Goal: Complete application form

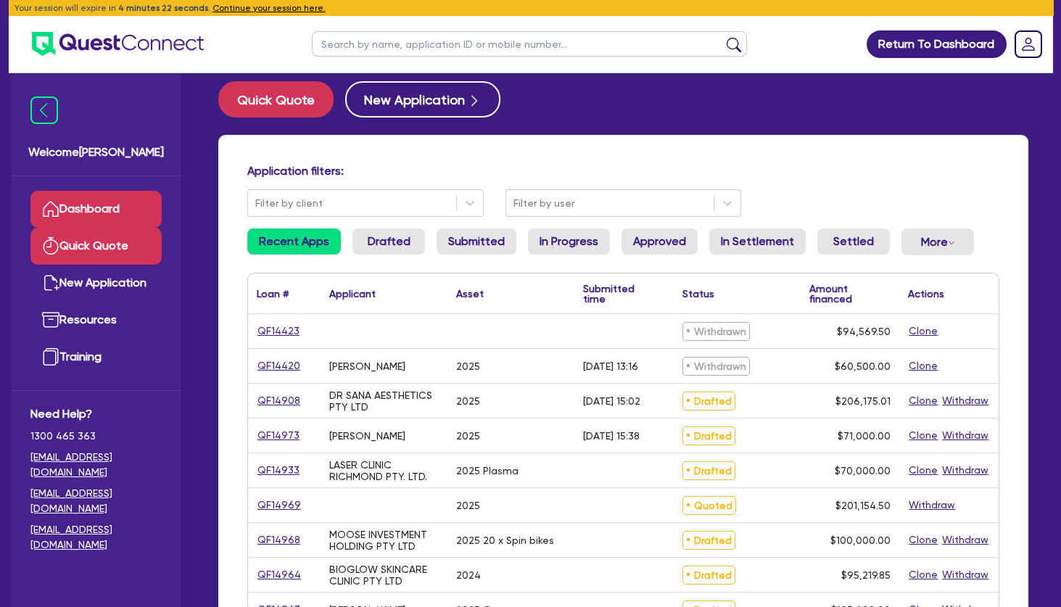
click at [118, 247] on link "Quick Quote" at bounding box center [95, 246] width 131 height 37
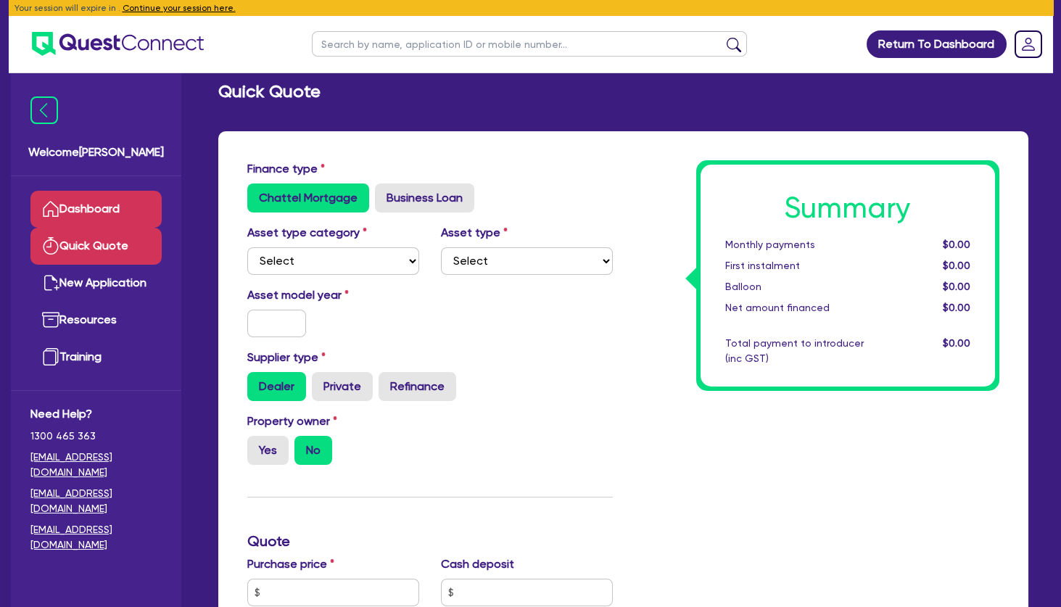
click at [112, 210] on link "Dashboard" at bounding box center [95, 209] width 131 height 37
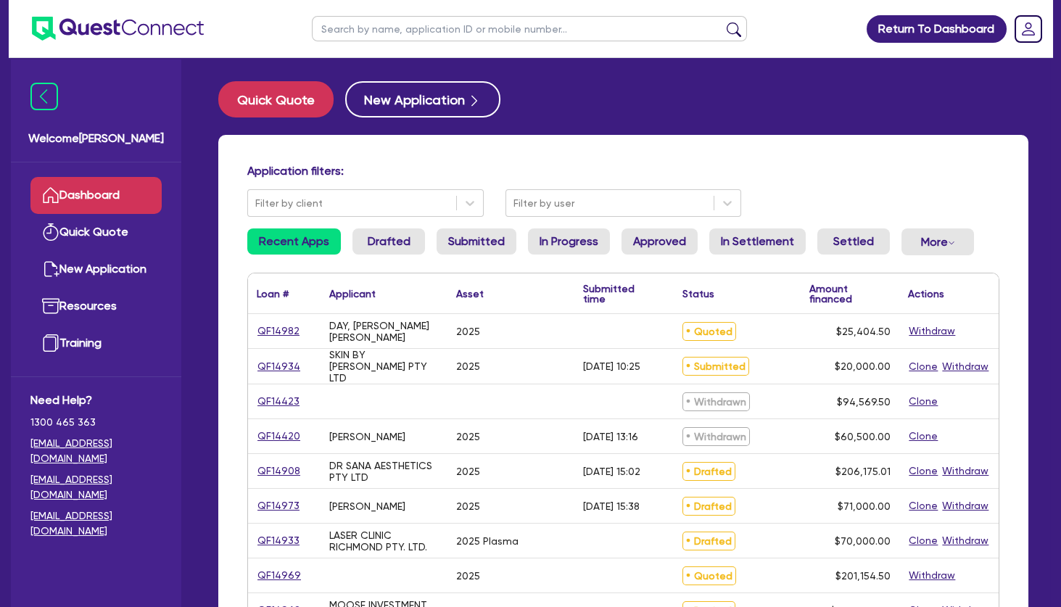
click at [368, 353] on div "SKIN BY [PERSON_NAME] PTY LTD" at bounding box center [384, 366] width 127 height 35
click at [596, 32] on input "text" at bounding box center [529, 28] width 435 height 25
type input "bioglow"
click at [723, 22] on button "submit" at bounding box center [734, 32] width 23 height 20
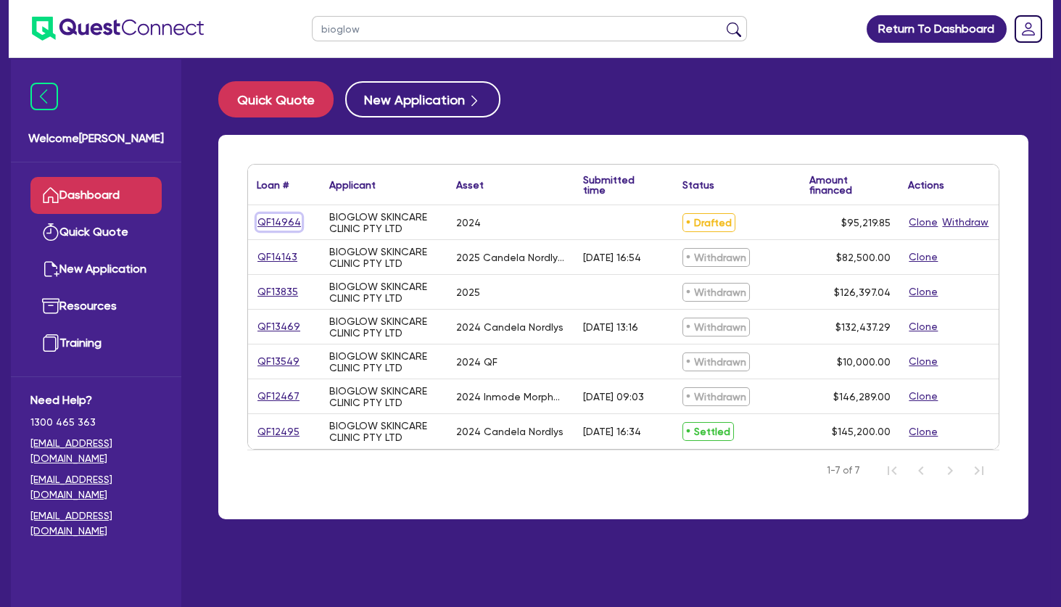
click at [284, 218] on link "QF14964" at bounding box center [279, 222] width 45 height 17
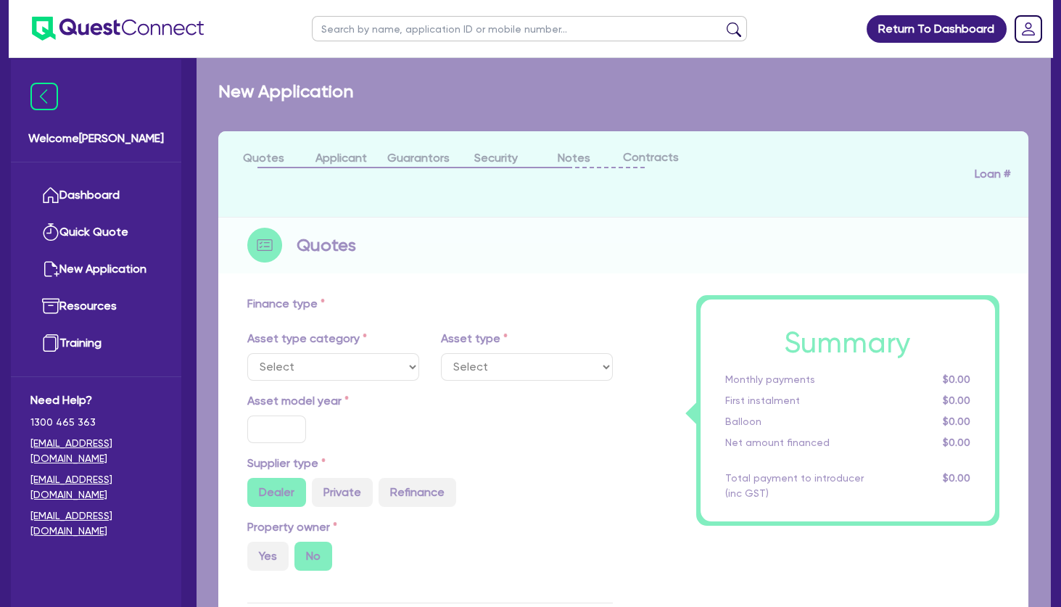
select select "TERTIARY_ASSETS"
type input "2024"
radio input "true"
type input "181,500"
type input "86,280.15"
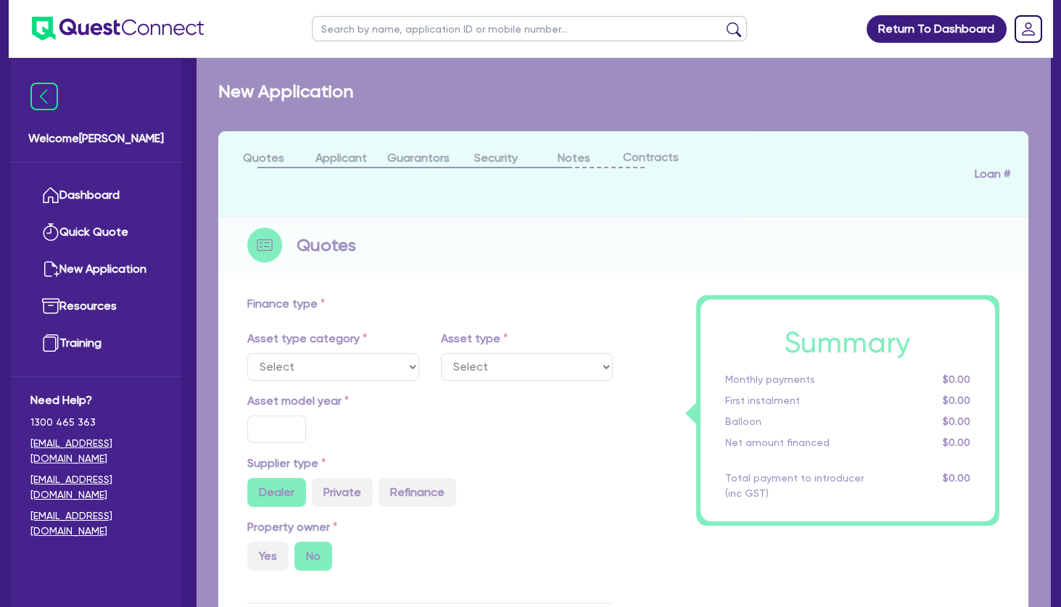
type input "10"
type input "18,150"
type input "2"
type input "1,904.4"
type input "17.95"
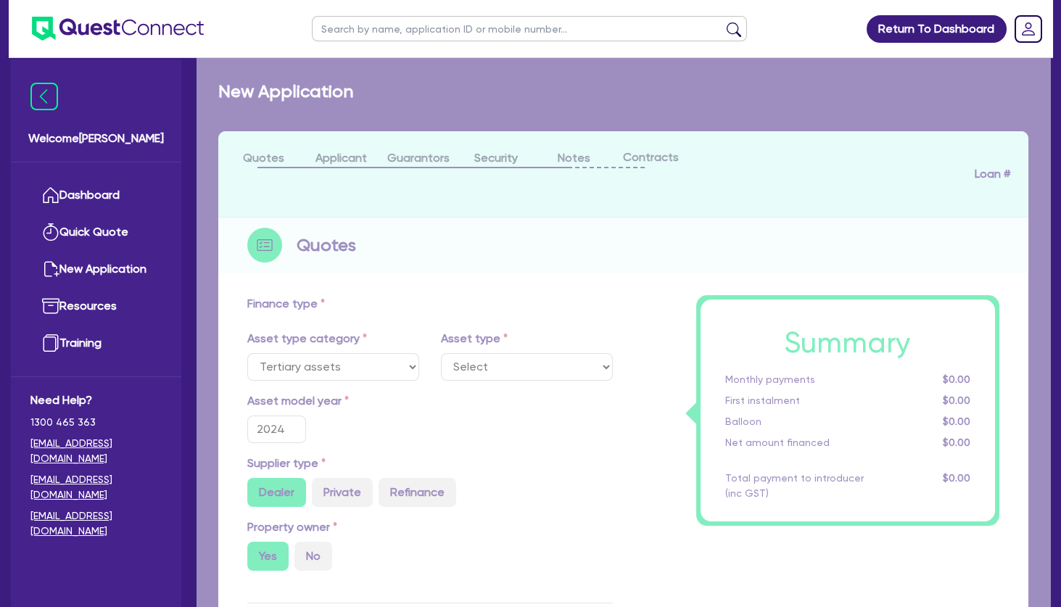
select select "BEAUTY_EQUIPMENT"
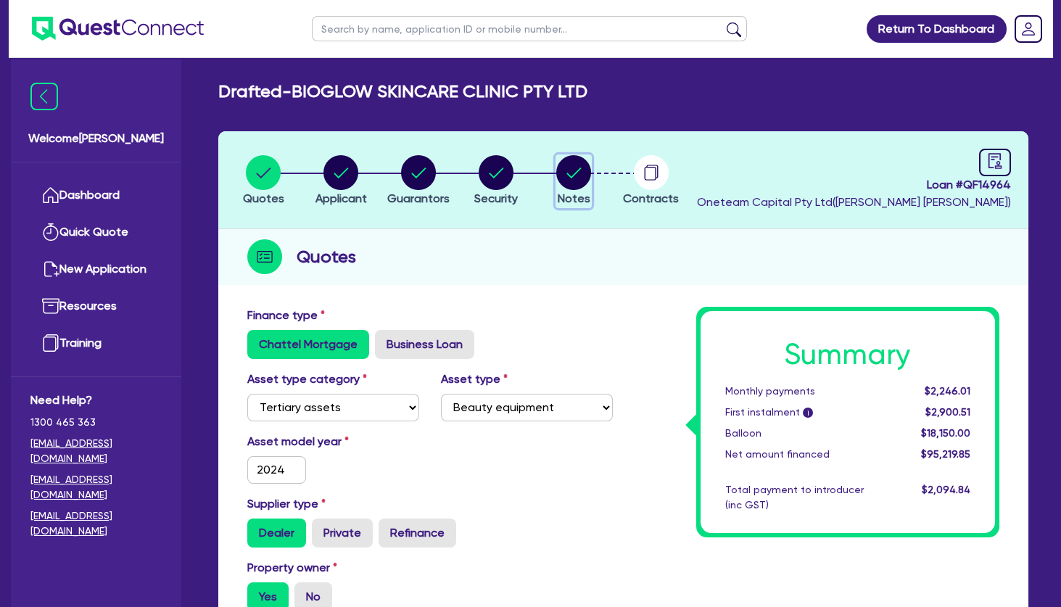
click at [572, 178] on circle "button" at bounding box center [573, 172] width 35 height 35
select select "Other"
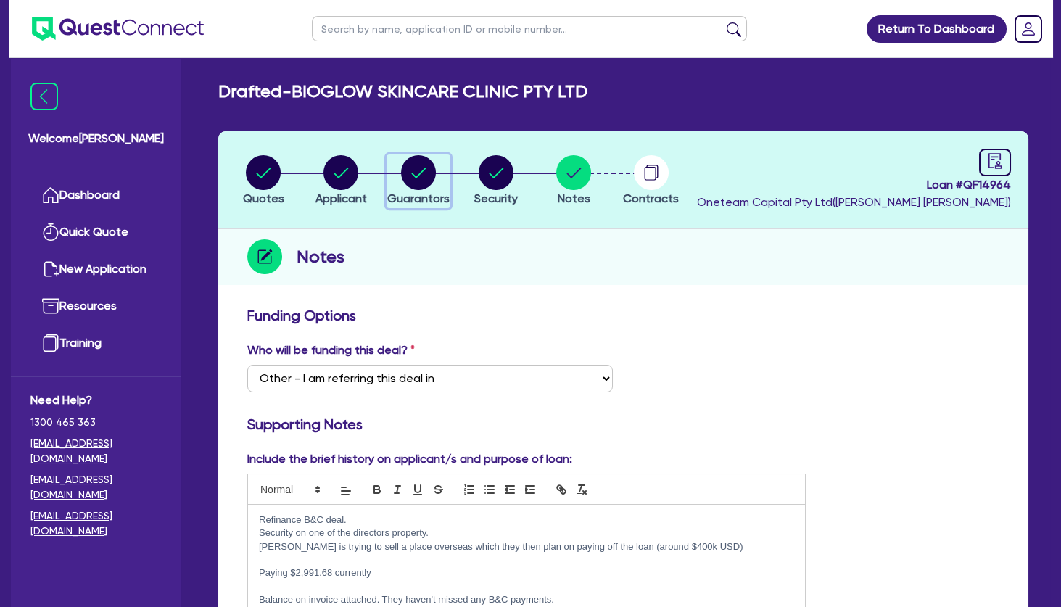
click at [418, 165] on circle "button" at bounding box center [418, 172] width 35 height 35
select select "MRS"
select select "[GEOGRAPHIC_DATA]"
select select "MARRIED"
select select "PROPERTY"
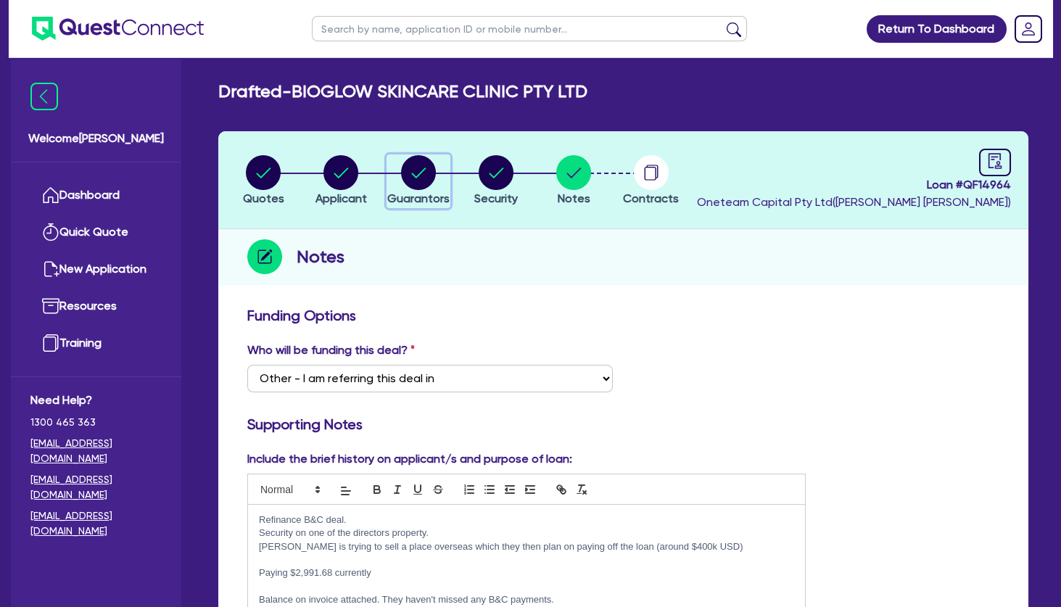
select select "CASH"
select select "OTHER"
select select "VEHICLE"
select select "HOUSEHOLD_PERSONAL"
select select "MORTGAGE"
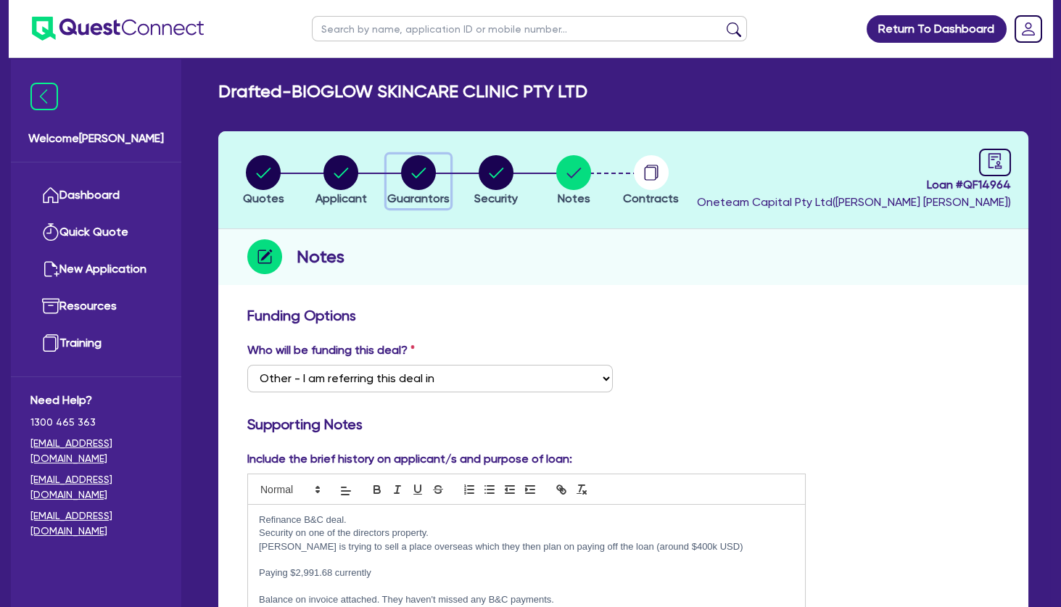
select select "PERSONAL_LOAN"
select select "MRS"
select select "[GEOGRAPHIC_DATA]"
select select "SINGLE"
select select "PROPERTY"
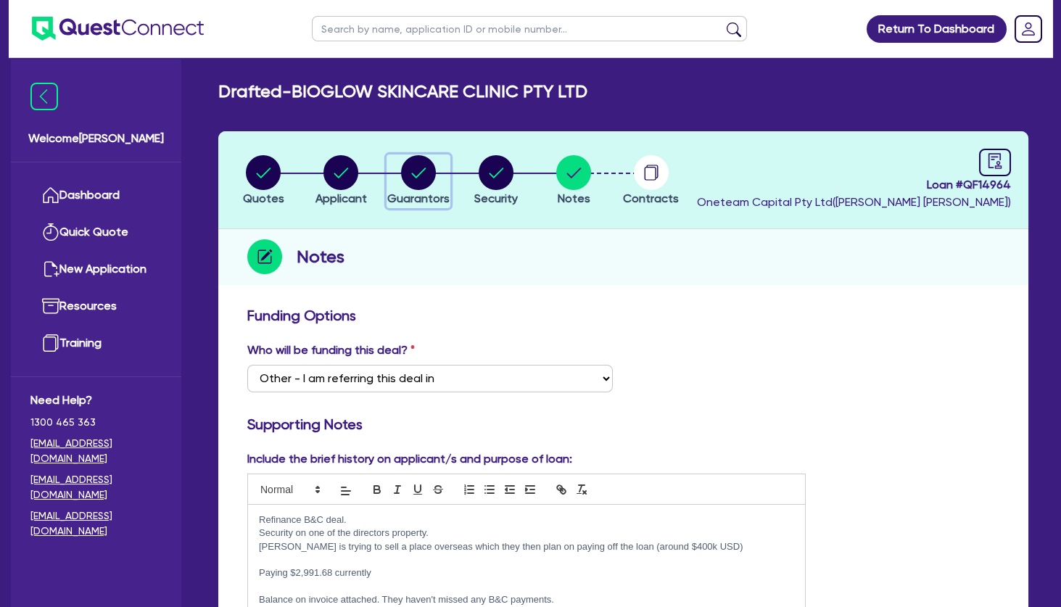
select select "VEHICLE"
select select "HOUSEHOLD_PERSONAL"
select select "MORTGAGE"
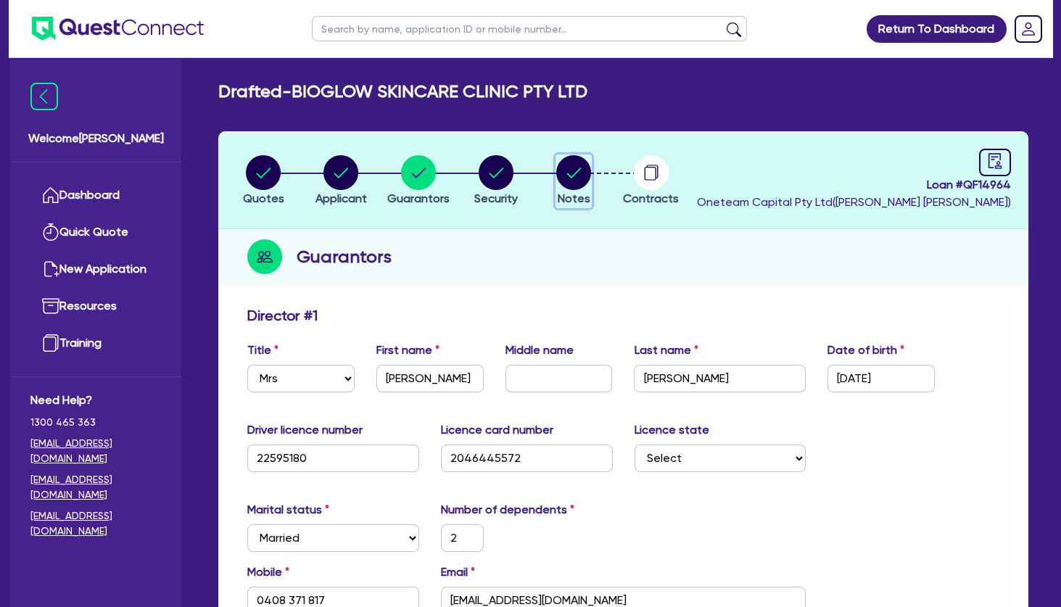
click at [566, 178] on circle "button" at bounding box center [573, 172] width 35 height 35
select select "Other"
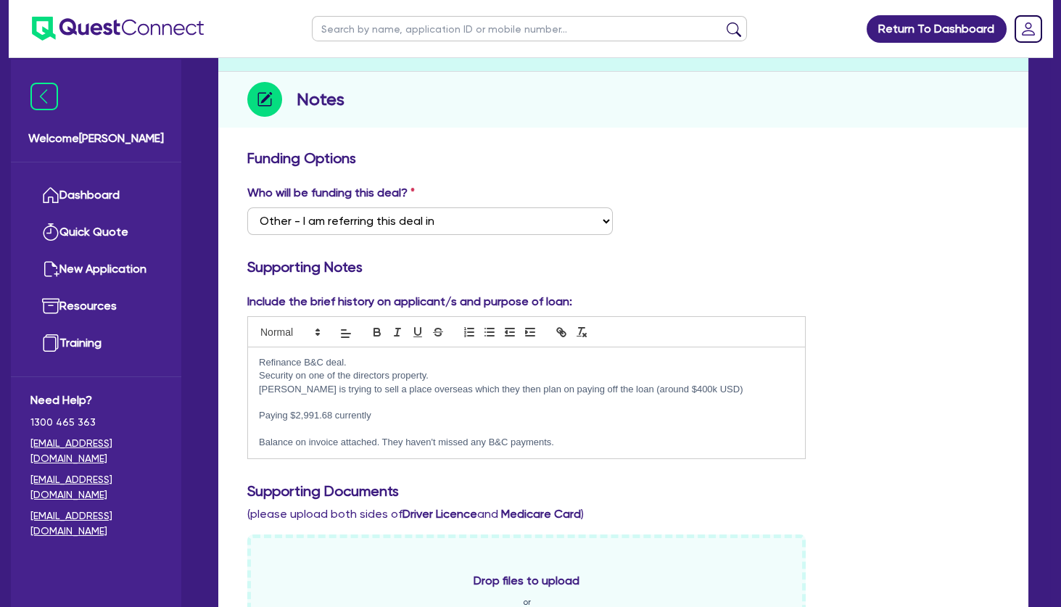
scroll to position [159, 0]
click at [464, 373] on p "Security on one of the directors property." at bounding box center [526, 374] width 535 height 13
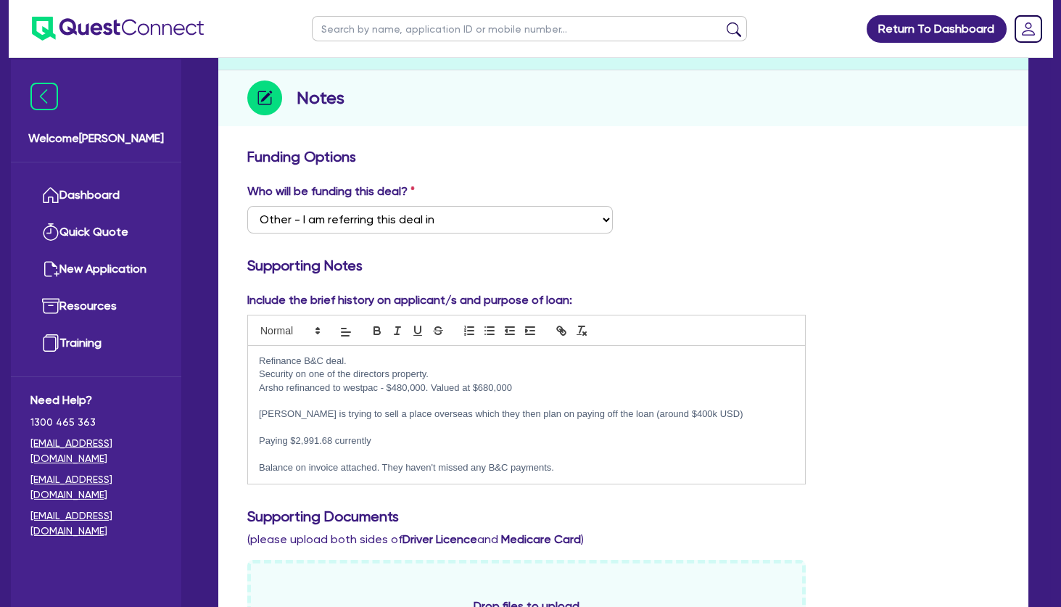
click at [461, 400] on p at bounding box center [526, 401] width 535 height 13
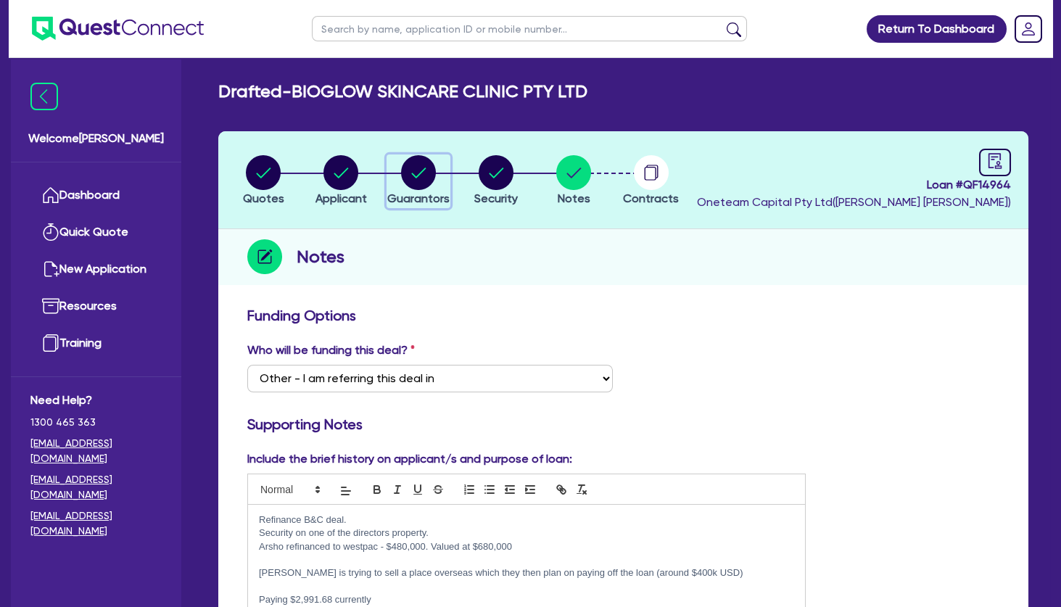
click at [424, 172] on circle "button" at bounding box center [418, 172] width 35 height 35
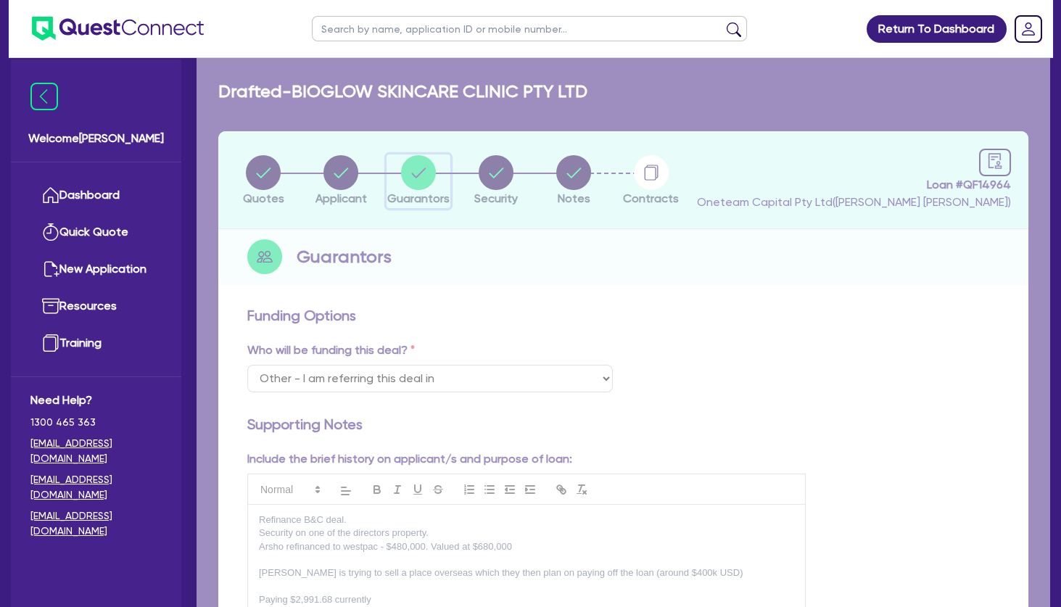
select select "MRS"
select select "[GEOGRAPHIC_DATA]"
select select "MARRIED"
select select "PROPERTY"
select select "CASH"
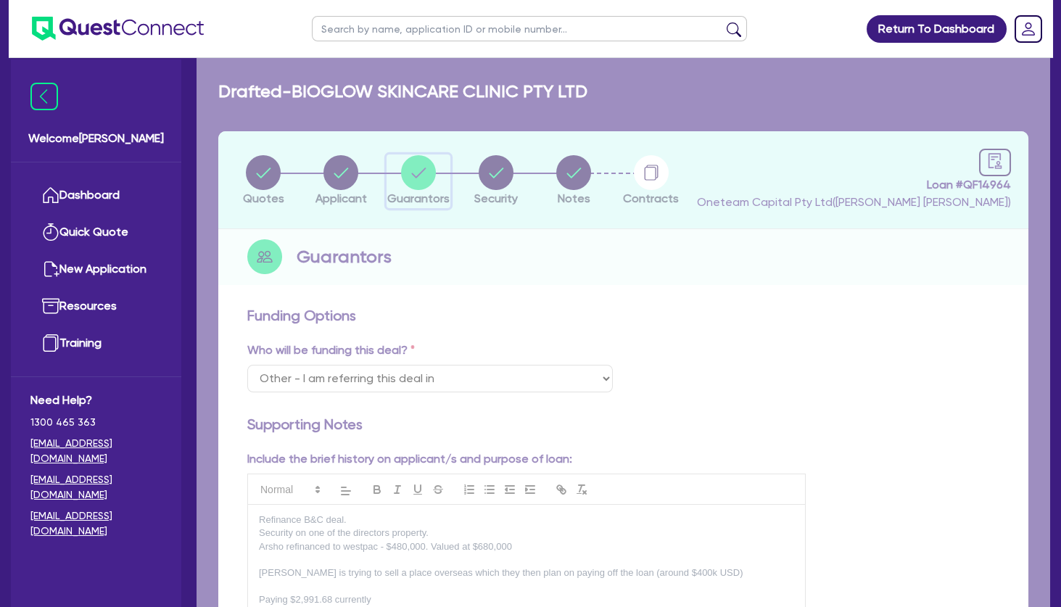
select select "OTHER"
select select "VEHICLE"
select select "HOUSEHOLD_PERSONAL"
select select "MORTGAGE"
select select "PERSONAL_LOAN"
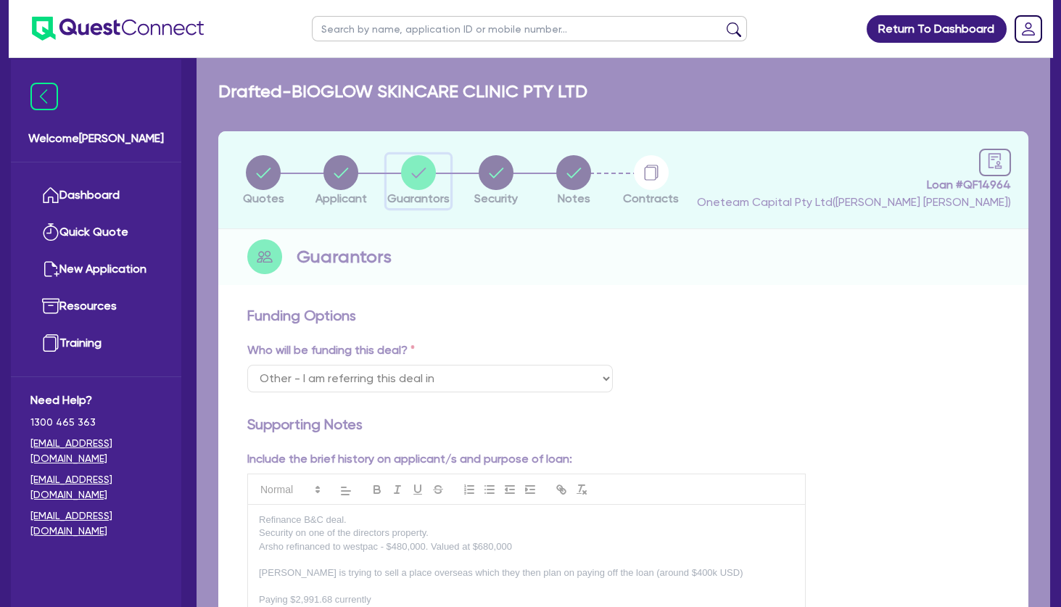
select select "MRS"
select select "[GEOGRAPHIC_DATA]"
select select "SINGLE"
select select "PROPERTY"
select select "VEHICLE"
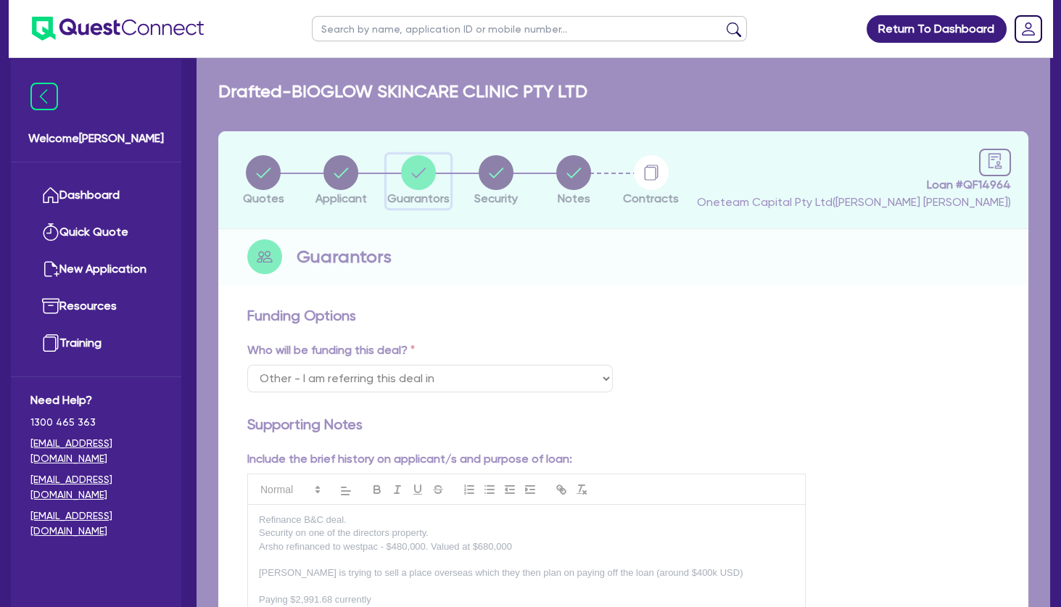
select select "HOUSEHOLD_PERSONAL"
select select "MORTGAGE"
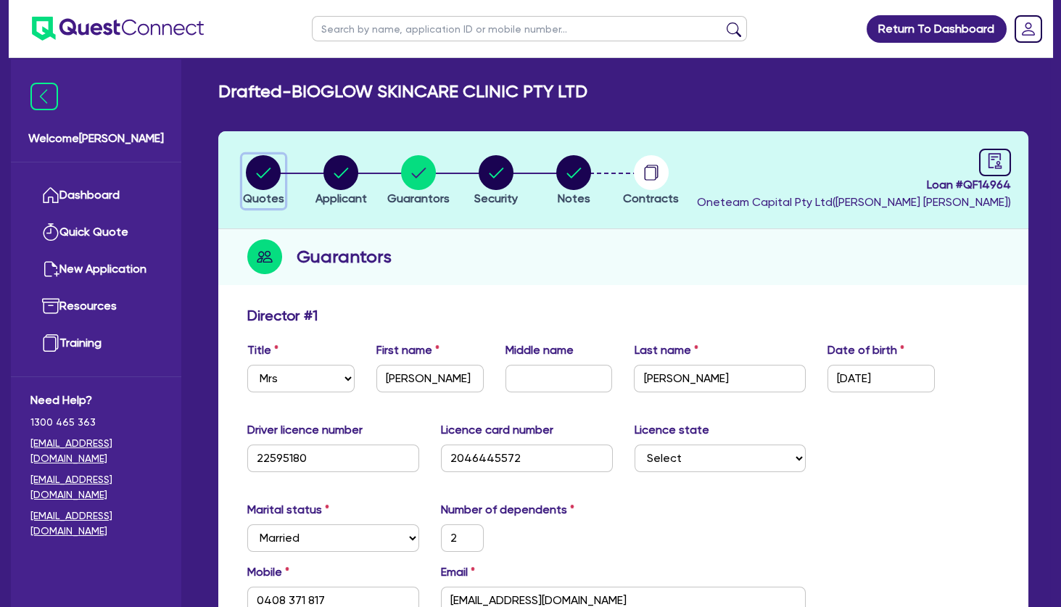
click at [260, 181] on circle "button" at bounding box center [263, 172] width 35 height 35
select select "TERTIARY_ASSETS"
select select "BEAUTY_EQUIPMENT"
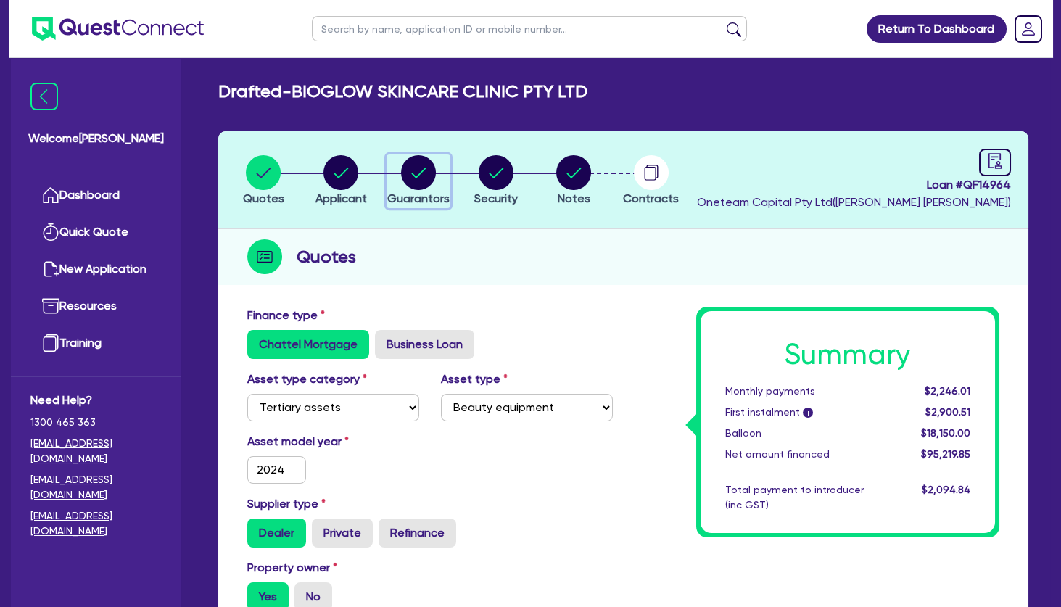
click at [420, 176] on circle "button" at bounding box center [418, 172] width 35 height 35
select select "MRS"
select select "[GEOGRAPHIC_DATA]"
select select "MARRIED"
select select "PROPERTY"
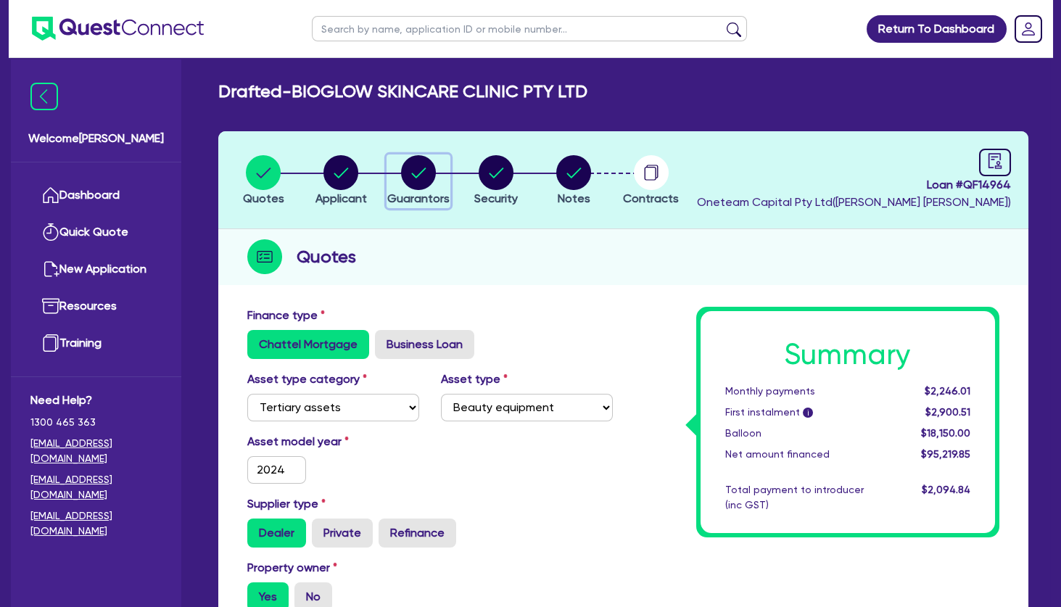
select select "CASH"
select select "OTHER"
select select "VEHICLE"
select select "HOUSEHOLD_PERSONAL"
select select "MORTGAGE"
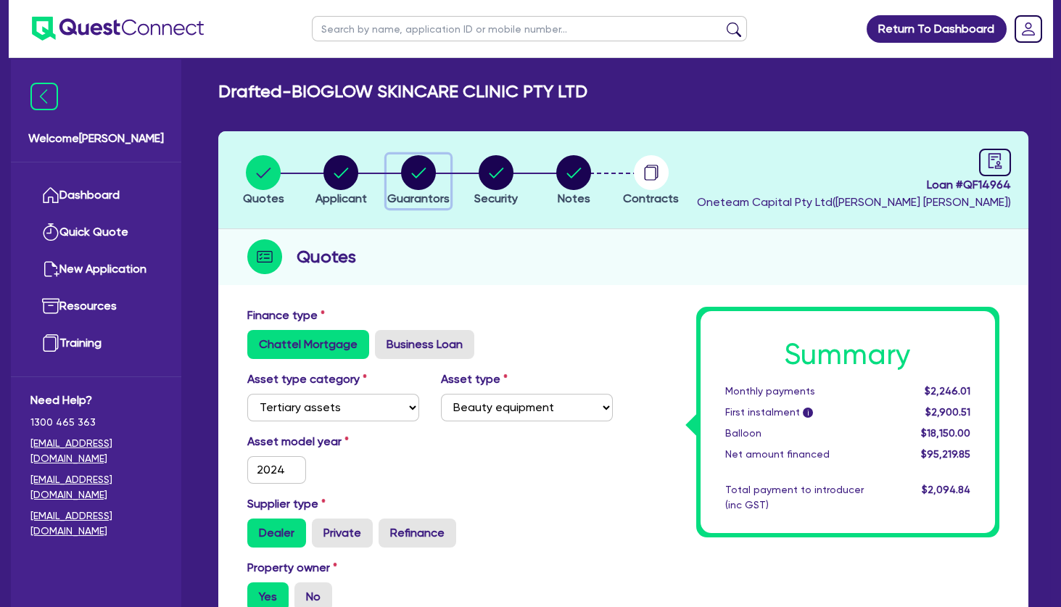
select select "PERSONAL_LOAN"
select select "MRS"
select select "[GEOGRAPHIC_DATA]"
select select "SINGLE"
select select "PROPERTY"
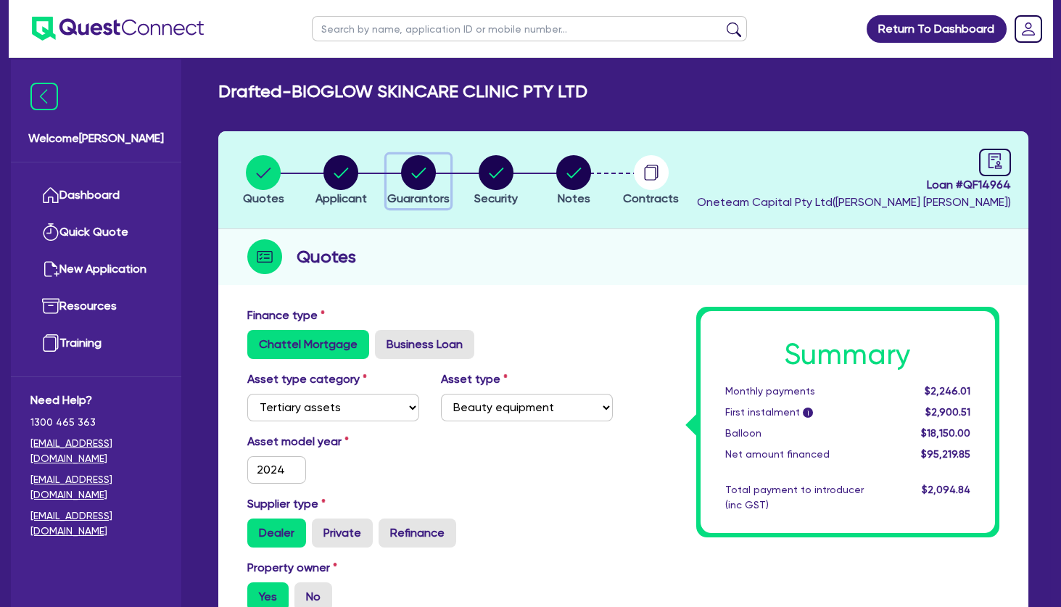
select select "VEHICLE"
select select "HOUSEHOLD_PERSONAL"
select select "MORTGAGE"
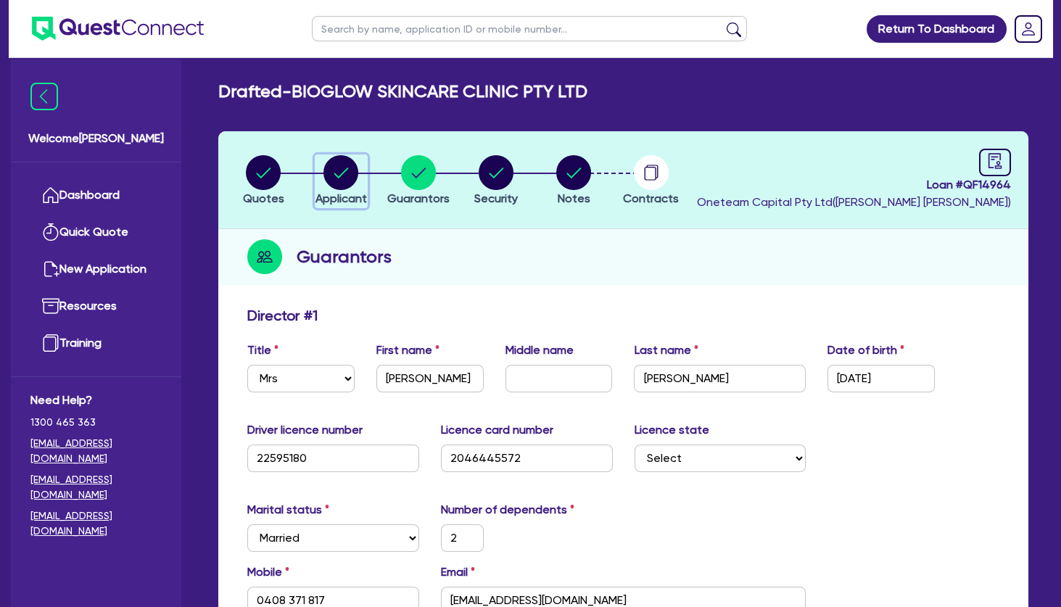
click at [342, 172] on circle "button" at bounding box center [341, 172] width 35 height 35
select select "COMPANY"
select select "HEALTH_BEAUTY"
select select "HAIR_BEAUTY_SALONS"
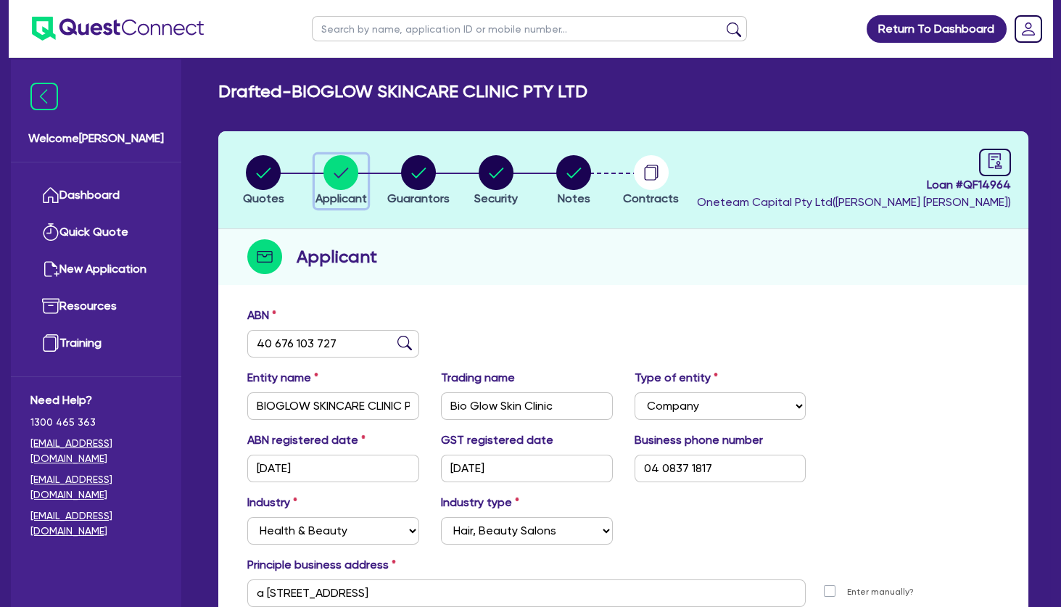
scroll to position [67, 0]
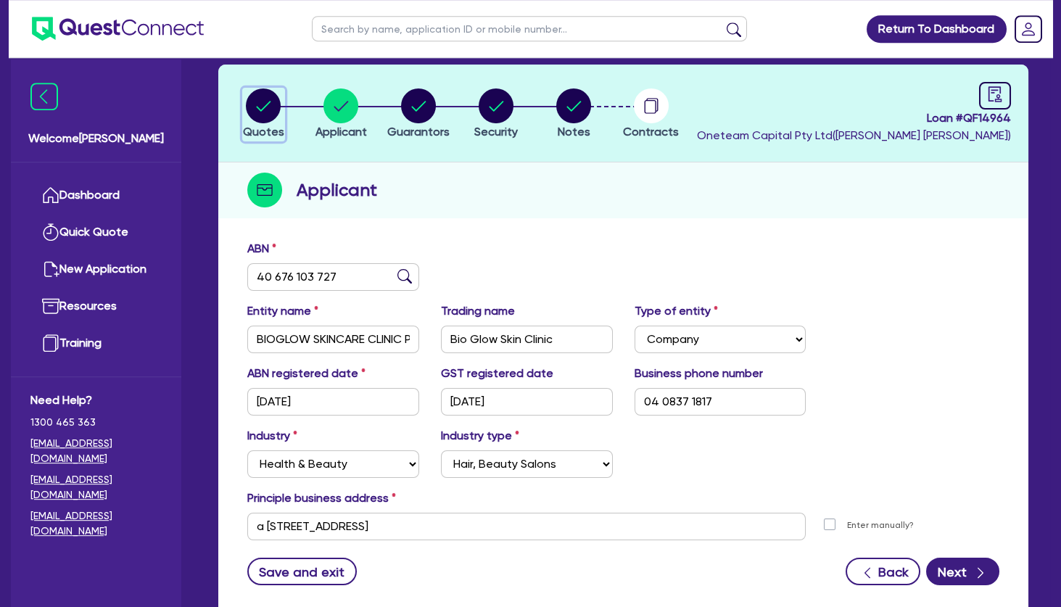
click at [269, 112] on circle "button" at bounding box center [263, 106] width 35 height 35
select select "TERTIARY_ASSETS"
select select "BEAUTY_EQUIPMENT"
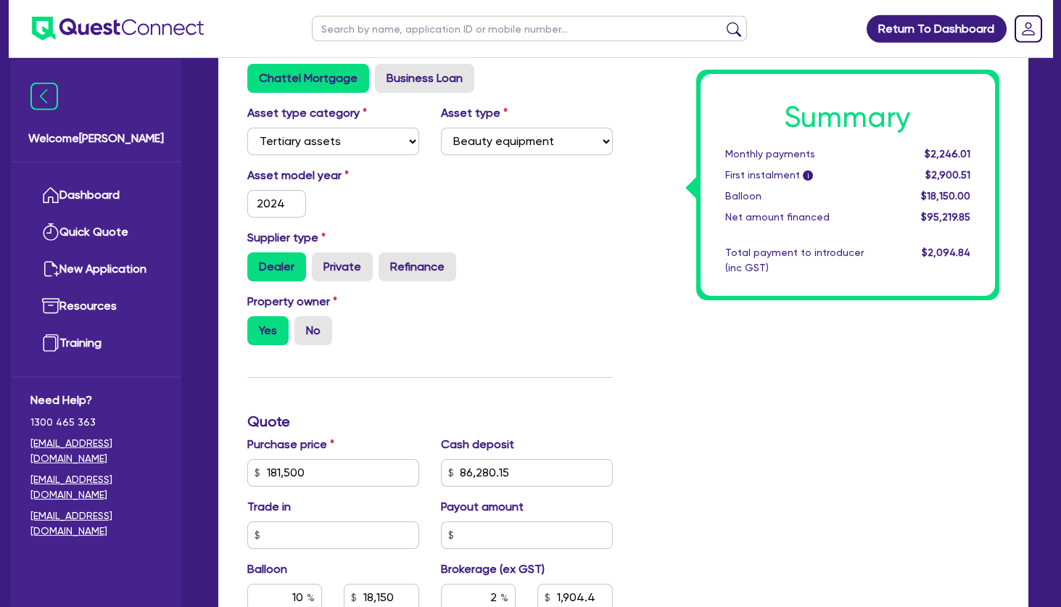
scroll to position [316, 0]
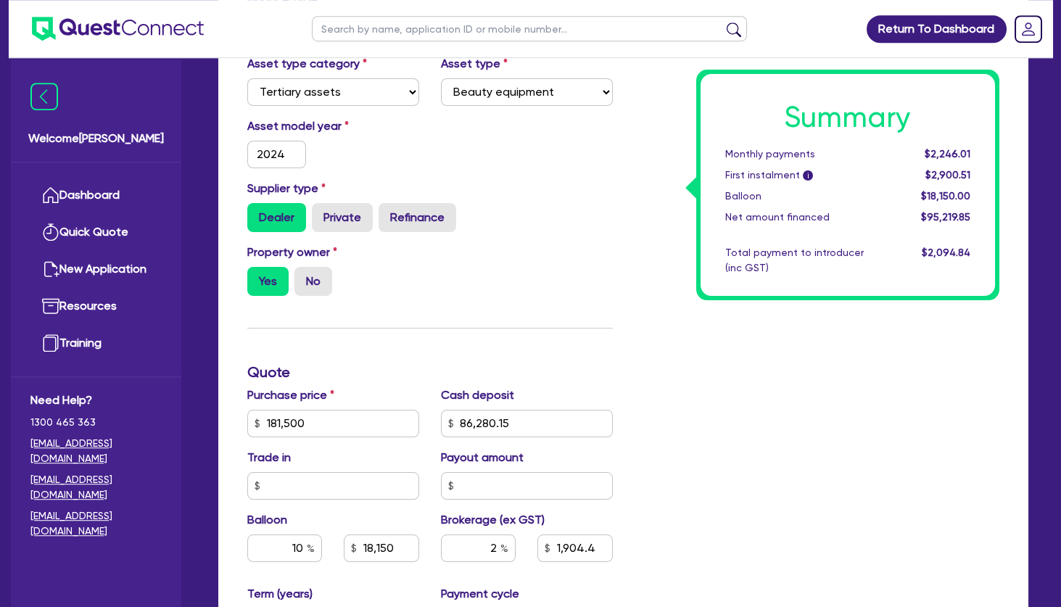
click at [552, 335] on div "Finance type Chattel Mortgage Business Loan Asset type category Select Cars and…" at bounding box center [430, 415] width 387 height 848
click at [709, 365] on div "Summary Monthly payments $2,246.01 First instalment i $2,900.51 Balloon $18,150…" at bounding box center [817, 415] width 387 height 848
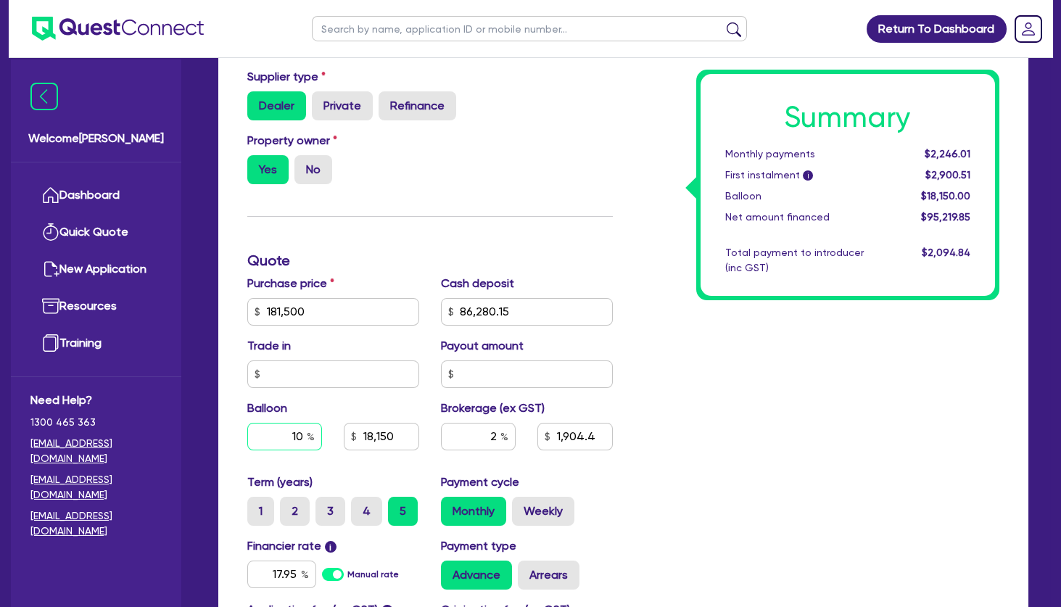
drag, startPoint x: 291, startPoint y: 436, endPoint x: 320, endPoint y: 440, distance: 29.3
click at [320, 440] on input "10" at bounding box center [284, 437] width 75 height 28
type input "0"
type input "181,500"
type input "86,280.15"
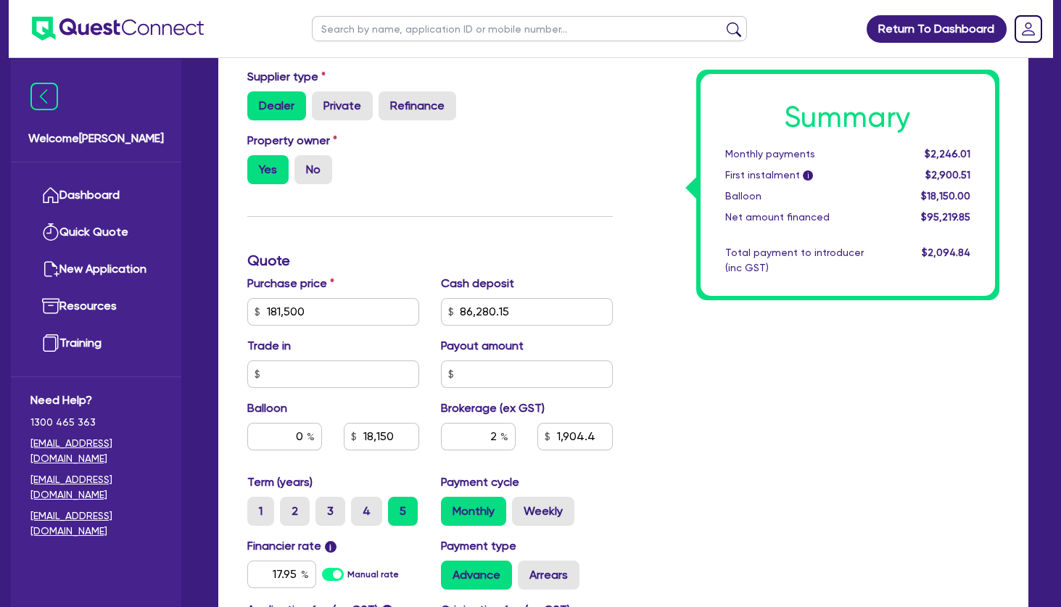
type input "18,150"
type input "1,904.4"
click at [751, 397] on div "Summary Monthly payments $2,246.01 First instalment i $2,900.51 Balloon $18,150…" at bounding box center [817, 304] width 387 height 848
type input "181,500"
type input "86,280.15"
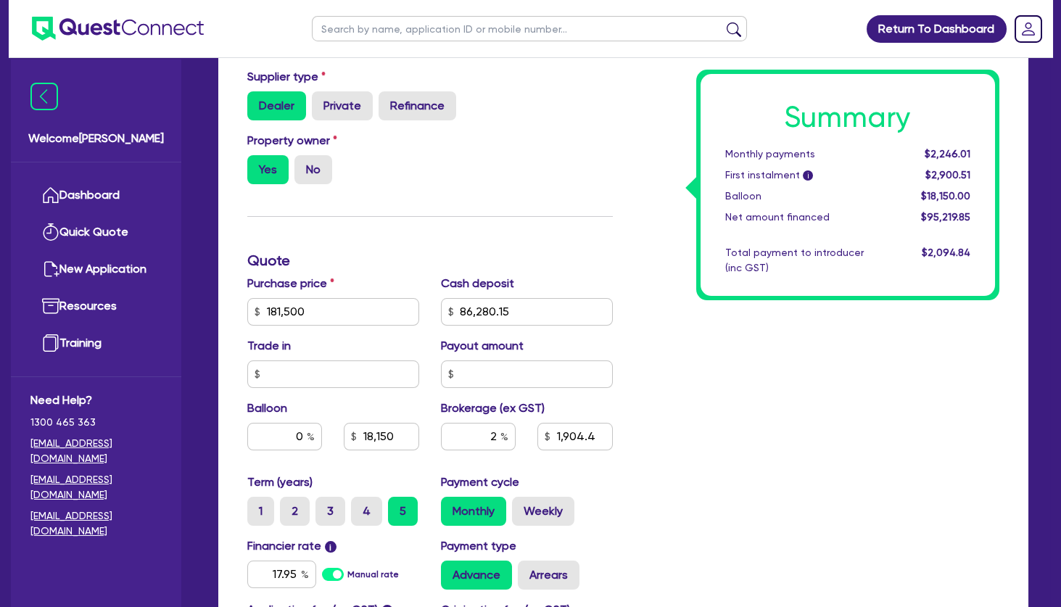
type input "1,904.4"
click at [774, 344] on div "Summary Monthly payments $2,432.13 First instalment i $3,086.63 Balloon $0.00 N…" at bounding box center [817, 304] width 387 height 848
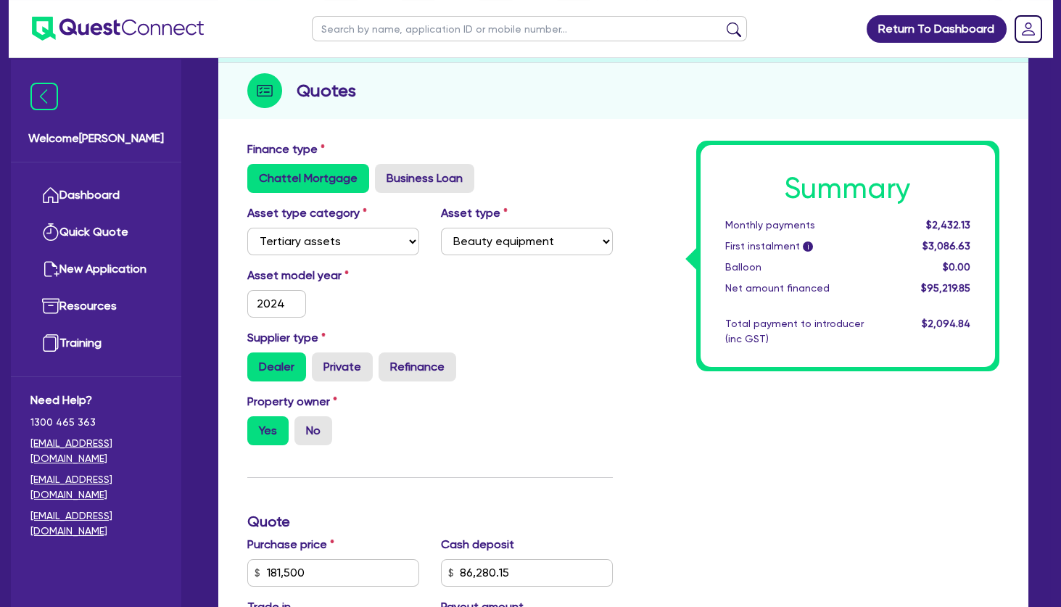
scroll to position [0, 0]
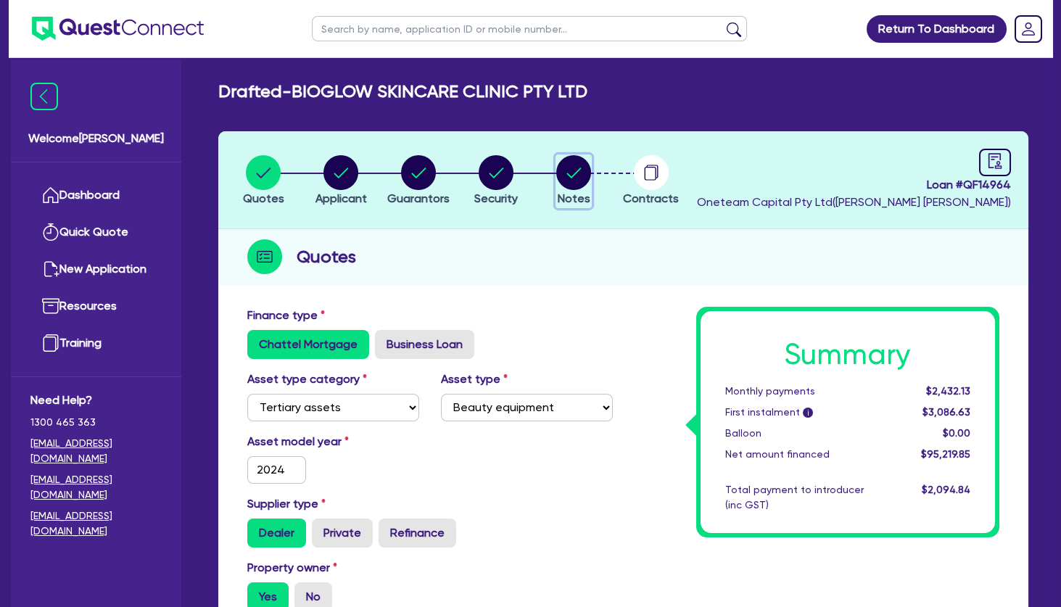
click at [572, 169] on circle "button" at bounding box center [573, 172] width 35 height 35
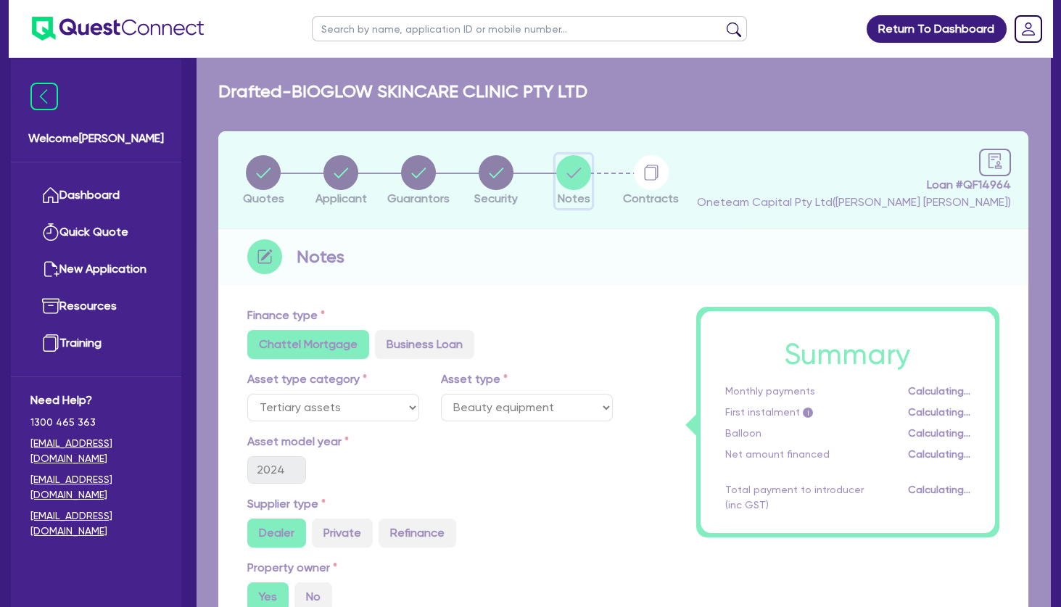
select select "Other"
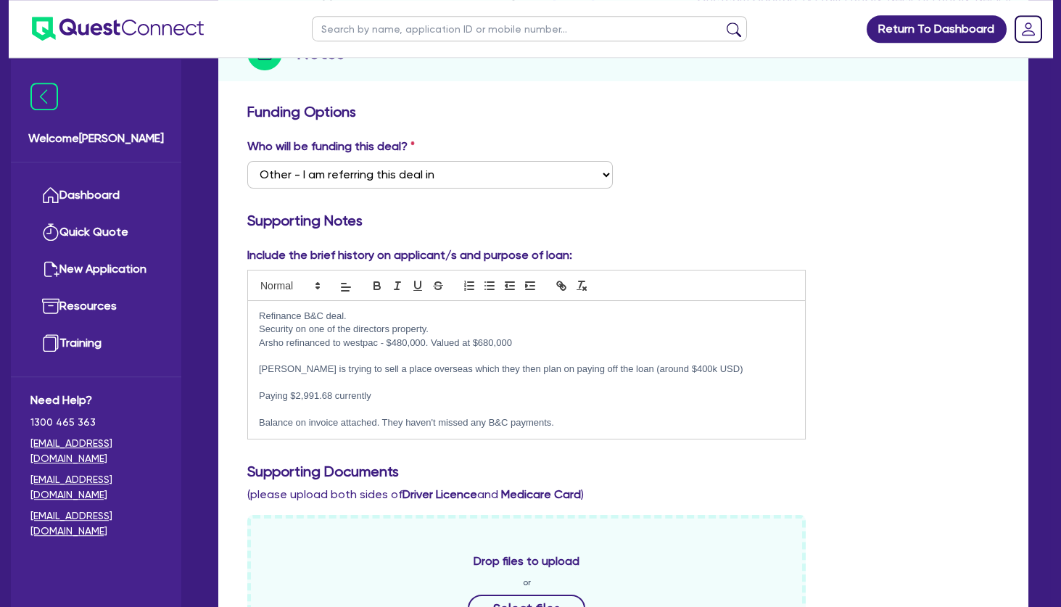
scroll to position [2, 0]
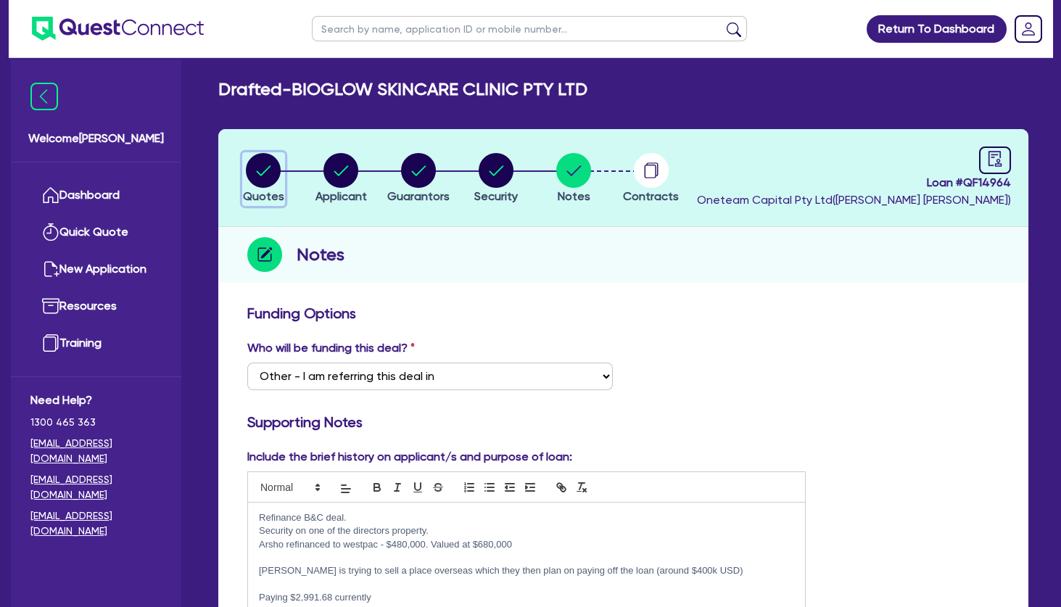
click at [259, 177] on circle "button" at bounding box center [263, 170] width 35 height 35
select select "TERTIARY_ASSETS"
select select "BEAUTY_EQUIPMENT"
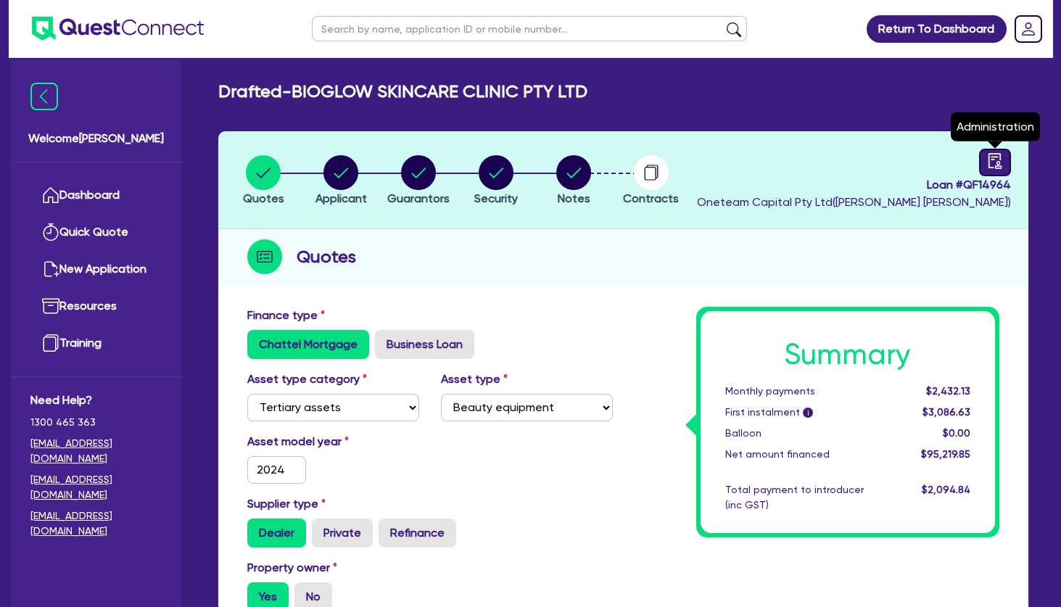
click at [998, 158] on icon "audit" at bounding box center [995, 161] width 16 height 16
select select "DRAFTED_NEW"
select select "Other"
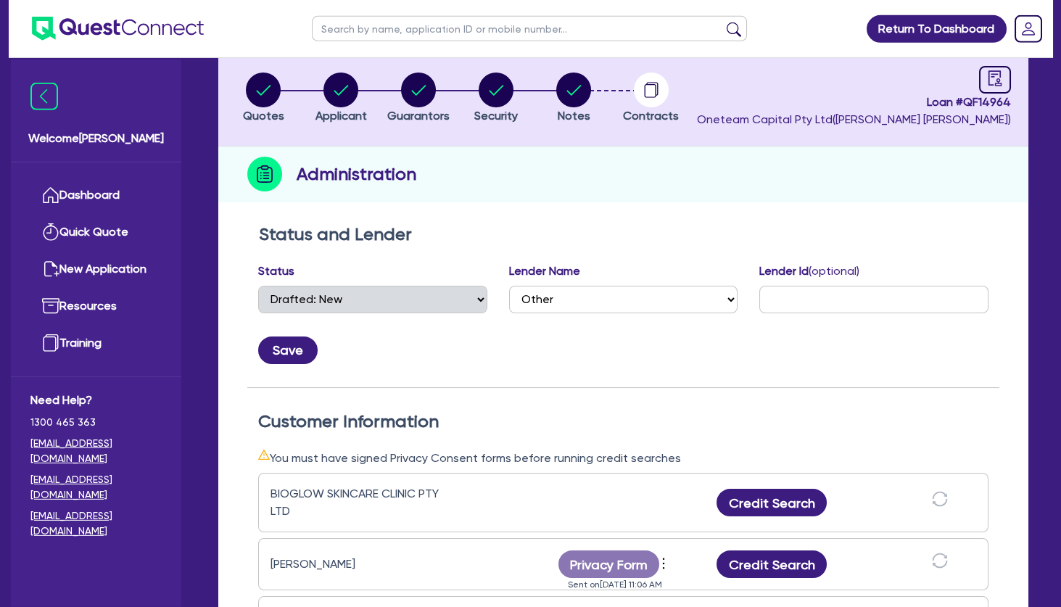
scroll to position [83, 0]
click at [574, 99] on circle "button" at bounding box center [573, 90] width 35 height 35
select select "Other"
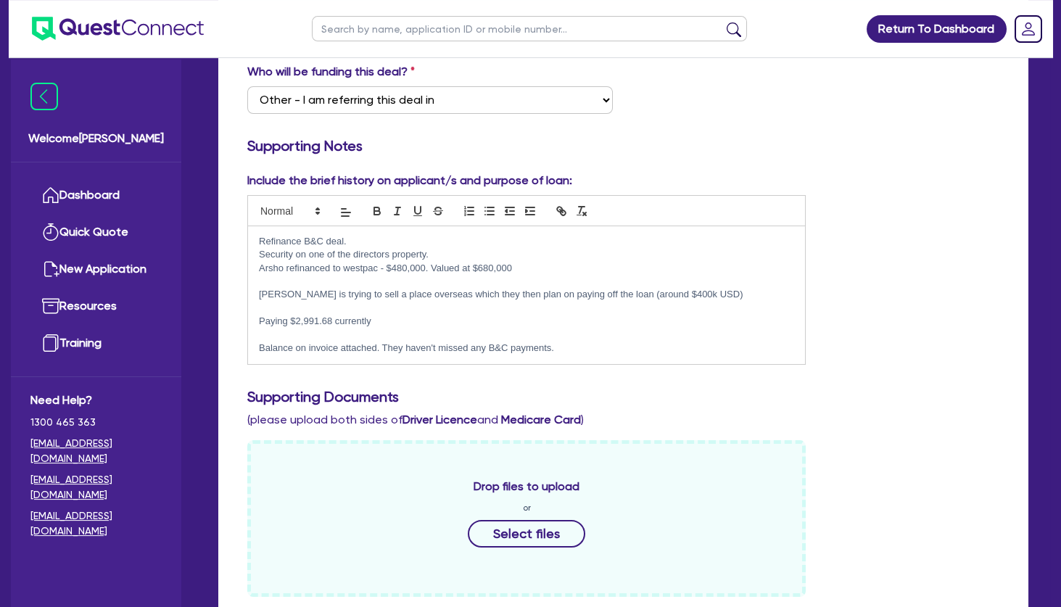
scroll to position [278, 0]
click at [546, 339] on p at bounding box center [526, 335] width 535 height 13
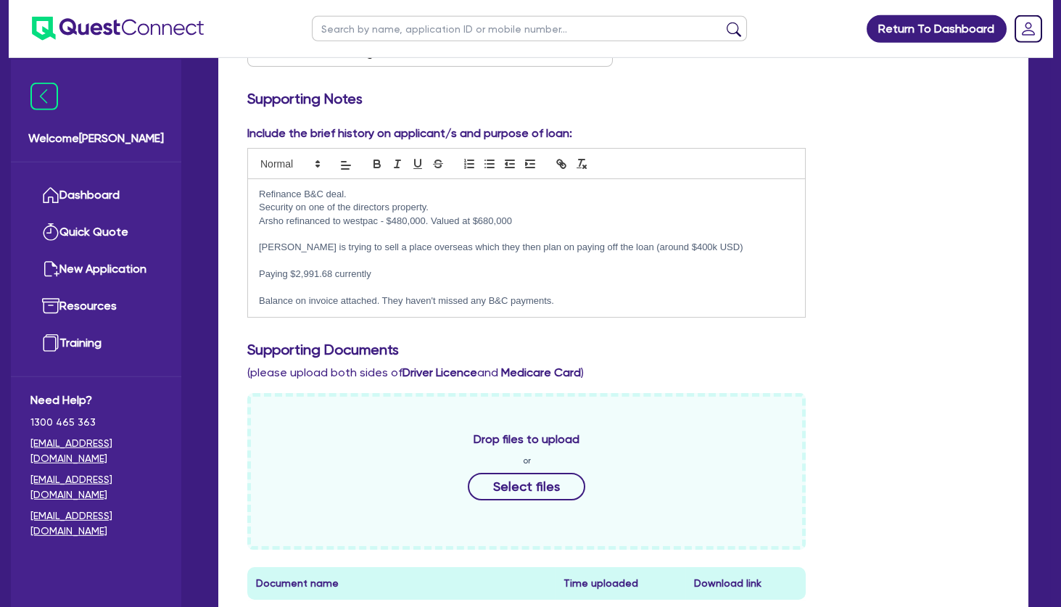
scroll to position [326, 0]
click at [578, 302] on p "Balance on invoice attached. They haven't missed any B&C payments." at bounding box center [526, 300] width 535 height 13
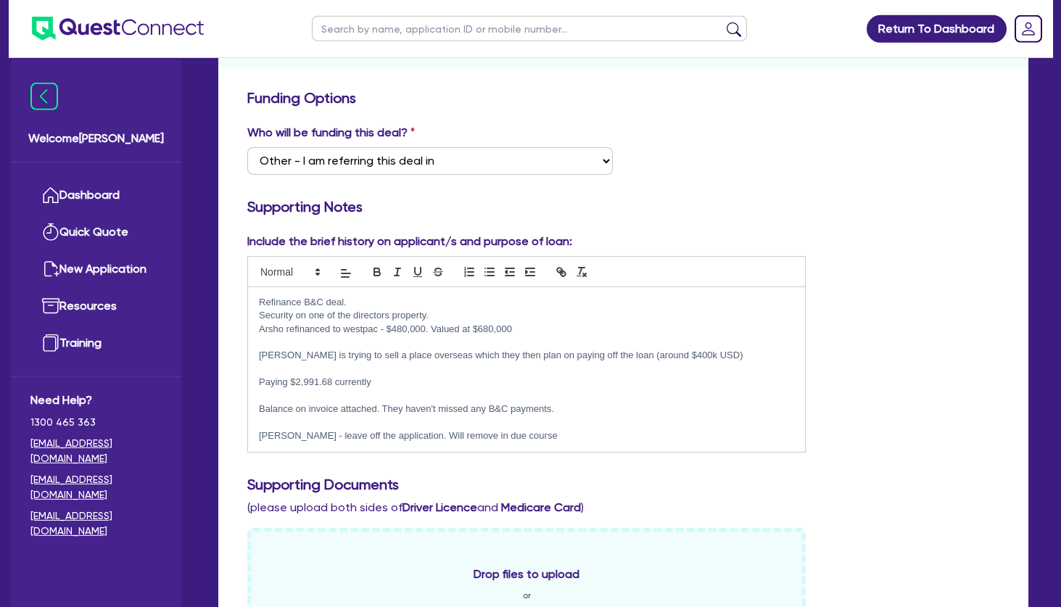
scroll to position [7, 0]
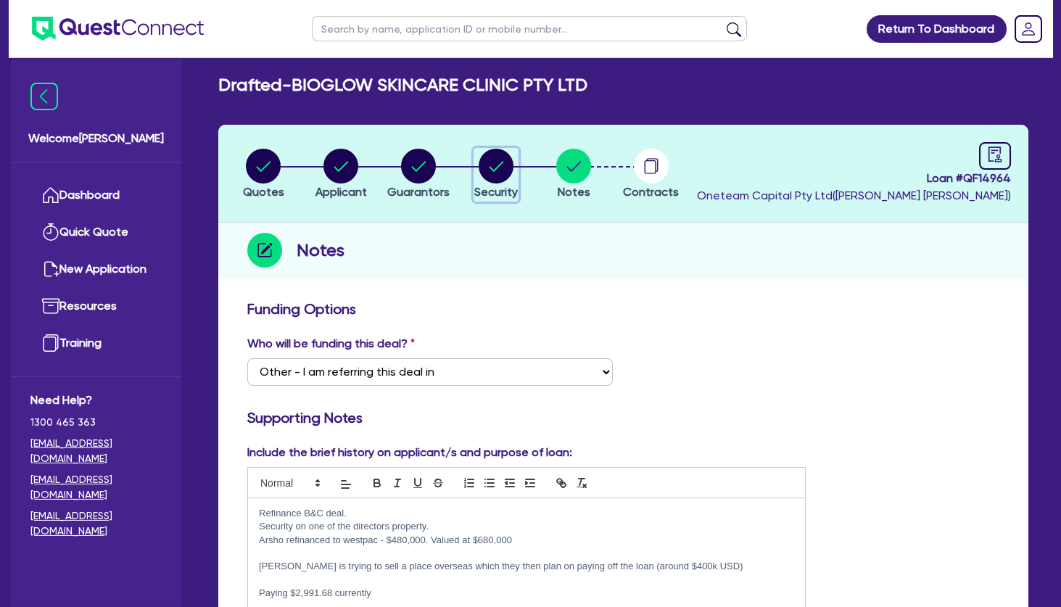
click at [482, 161] on circle "button" at bounding box center [496, 166] width 35 height 35
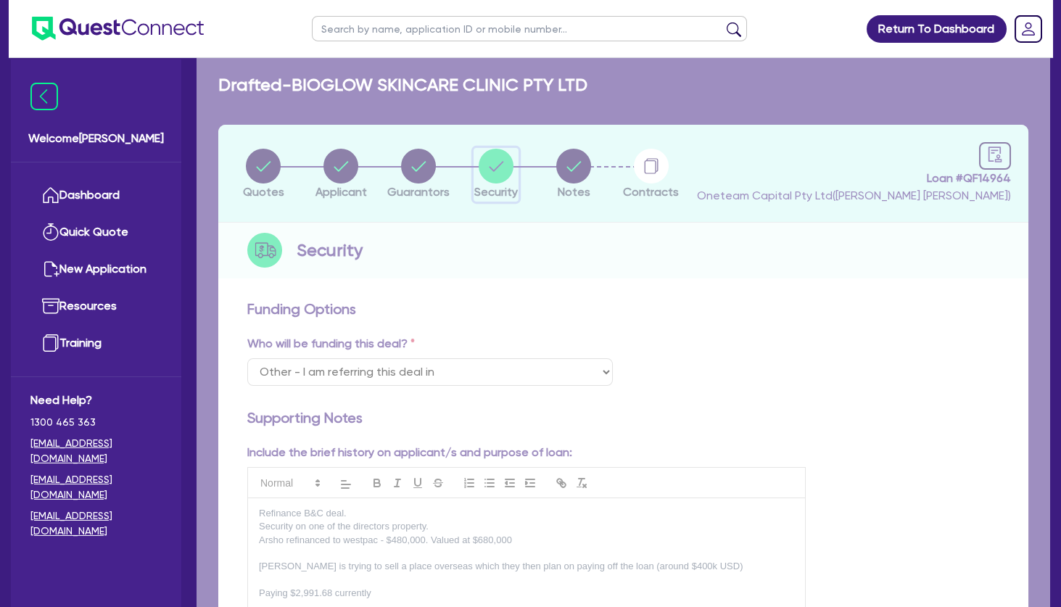
select select "TERTIARY_ASSETS"
select select "BEAUTY_EQUIPMENT"
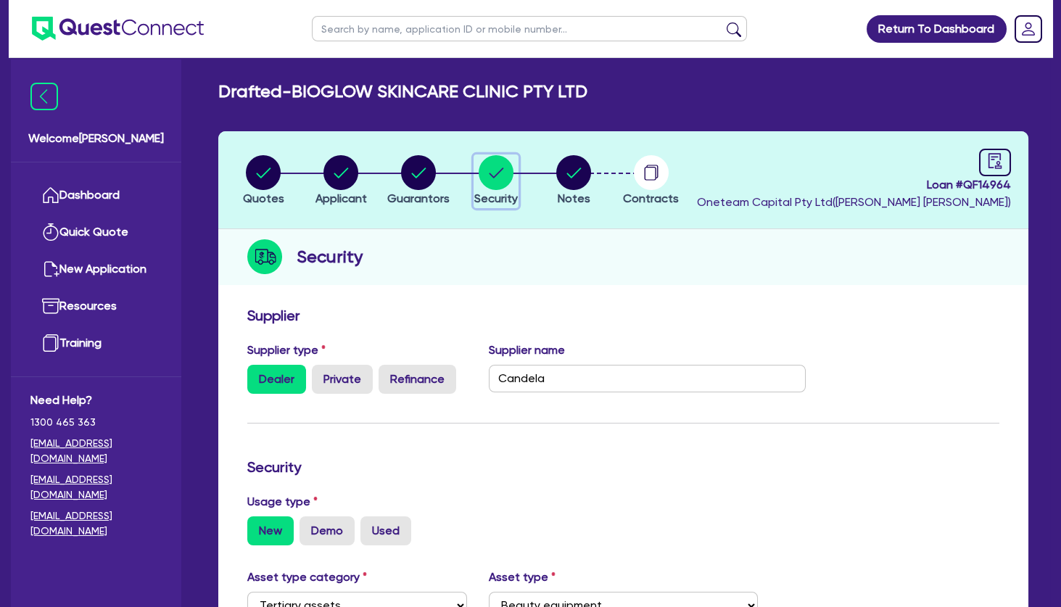
scroll to position [378, 0]
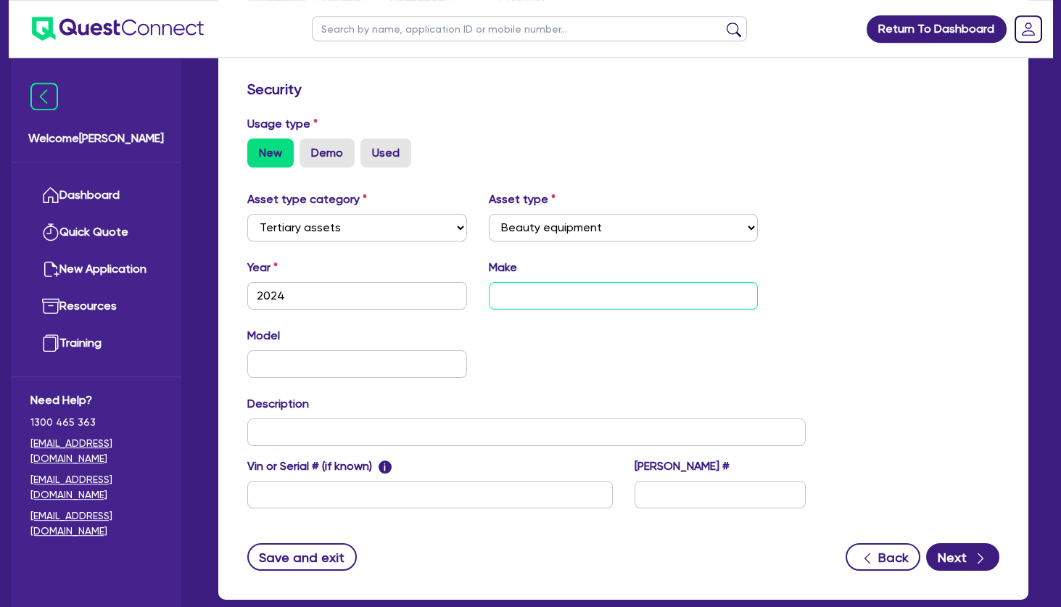
click at [519, 293] on input "text" at bounding box center [623, 296] width 268 height 28
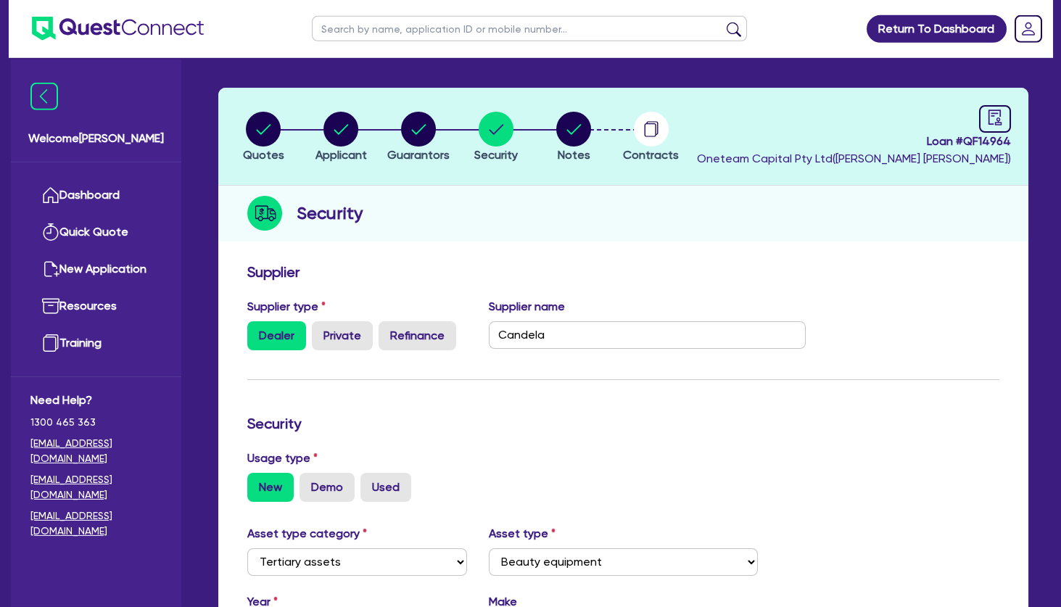
scroll to position [42, 0]
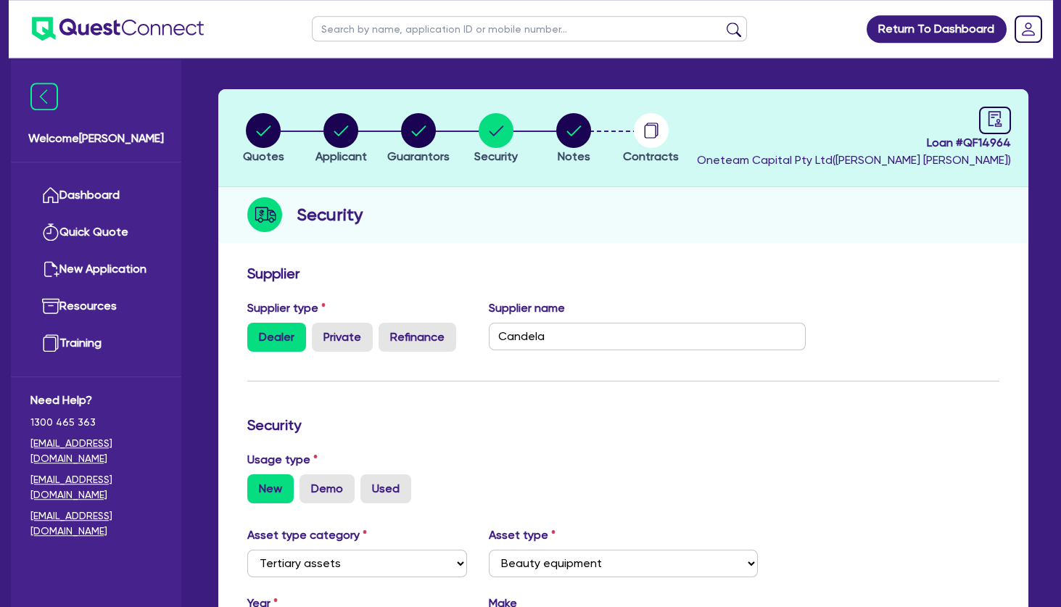
type input "Candela"
click at [422, 120] on circle "button" at bounding box center [418, 130] width 35 height 35
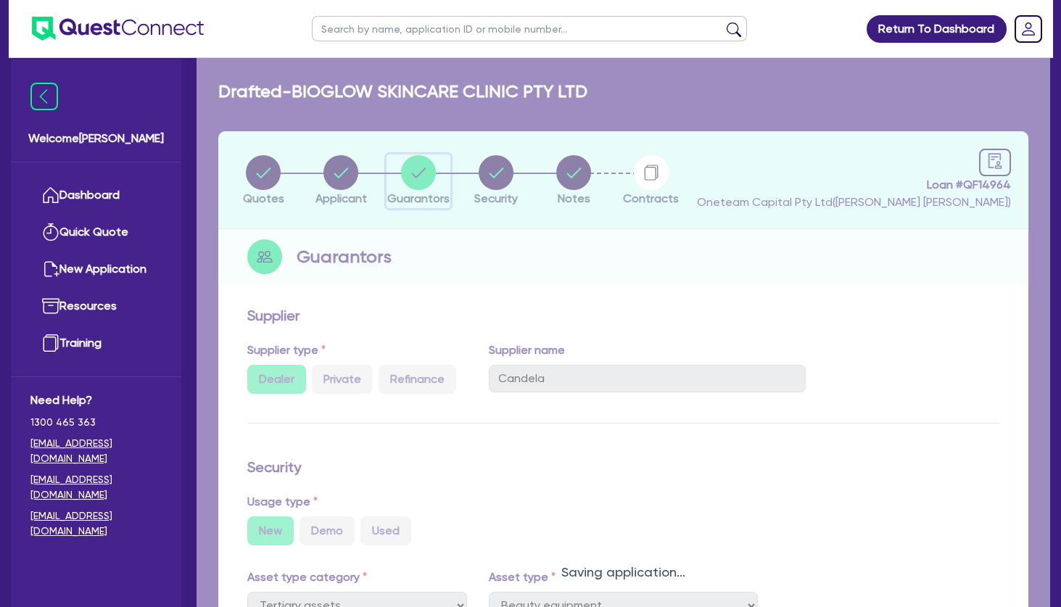
select select "MRS"
select select "[GEOGRAPHIC_DATA]"
select select "MARRIED"
select select "PROPERTY"
select select "CASH"
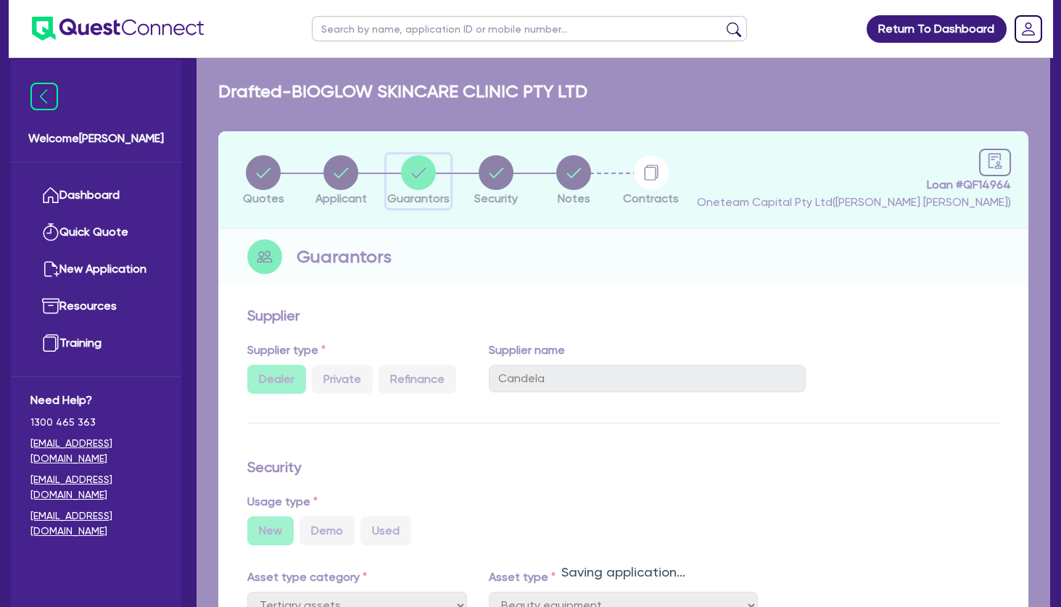
select select "OTHER"
select select "VEHICLE"
select select "HOUSEHOLD_PERSONAL"
select select "MORTGAGE"
select select "PERSONAL_LOAN"
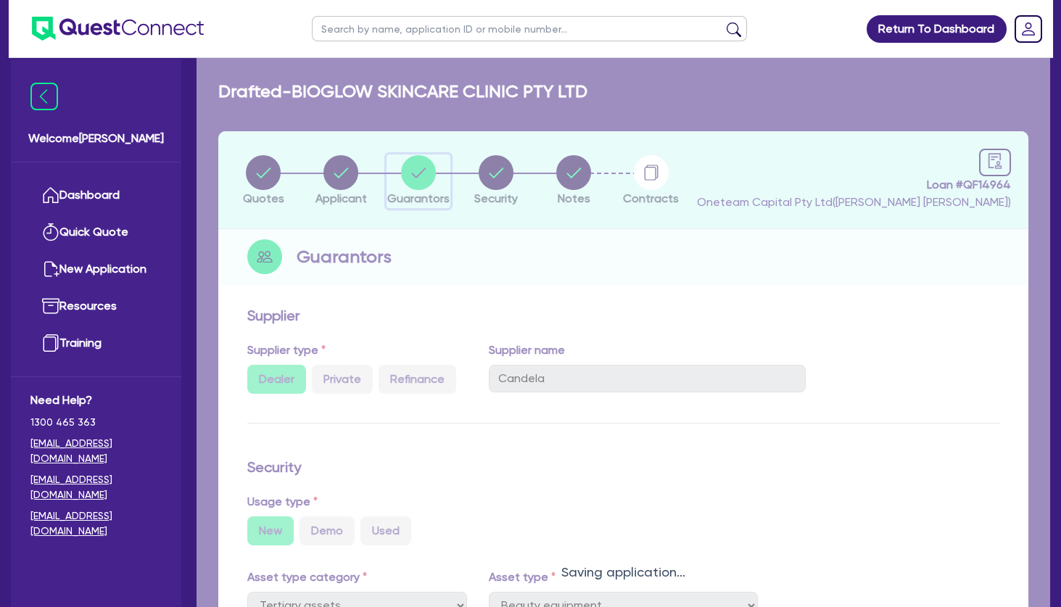
select select "MRS"
select select "[GEOGRAPHIC_DATA]"
select select "SINGLE"
select select "PROPERTY"
select select "VEHICLE"
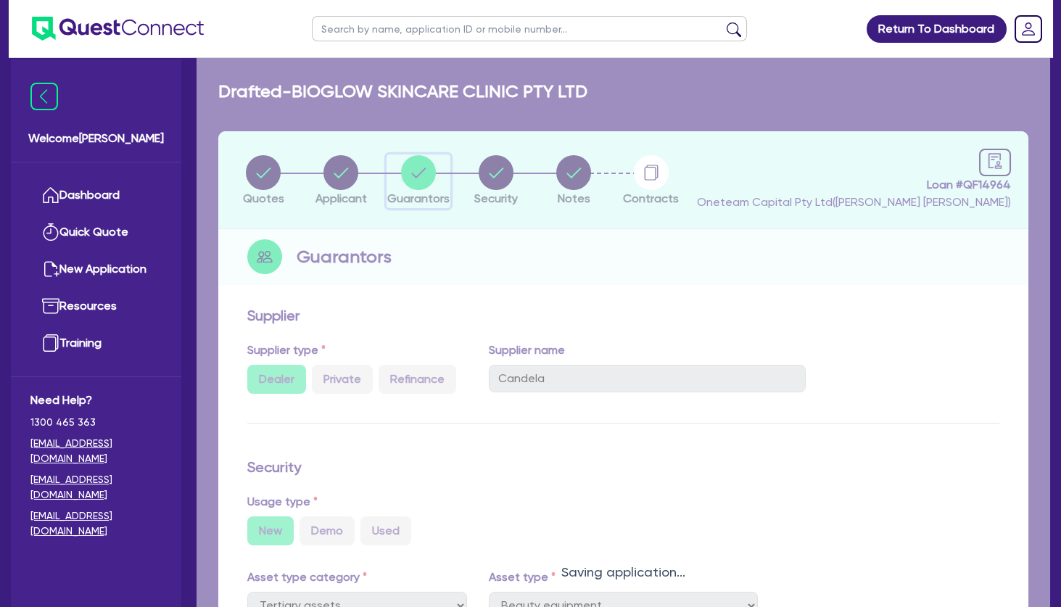
select select "HOUSEHOLD_PERSONAL"
select select "MORTGAGE"
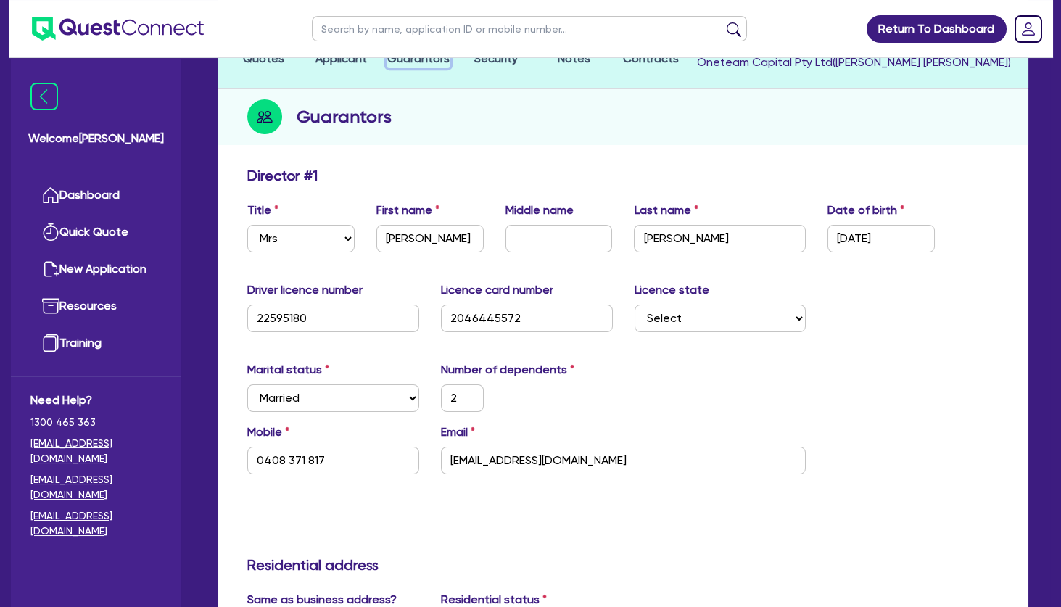
scroll to position [133, 0]
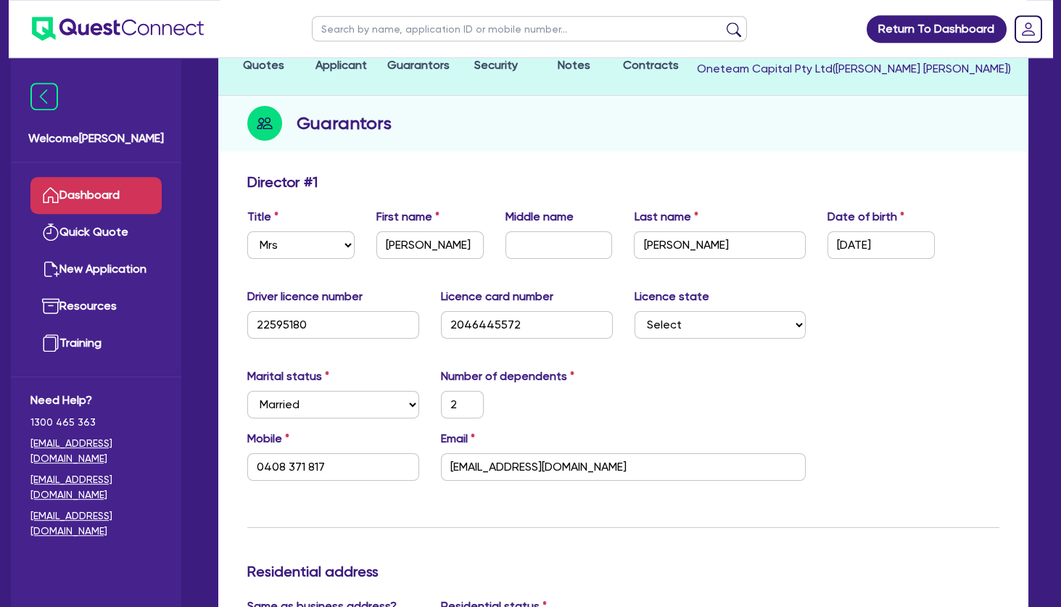
click at [120, 194] on link "Dashboard" at bounding box center [95, 195] width 131 height 37
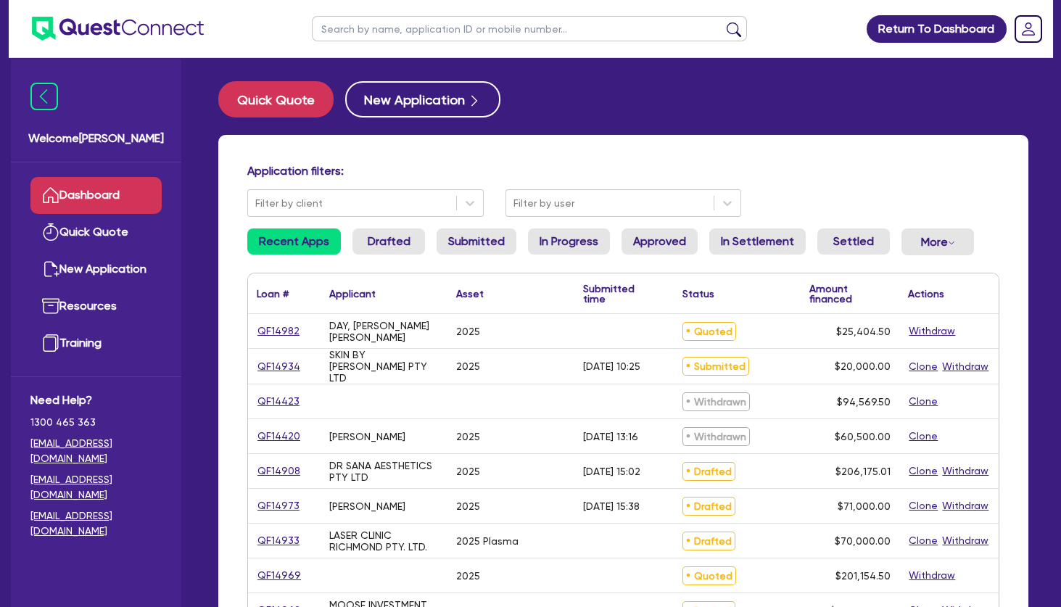
scroll to position [259, 0]
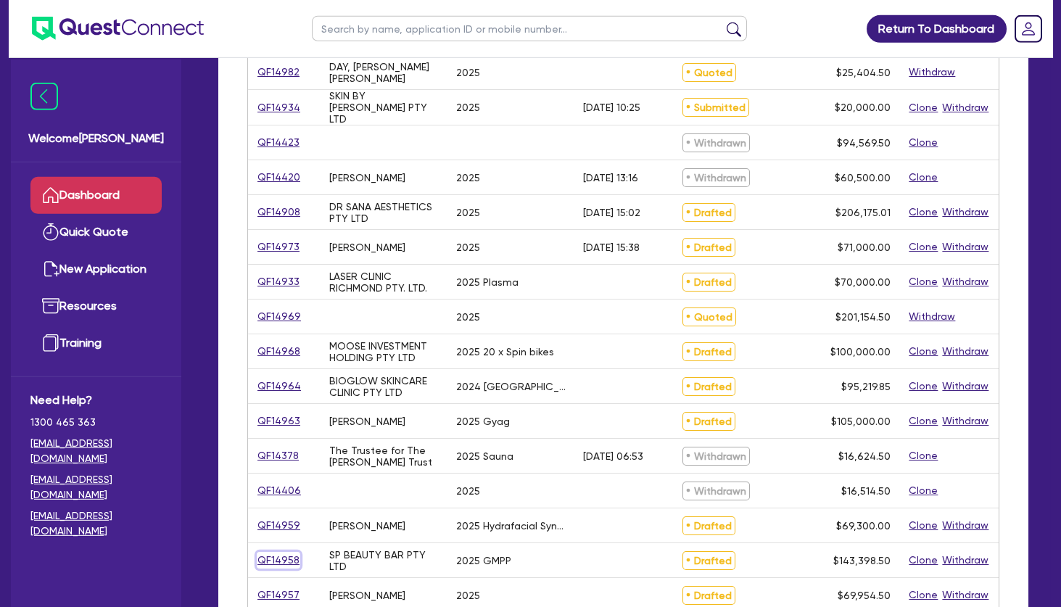
click at [282, 556] on link "QF14958" at bounding box center [279, 560] width 44 height 17
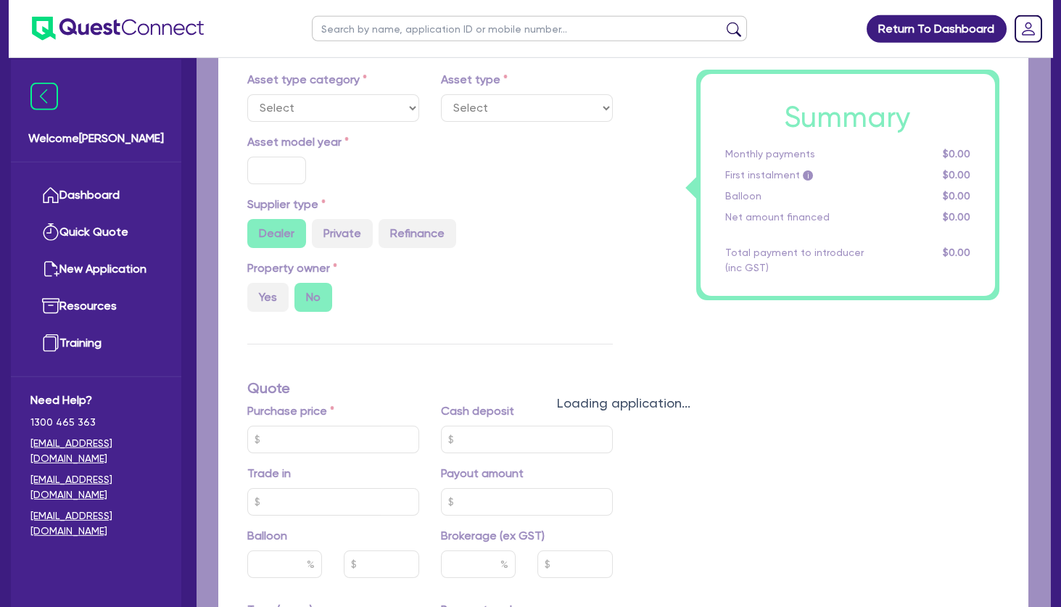
select select "TERTIARY_ASSETS"
type input "2025"
type input "142,744"
type input "10"
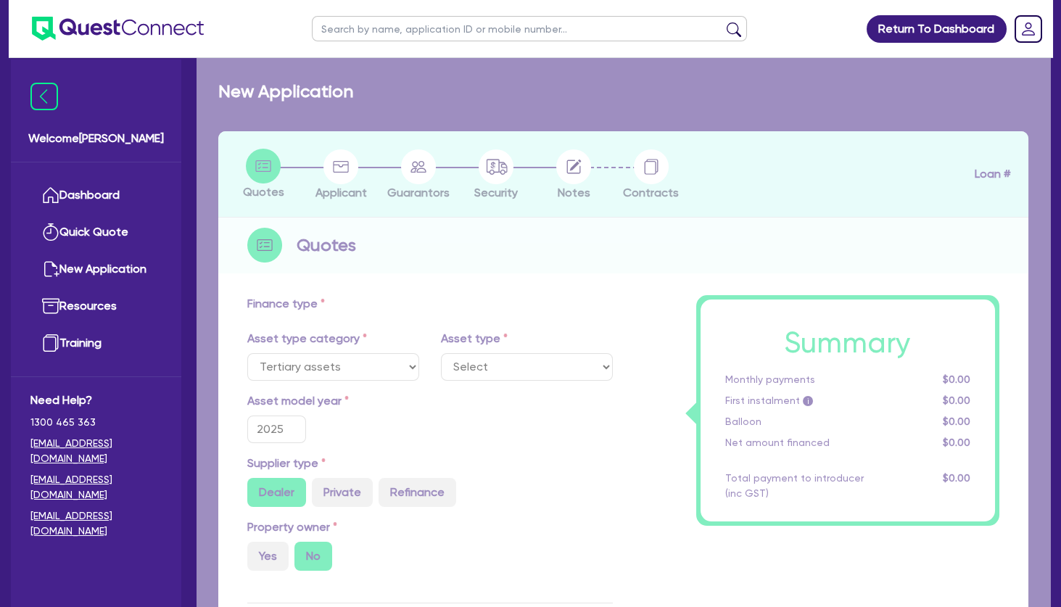
select select "BEAUTY_EQUIPMENT"
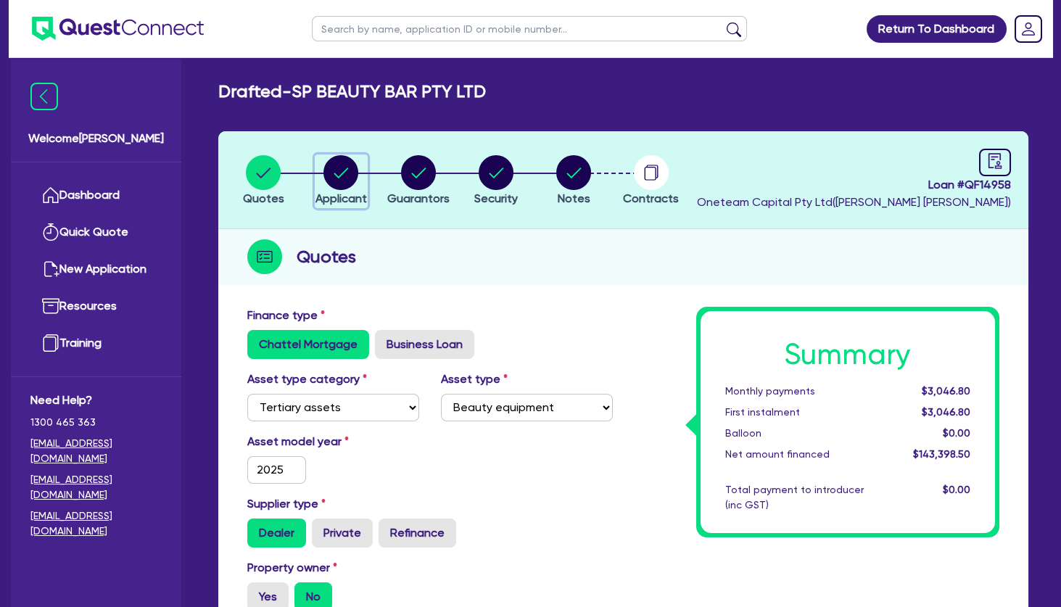
click at [343, 168] on circle "button" at bounding box center [341, 172] width 35 height 35
select select "COMPANY"
select select "HEALTH_BEAUTY"
select select "HAIR_BEAUTY_SALONS"
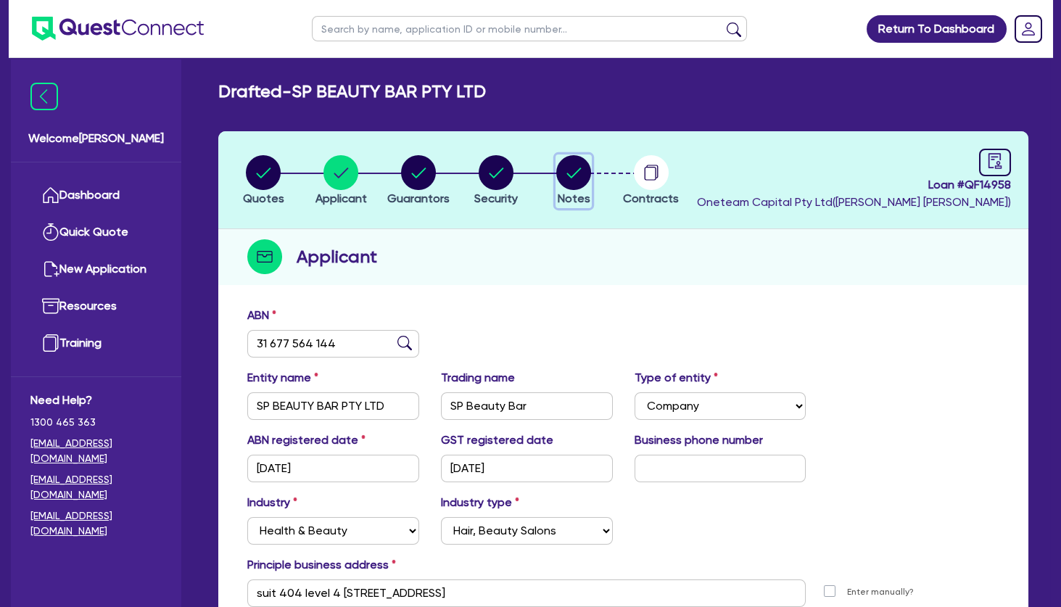
click at [578, 170] on icon "button" at bounding box center [574, 173] width 15 height 10
select select "Other"
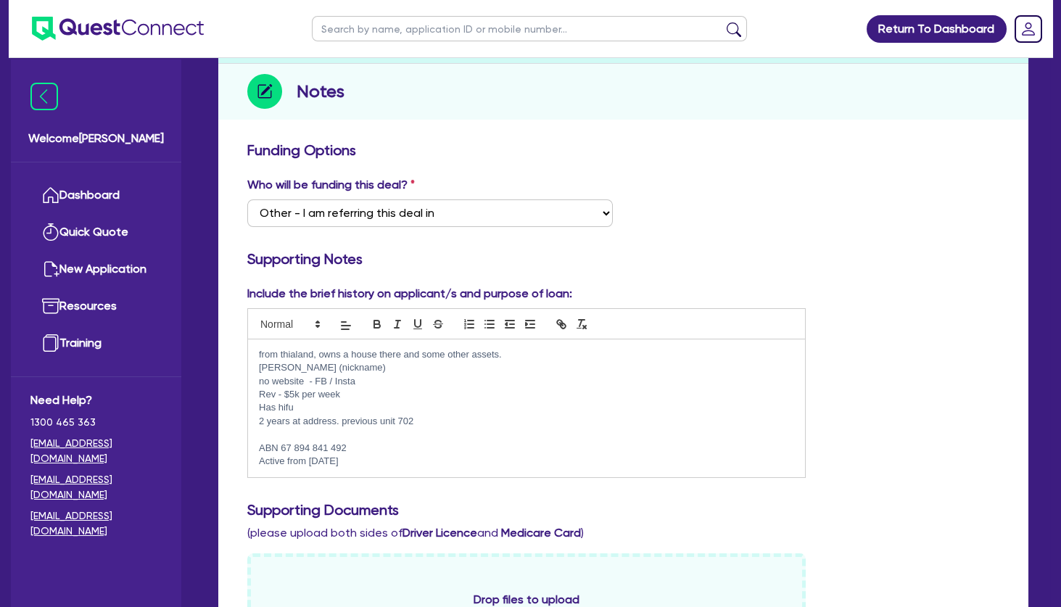
scroll to position [202, 0]
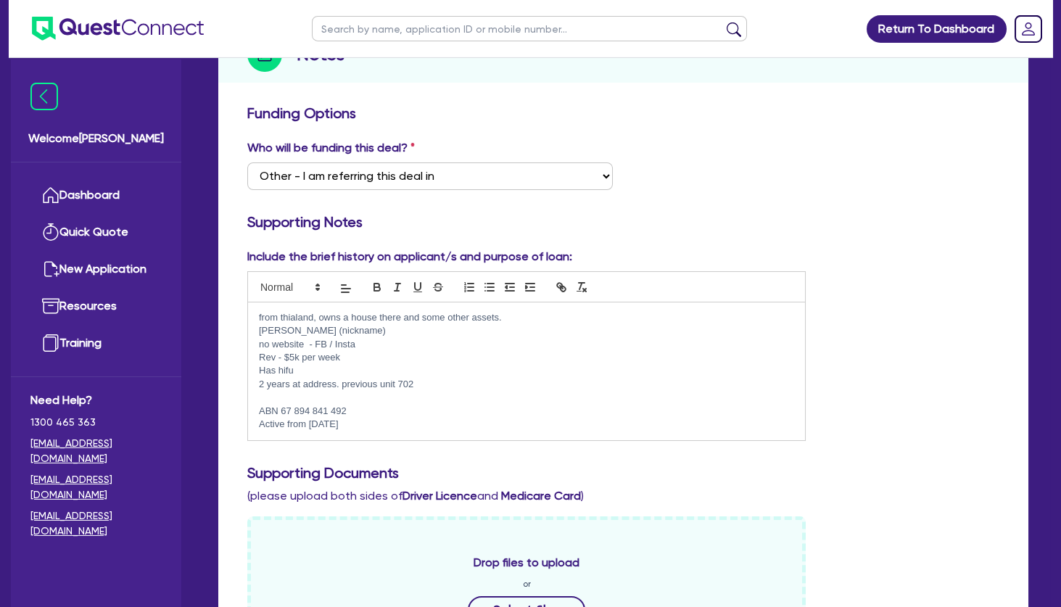
click at [356, 413] on p "ABN 67 894 841 492" at bounding box center [526, 411] width 535 height 13
click at [373, 422] on p "Active from [DATE]" at bounding box center [526, 424] width 535 height 13
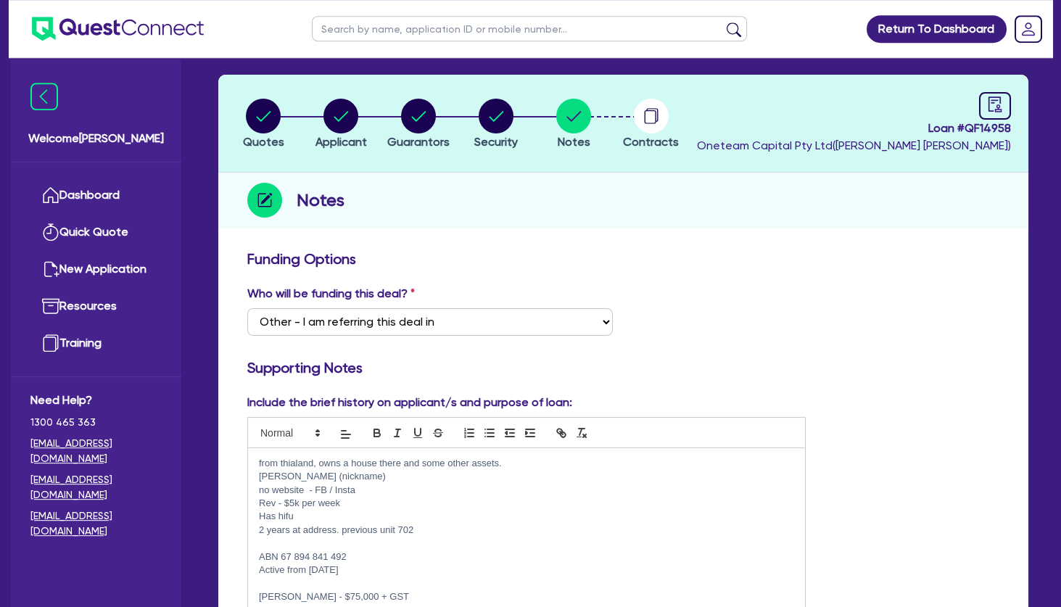
scroll to position [5, 0]
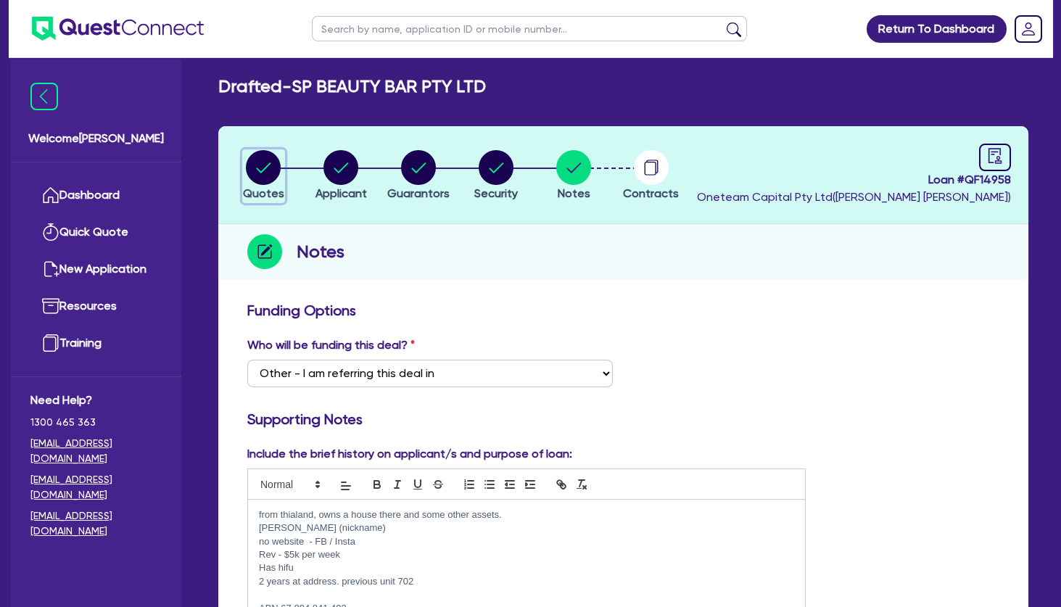
click at [271, 171] on circle "button" at bounding box center [263, 167] width 35 height 35
select select "TERTIARY_ASSETS"
select select "BEAUTY_EQUIPMENT"
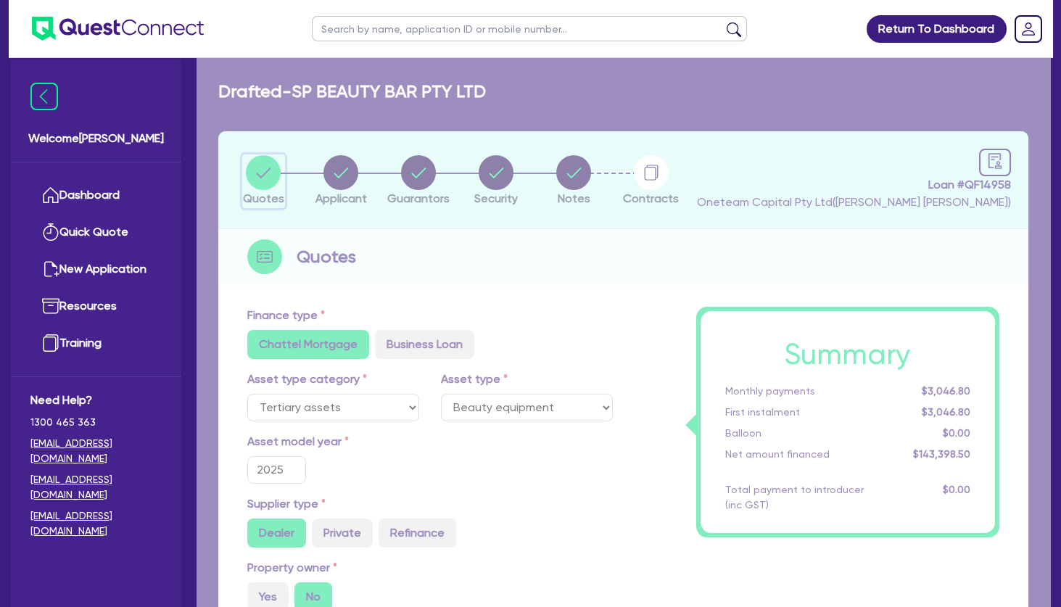
type input "142,744"
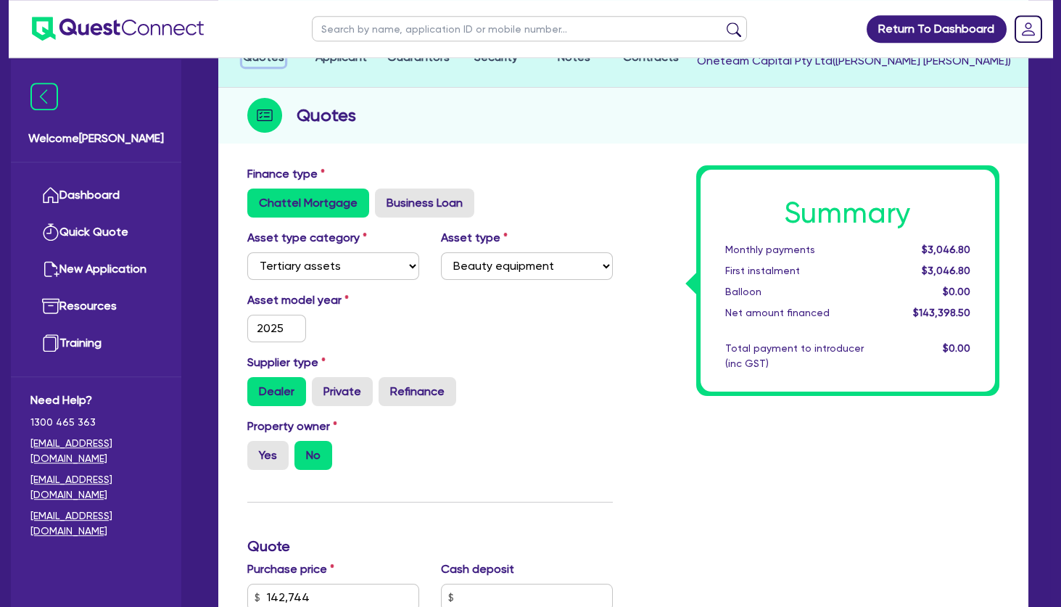
scroll to position [30, 0]
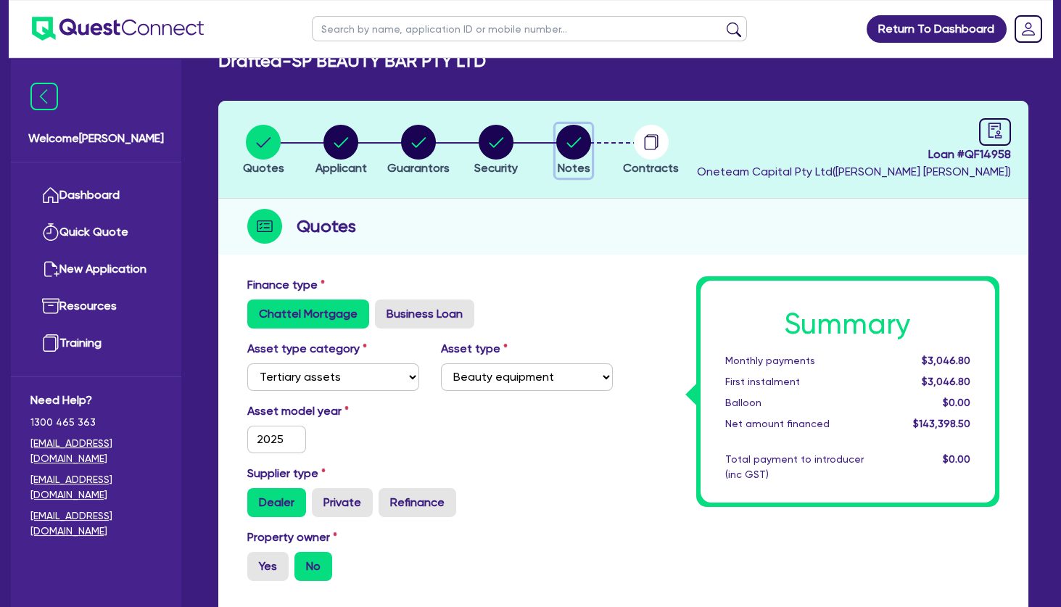
click at [571, 143] on circle "button" at bounding box center [573, 142] width 35 height 35
select select "Other"
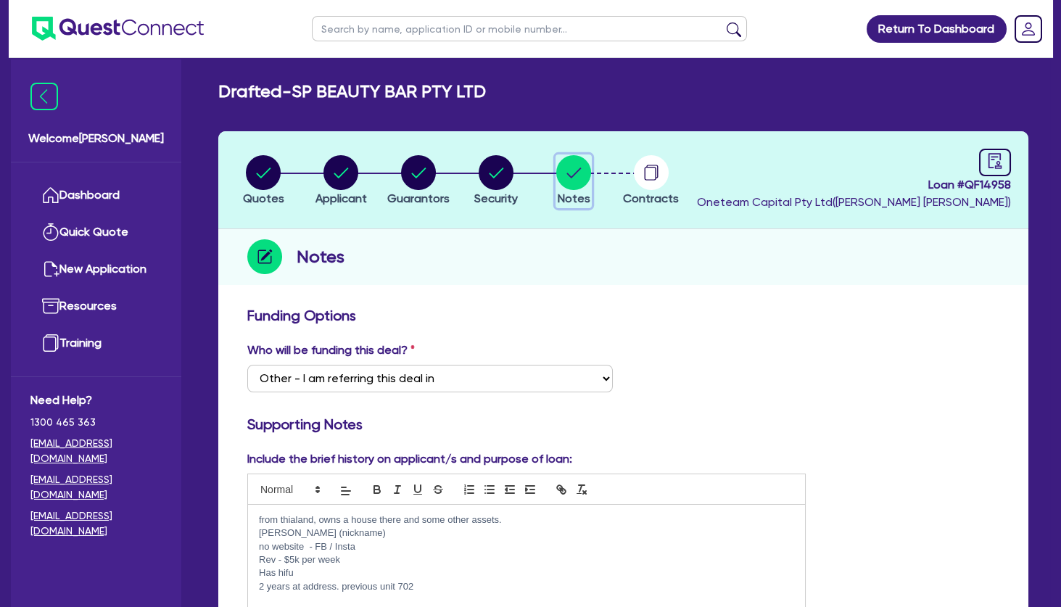
scroll to position [296, 0]
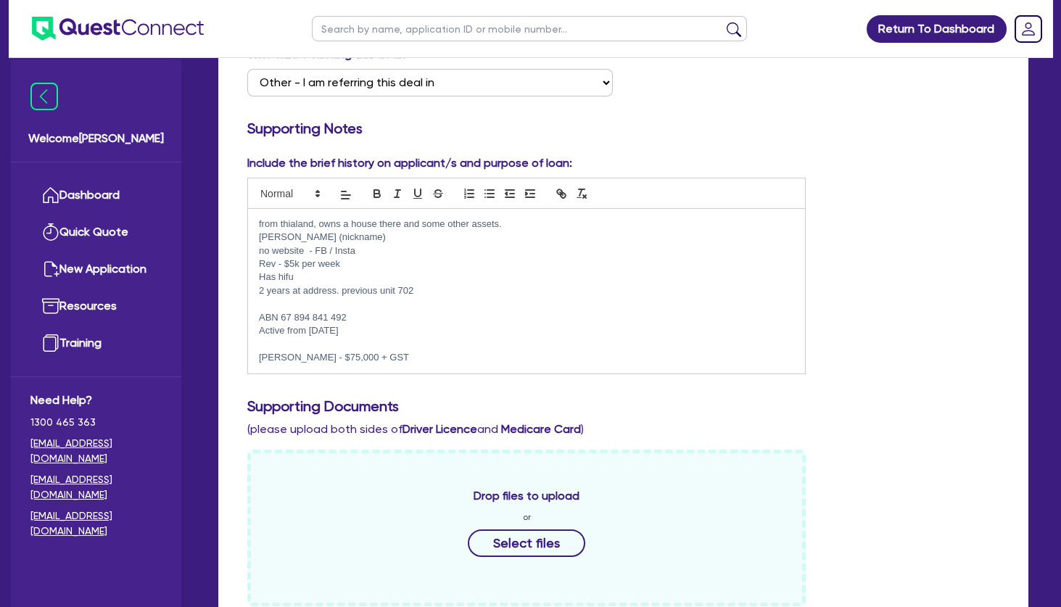
click at [445, 350] on p at bounding box center [526, 344] width 535 height 13
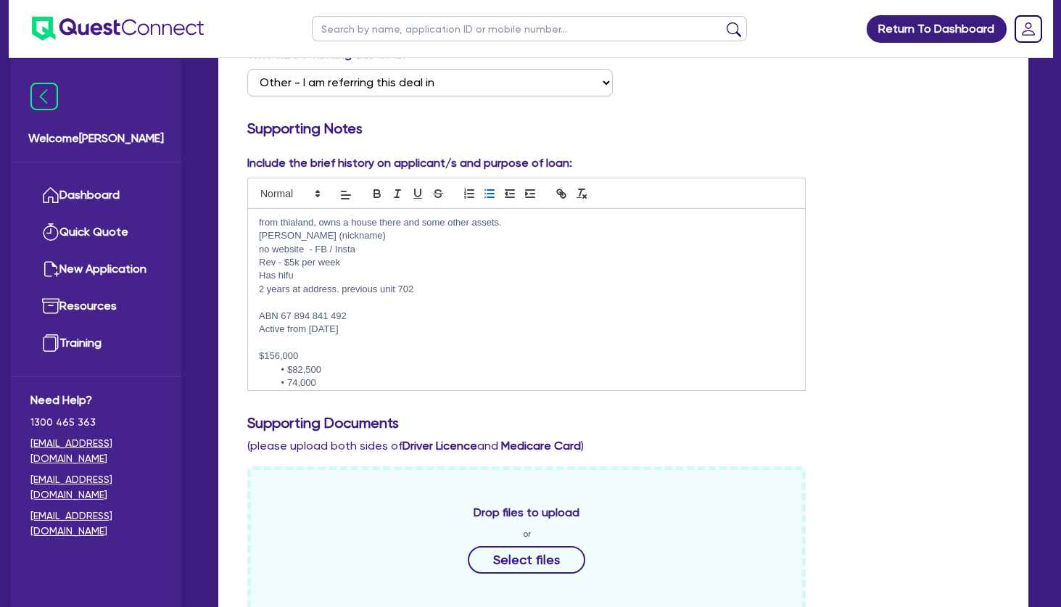
scroll to position [23, 0]
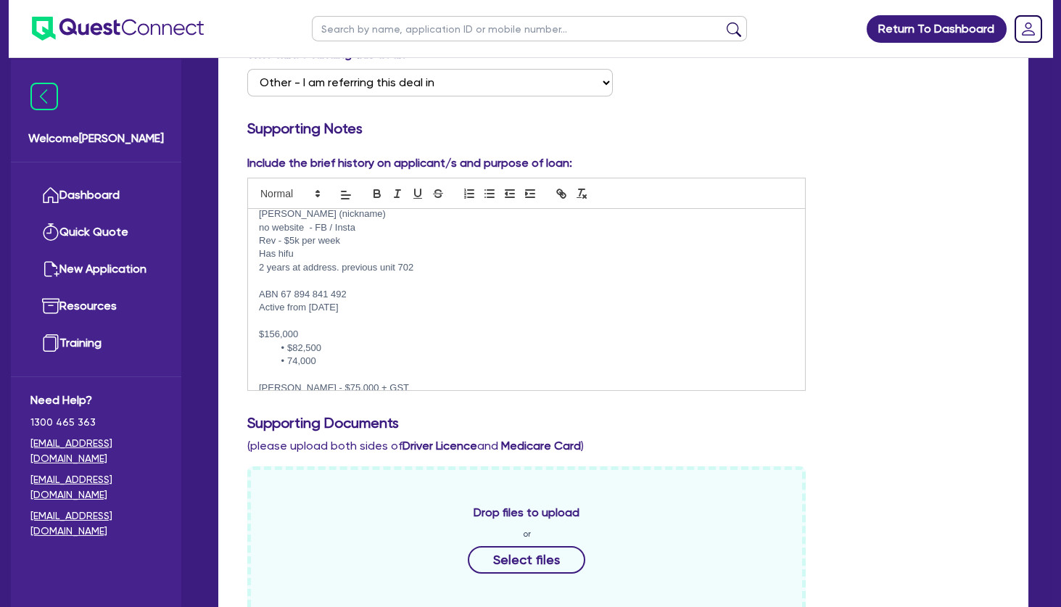
click at [348, 346] on li "$82,500" at bounding box center [535, 348] width 522 height 13
click at [348, 361] on li "74,000" at bounding box center [535, 361] width 522 height 13
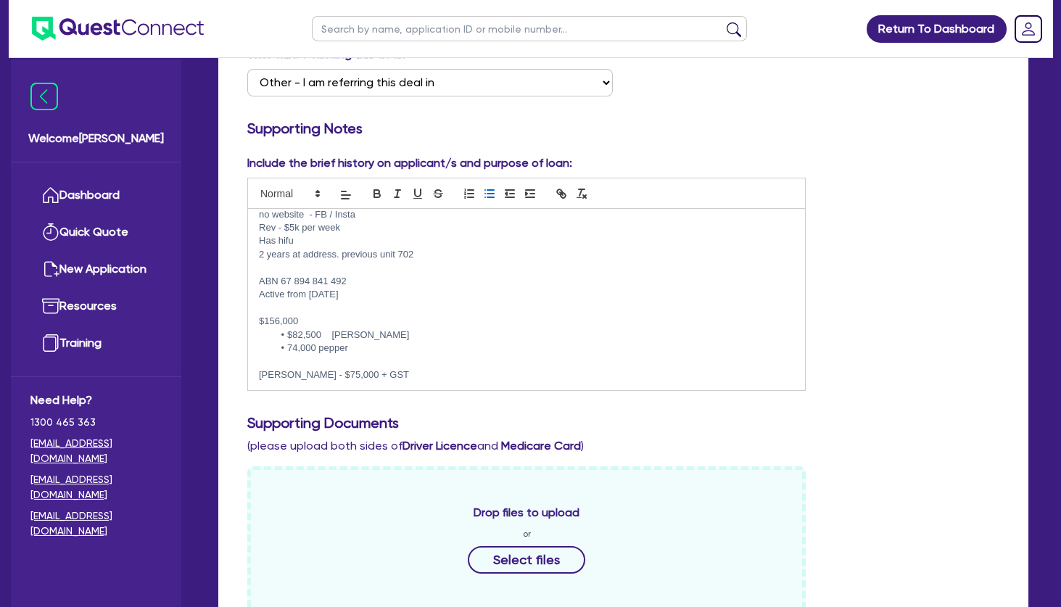
click at [317, 363] on p at bounding box center [526, 361] width 535 height 13
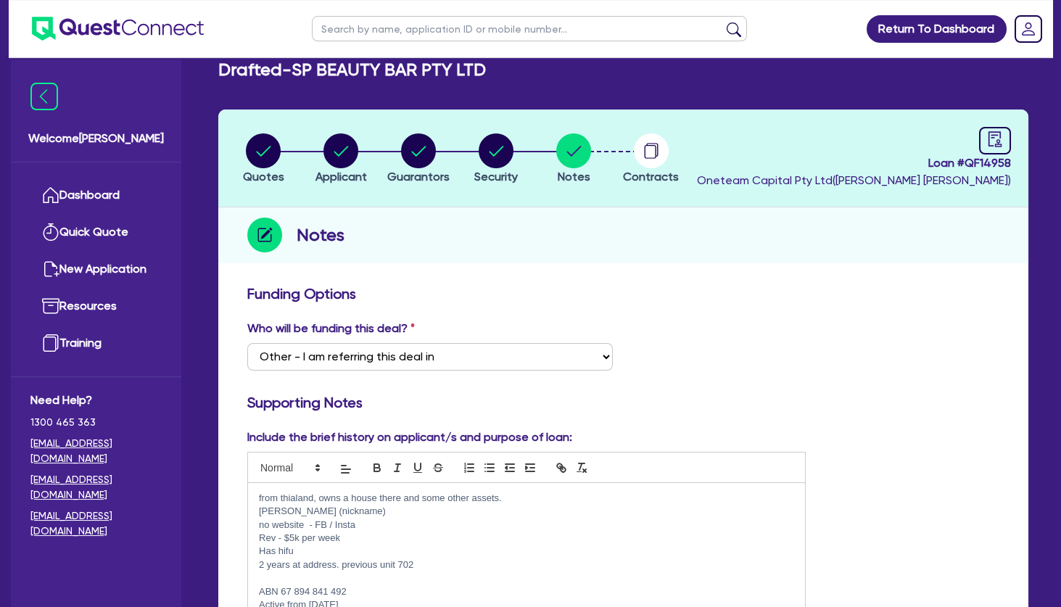
scroll to position [0, 0]
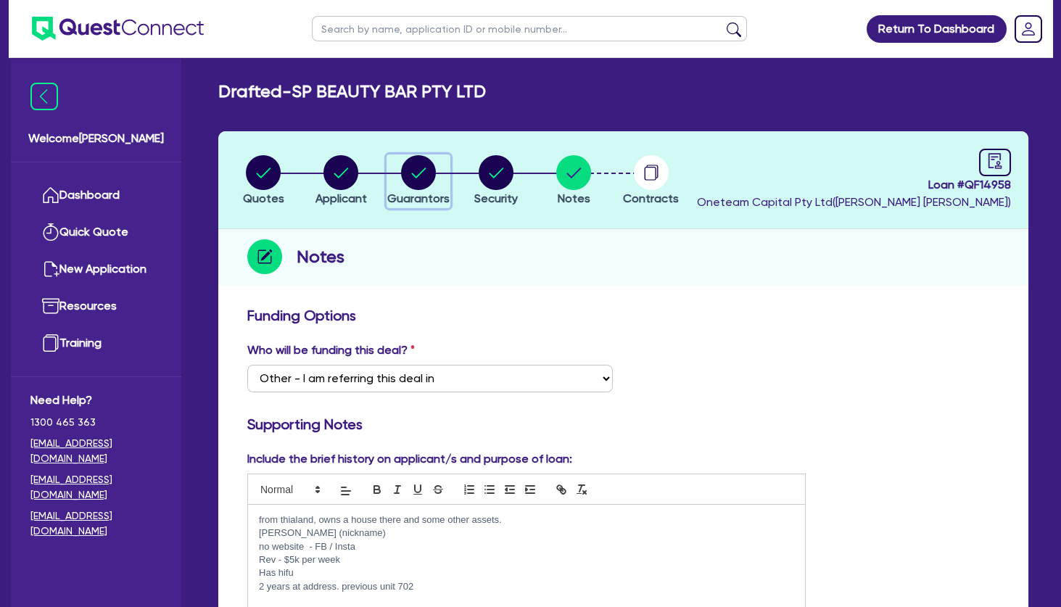
click at [416, 169] on circle "button" at bounding box center [418, 172] width 35 height 35
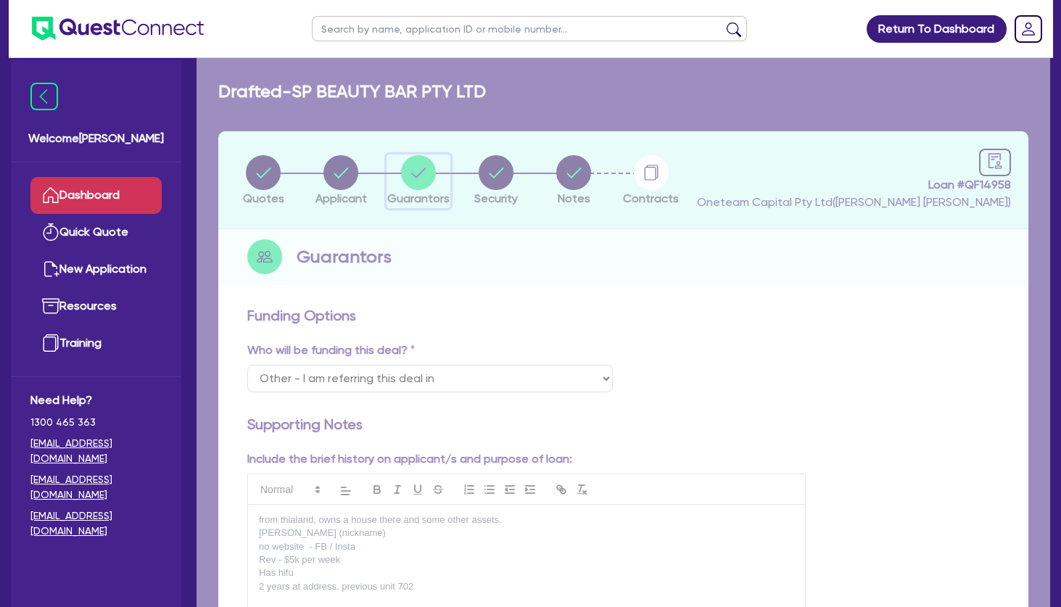
select select "MRS"
select select "[GEOGRAPHIC_DATA]"
select select "DE_FACTO"
select select "CASH"
select select "EQUIPMENT"
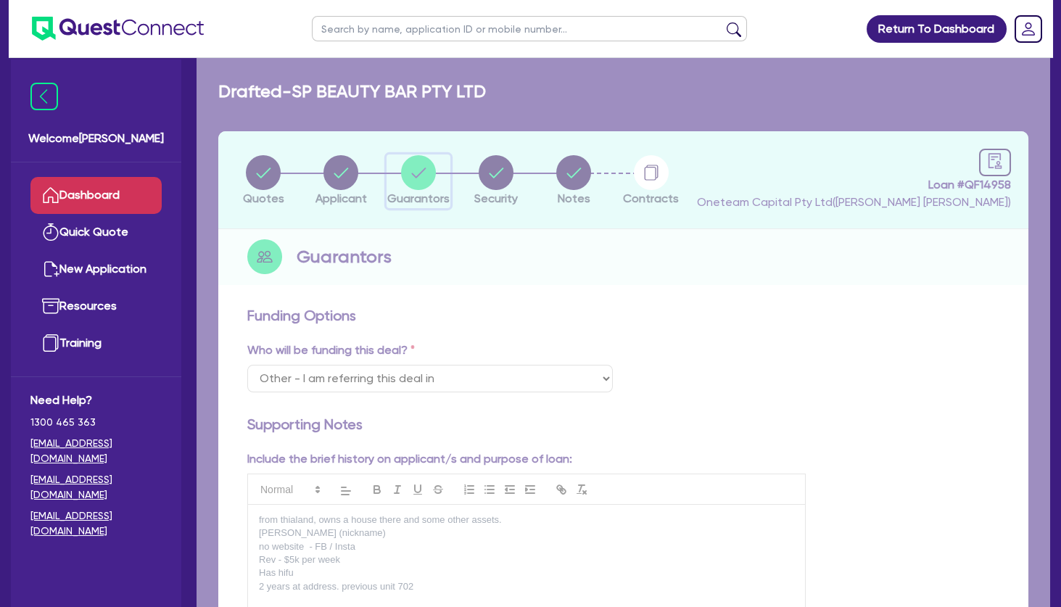
select select "OTHER"
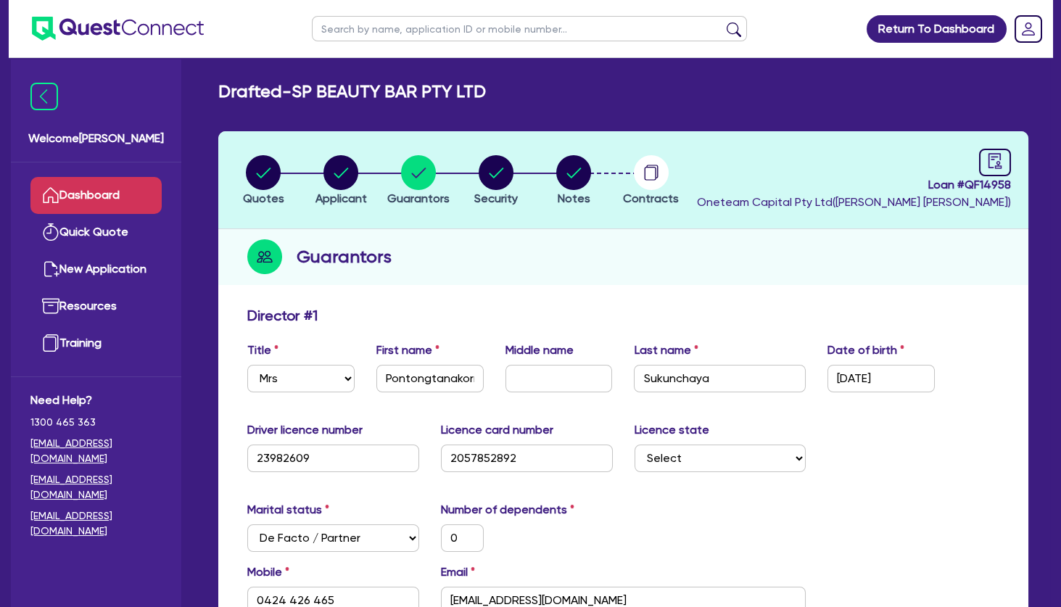
click at [115, 196] on link "Dashboard" at bounding box center [95, 195] width 131 height 37
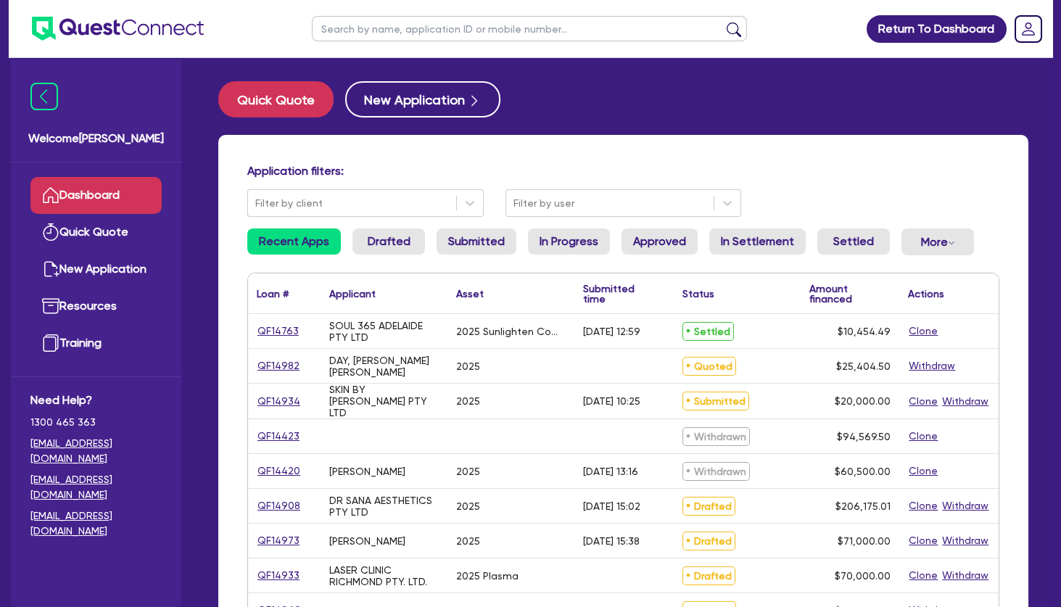
click at [374, 19] on input "text" at bounding box center [529, 28] width 435 height 25
type input "carly"
click at [723, 22] on button "submit" at bounding box center [734, 32] width 23 height 20
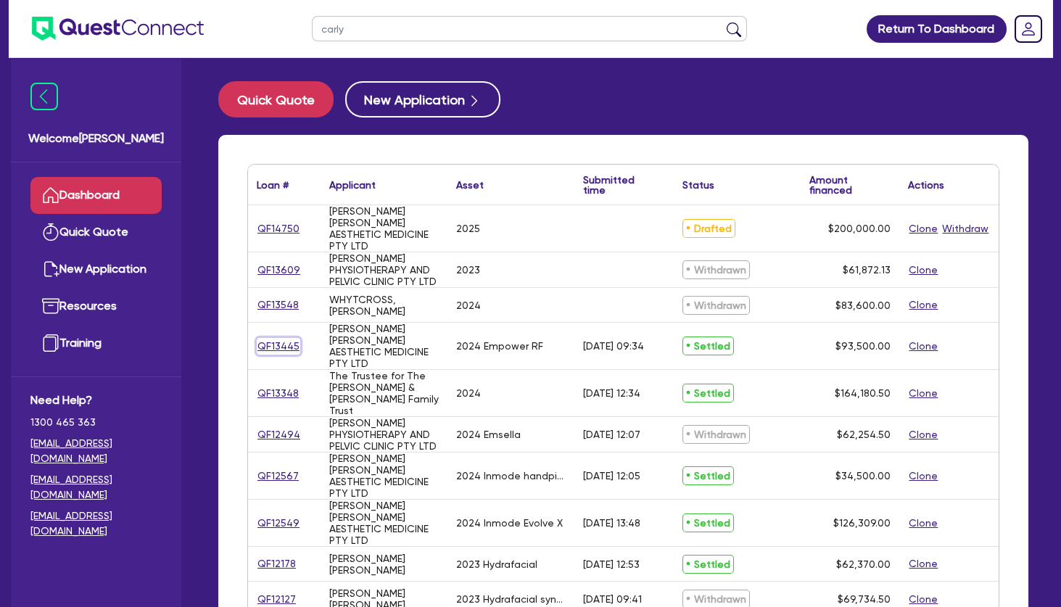
click at [276, 338] on link "QF13445" at bounding box center [279, 346] width 44 height 17
select select "TERTIARY_ASSETS"
select select "BEAUTY_EQUIPMENT"
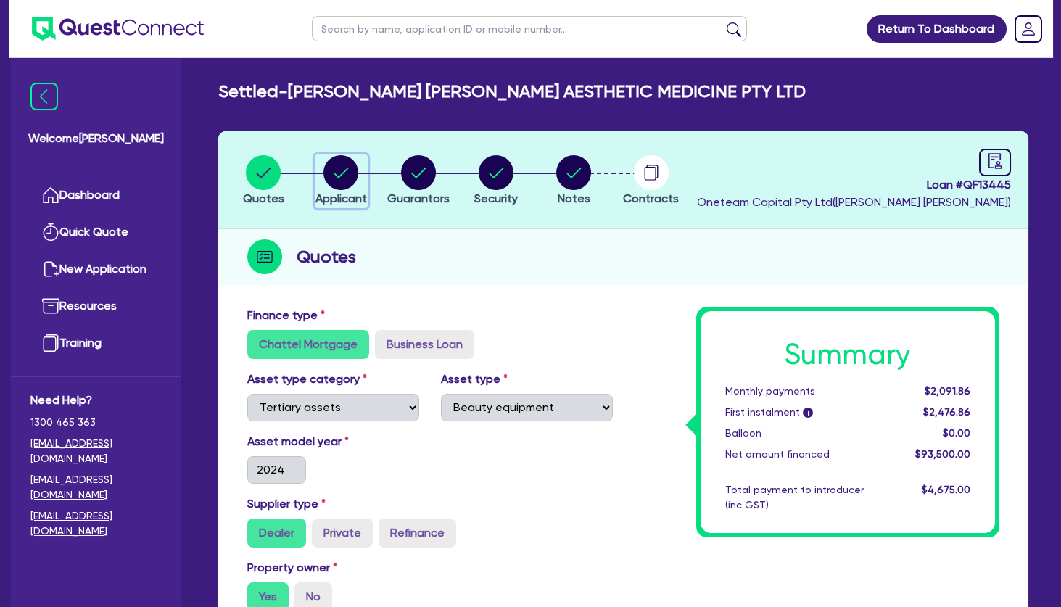
click at [333, 181] on circle "button" at bounding box center [341, 172] width 35 height 35
select select "COMPANY"
select select "HEALTH_BEAUTY"
select select "OTHER_HEALTH_BEAUTY"
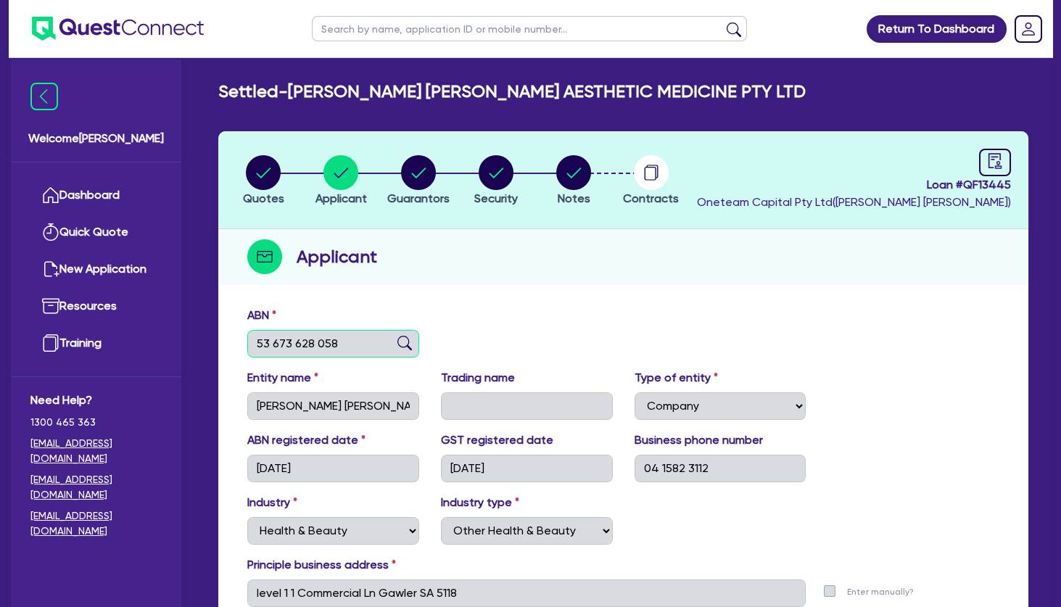
click at [317, 342] on input "53 673 628 058" at bounding box center [333, 344] width 172 height 28
click at [316, 341] on input "53 673 628 058" at bounding box center [333, 344] width 172 height 28
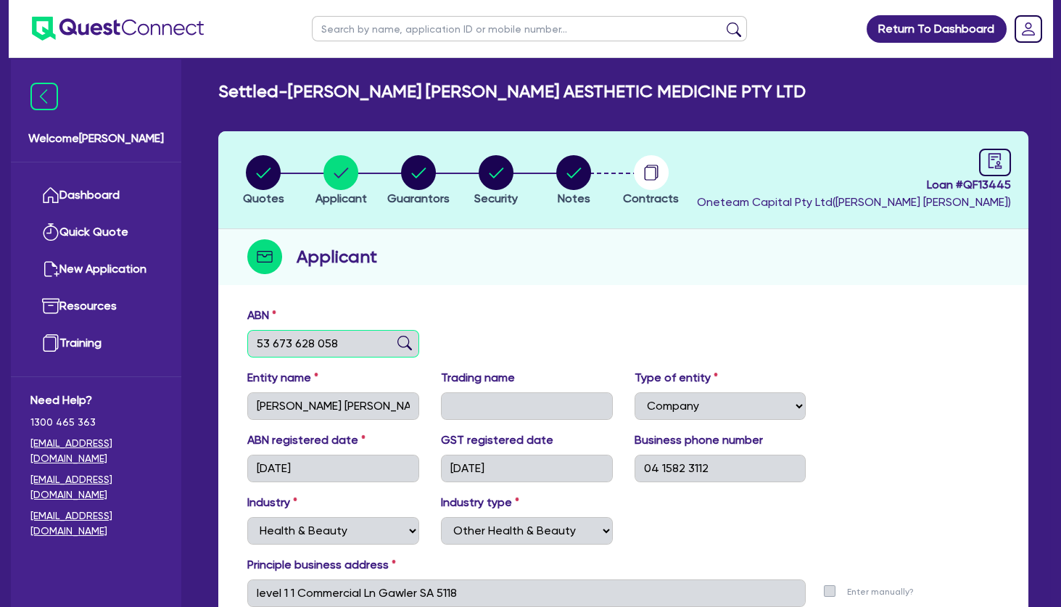
click at [316, 341] on input "53 673 628 058" at bounding box center [333, 344] width 172 height 28
click at [414, 165] on circle "button" at bounding box center [418, 172] width 35 height 35
select select "MRS"
select select "SA"
select select "DE_FACTO"
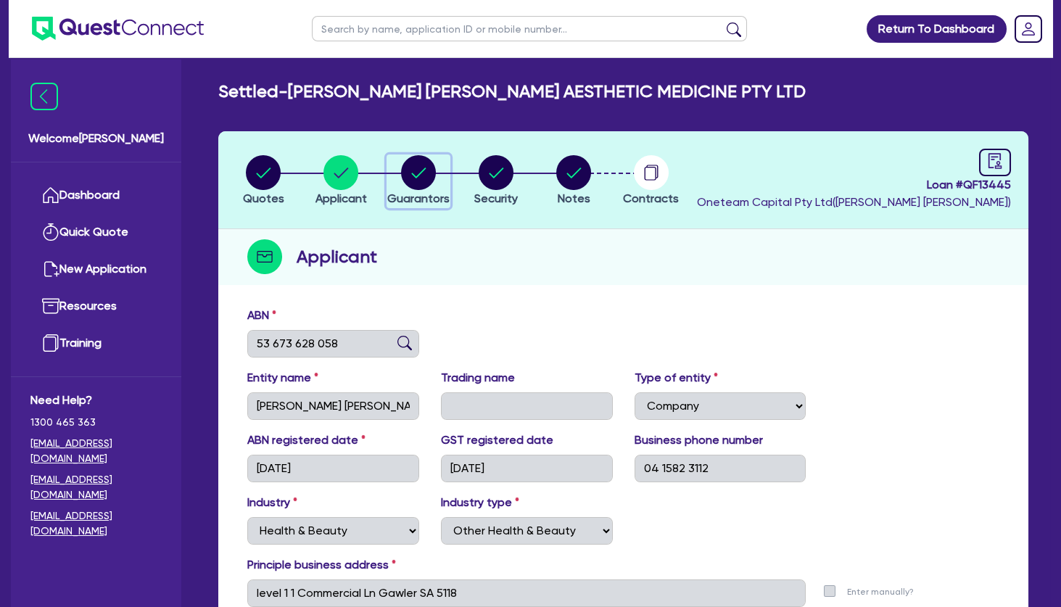
select select "PROPERTY"
select select "CASH"
select select "VEHICLE"
select select "HOUSEHOLD_PERSONAL"
select select "OTHER"
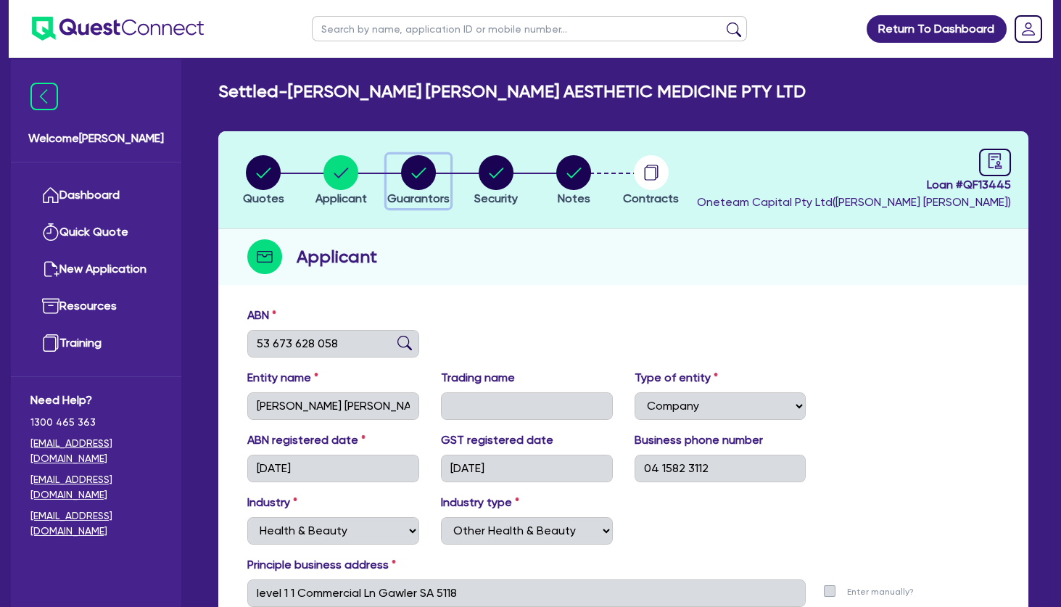
select select "MORTGAGE"
select select "EQUIPMENT_LOAN"
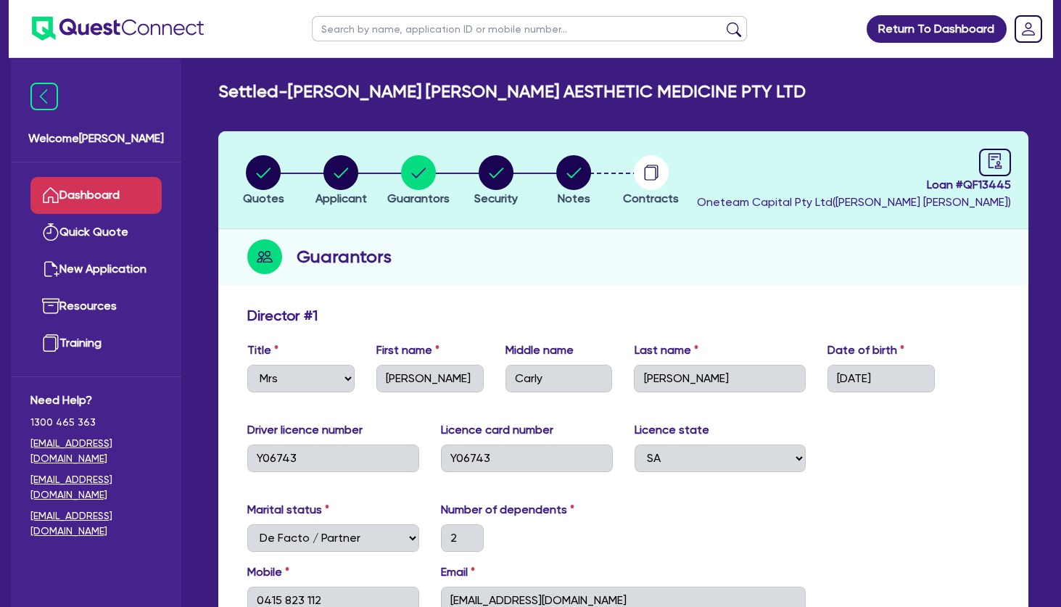
click at [106, 192] on link "Dashboard" at bounding box center [95, 195] width 131 height 37
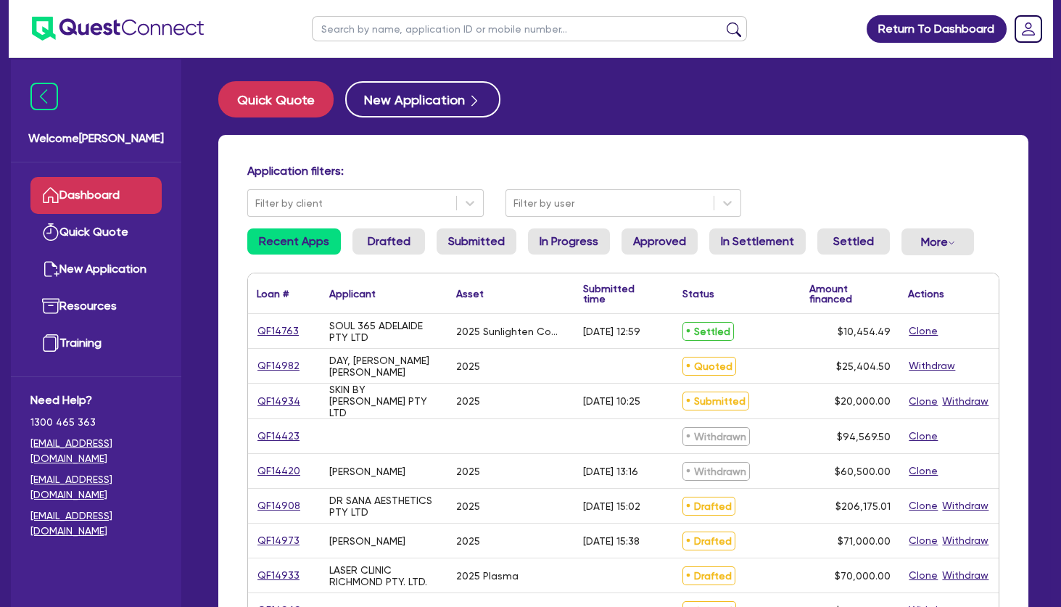
click at [394, 33] on input "text" at bounding box center [529, 28] width 435 height 25
type input "omur"
click at [723, 22] on button "submit" at bounding box center [734, 32] width 23 height 20
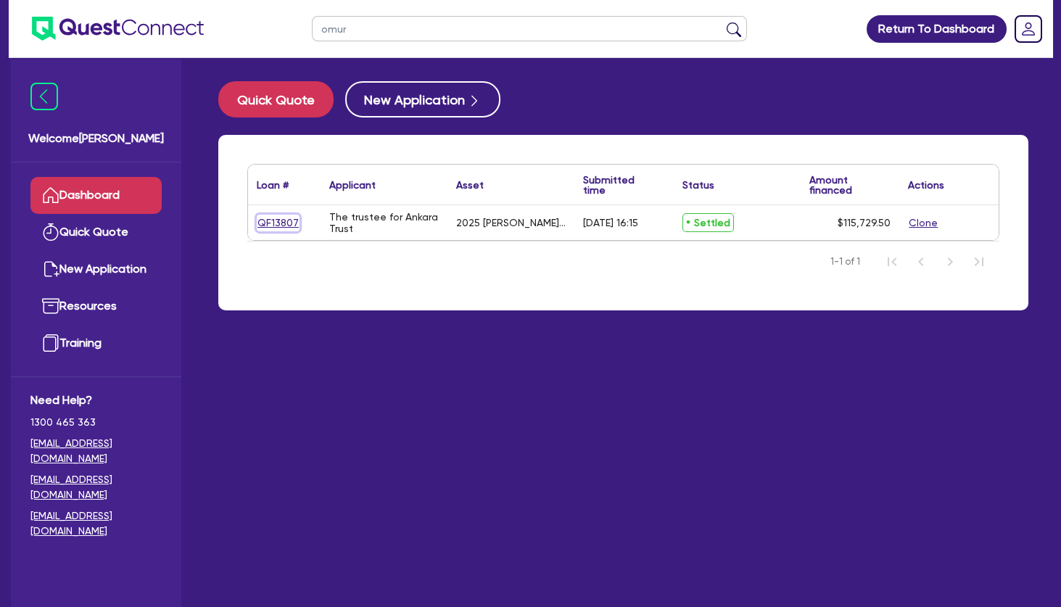
click at [281, 221] on link "QF13807" at bounding box center [278, 223] width 43 height 17
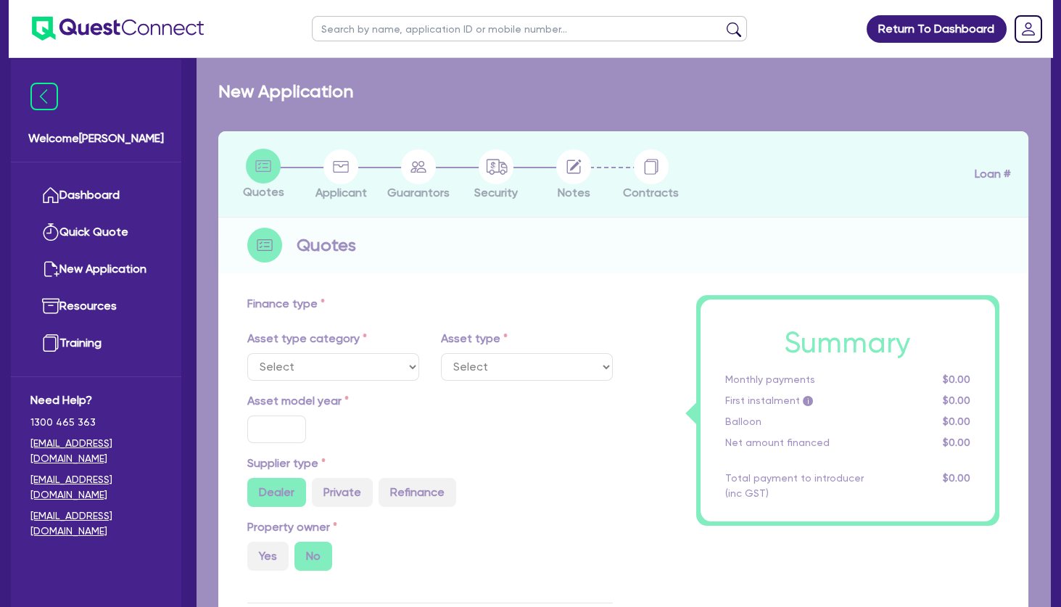
select select "PRIMARY_ASSETS"
type input "2025"
radio input "true"
type input "114,745"
type input "30"
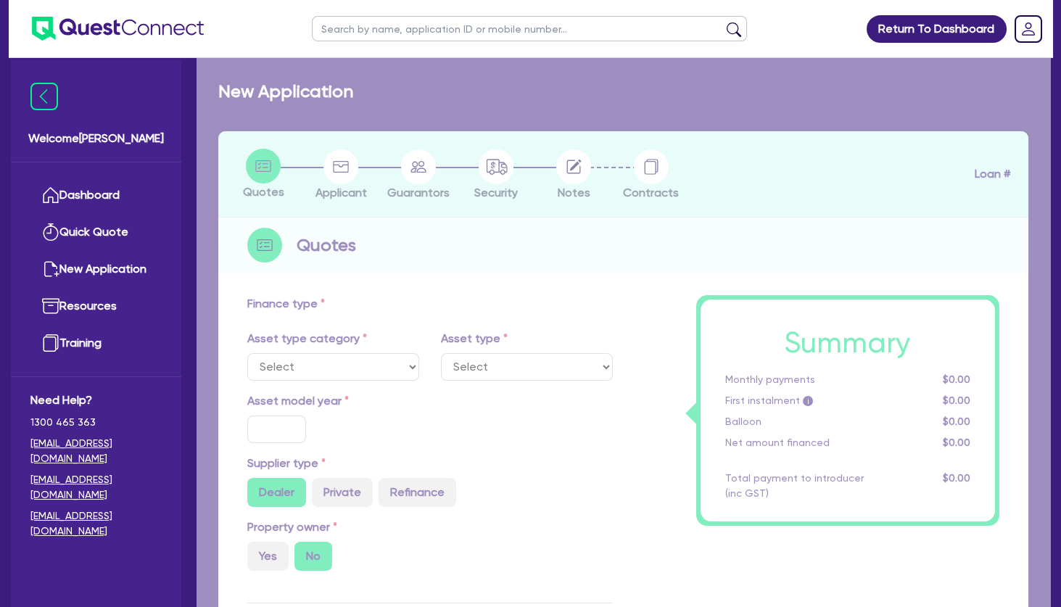
type input "34,423.5"
type input "1.98"
type input "2,294.9"
type input "7.25"
type input "300"
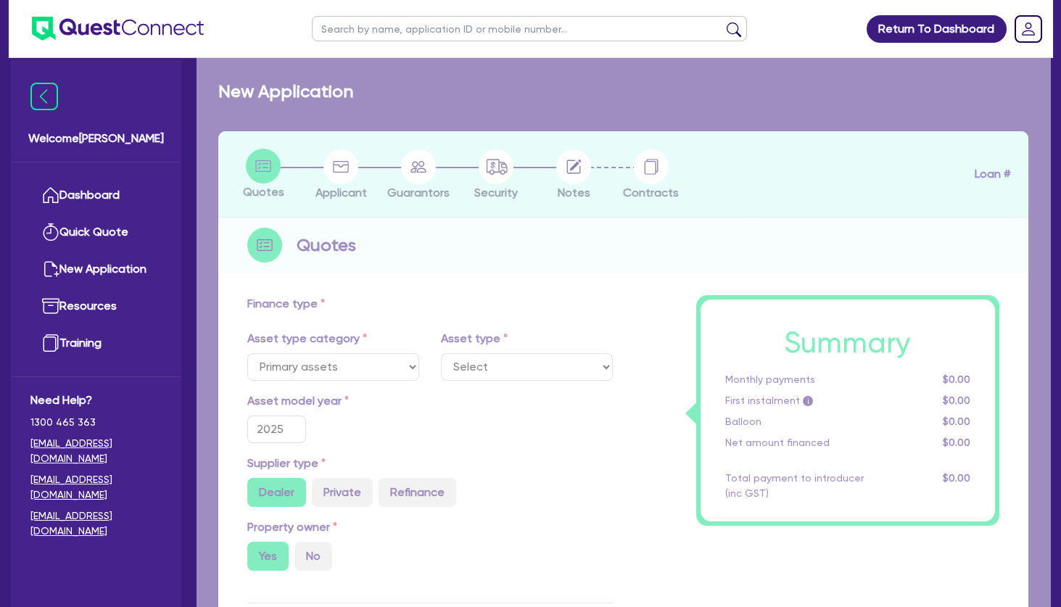
select select "TRAILERS"
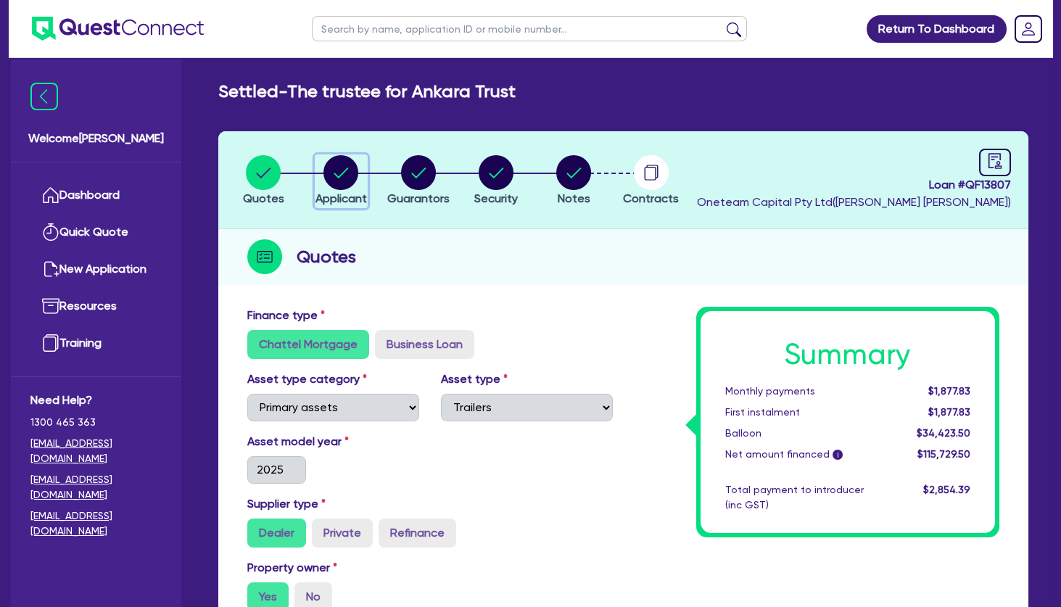
click at [349, 175] on circle "button" at bounding box center [341, 172] width 35 height 35
select select "TRUST"
select select "COMPANY"
select select "TRANSPORT_WAREHOUSING"
select select "PASSENGERS_FREIGHT_TRANSPORT"
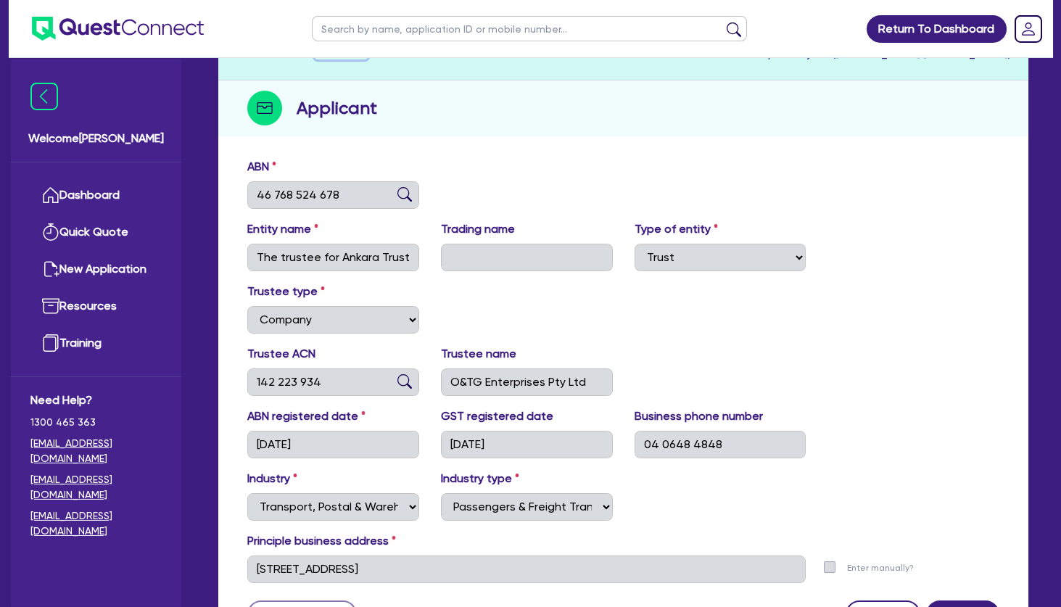
scroll to position [149, 0]
click at [305, 197] on input "46 768 524 678" at bounding box center [333, 195] width 172 height 28
click at [548, 192] on div "ABN 46 768 524 678" at bounding box center [624, 188] width 774 height 62
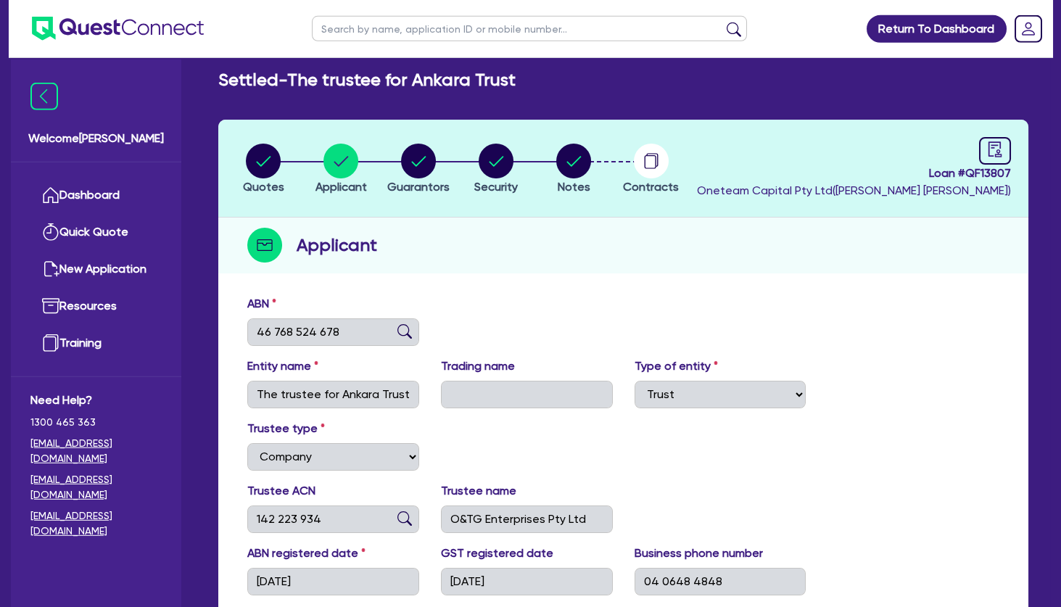
scroll to position [7, 0]
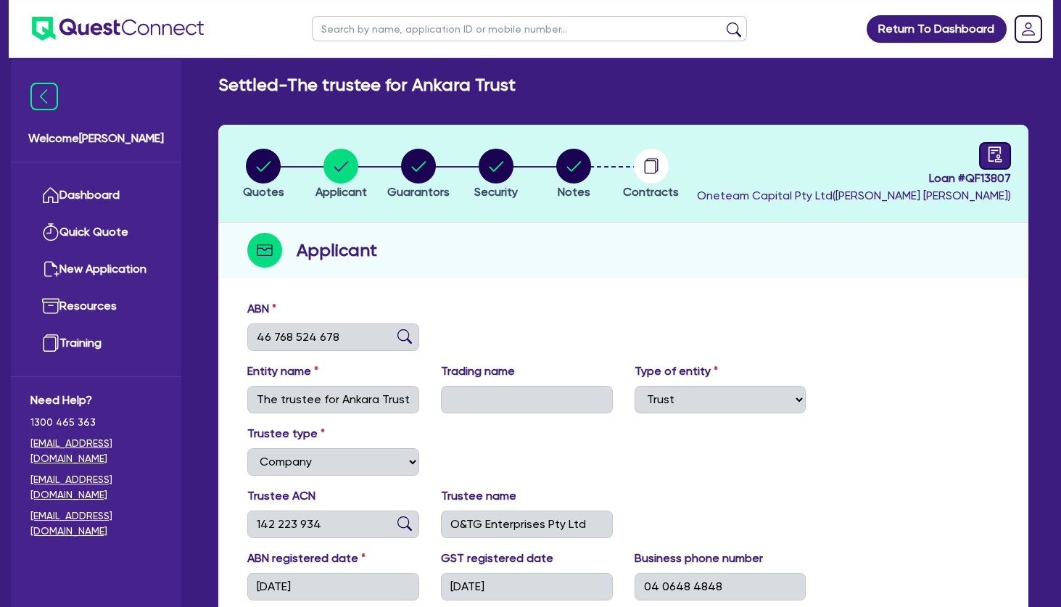
click at [1009, 150] on link at bounding box center [995, 156] width 32 height 28
select select "SETTLED"
select select "Angle Finance"
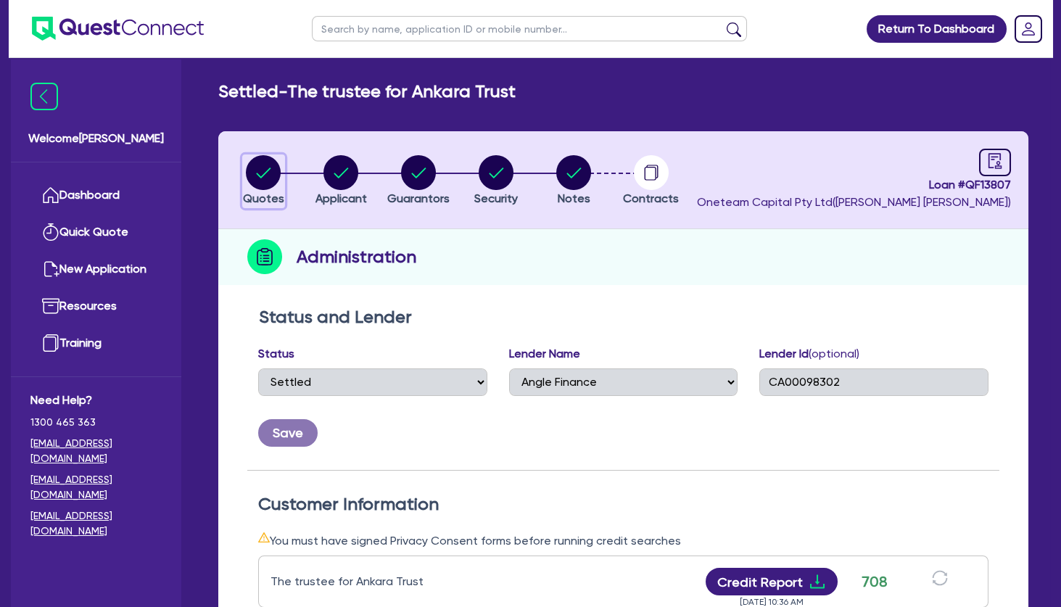
click at [260, 170] on circle "button" at bounding box center [263, 172] width 35 height 35
select select "PRIMARY_ASSETS"
select select "TRAILERS"
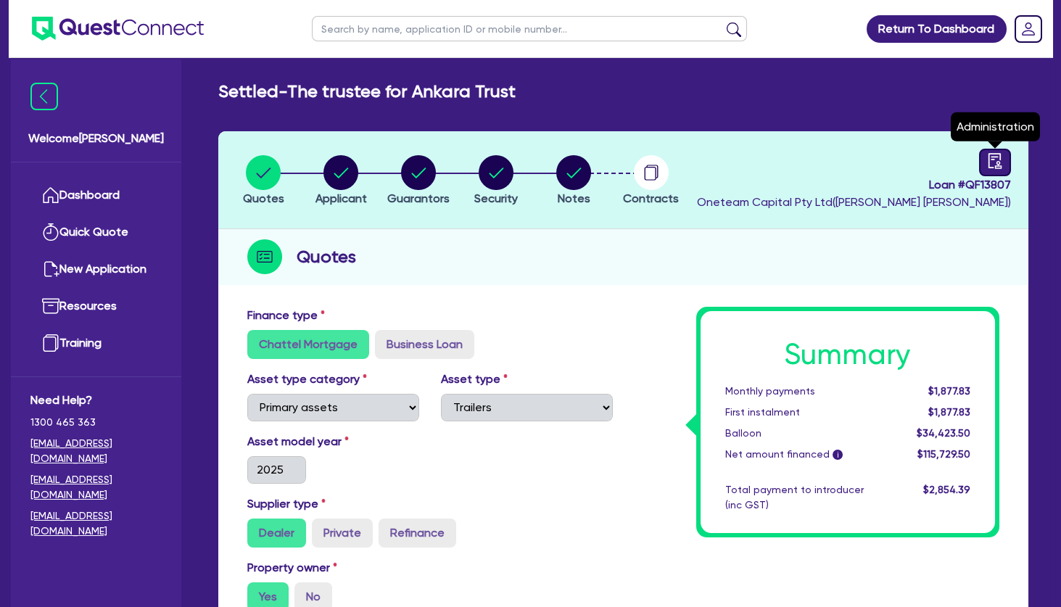
click at [994, 168] on icon "audit" at bounding box center [995, 161] width 16 height 16
select select "SETTLED"
select select "Angle Finance"
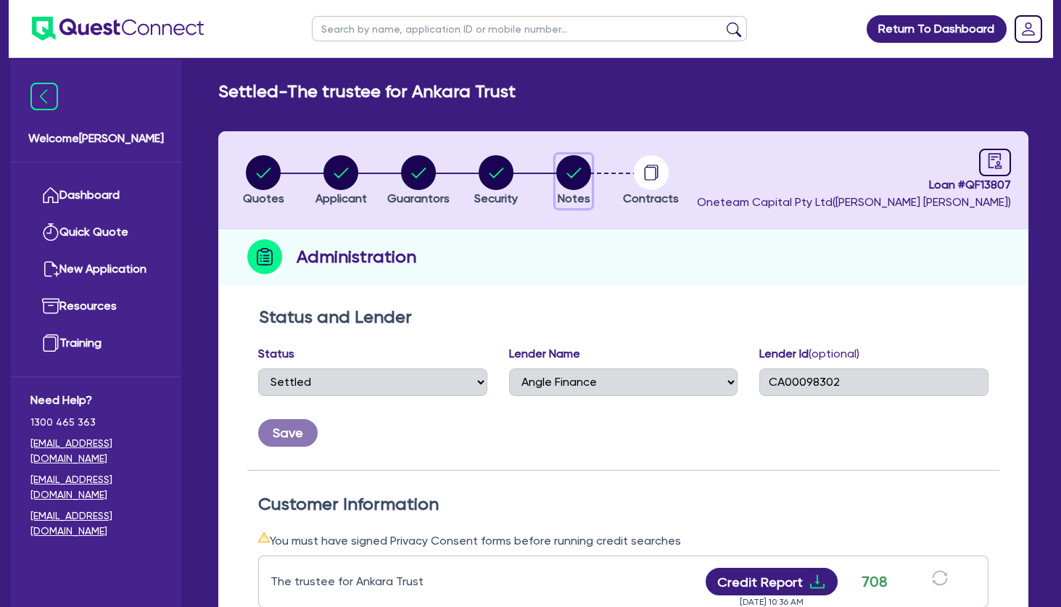
click at [578, 179] on circle "button" at bounding box center [573, 172] width 35 height 35
select select "Other"
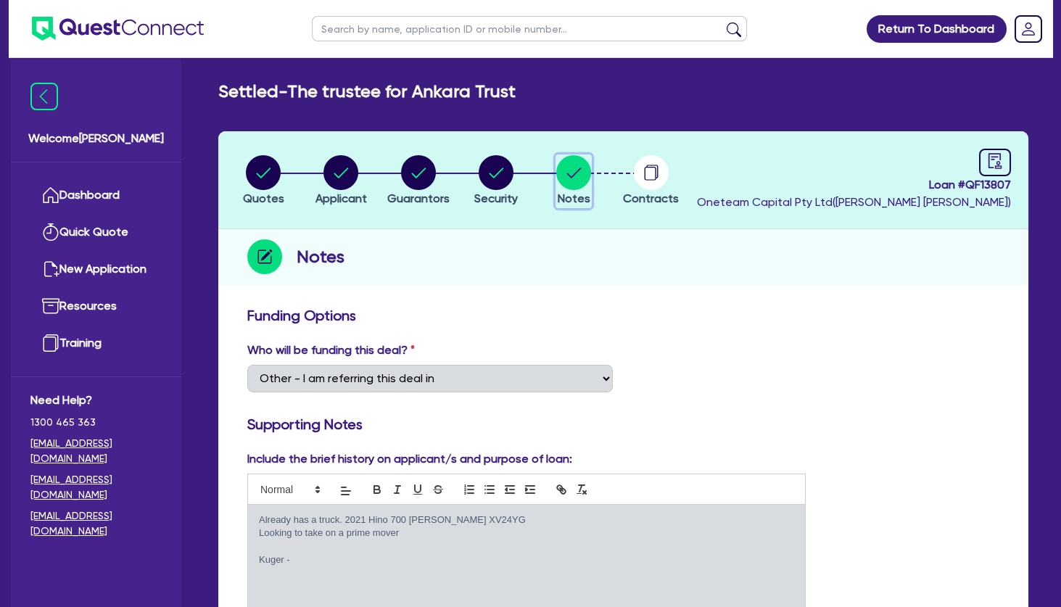
scroll to position [285, 0]
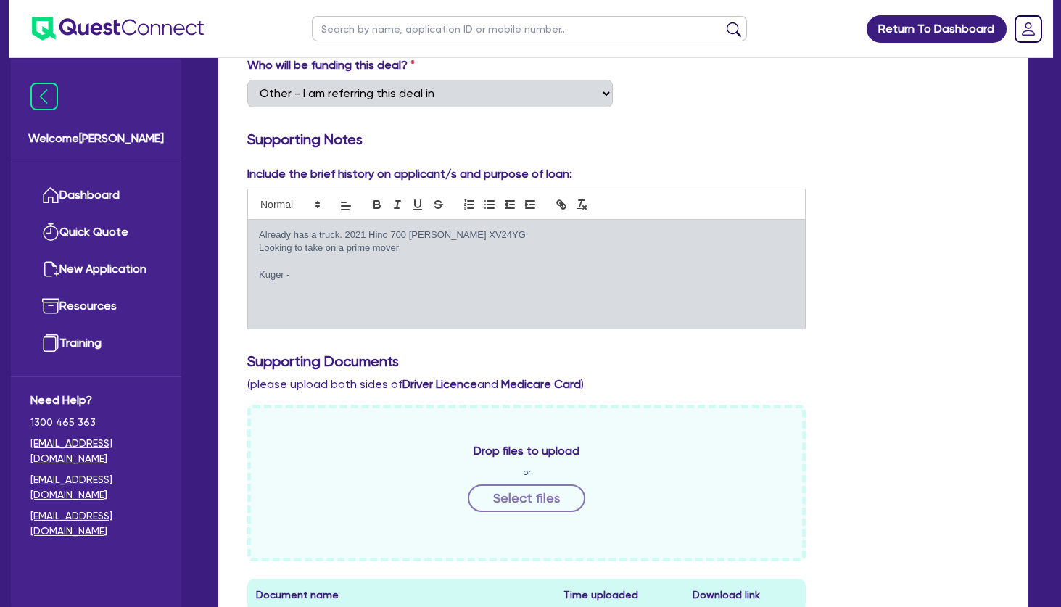
click at [387, 269] on p "Kuger -" at bounding box center [526, 274] width 535 height 13
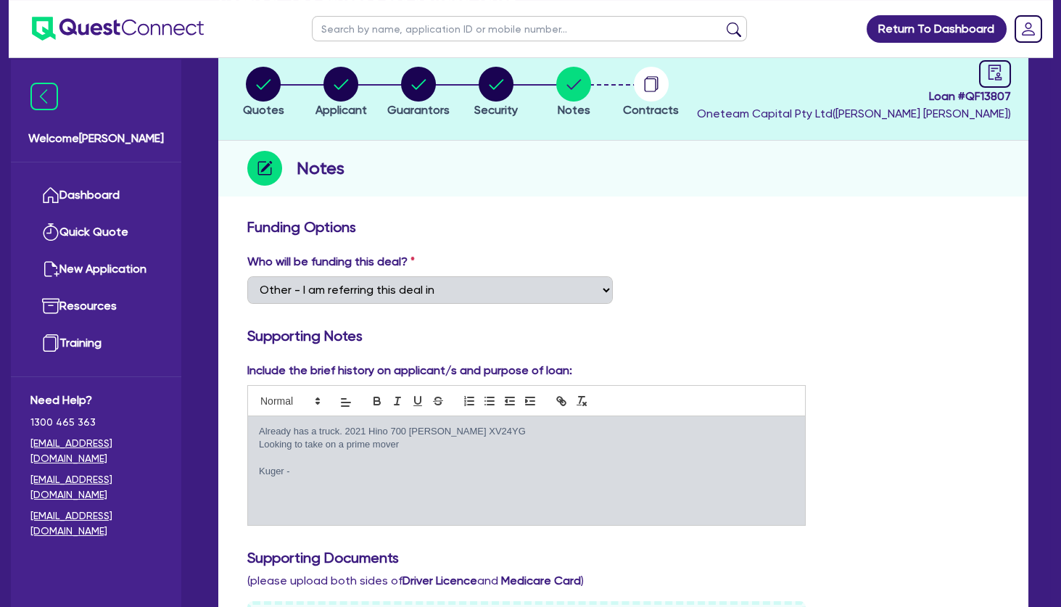
scroll to position [88, 0]
click at [271, 83] on circle "button" at bounding box center [263, 84] width 35 height 35
select select "PRIMARY_ASSETS"
select select "TRAILERS"
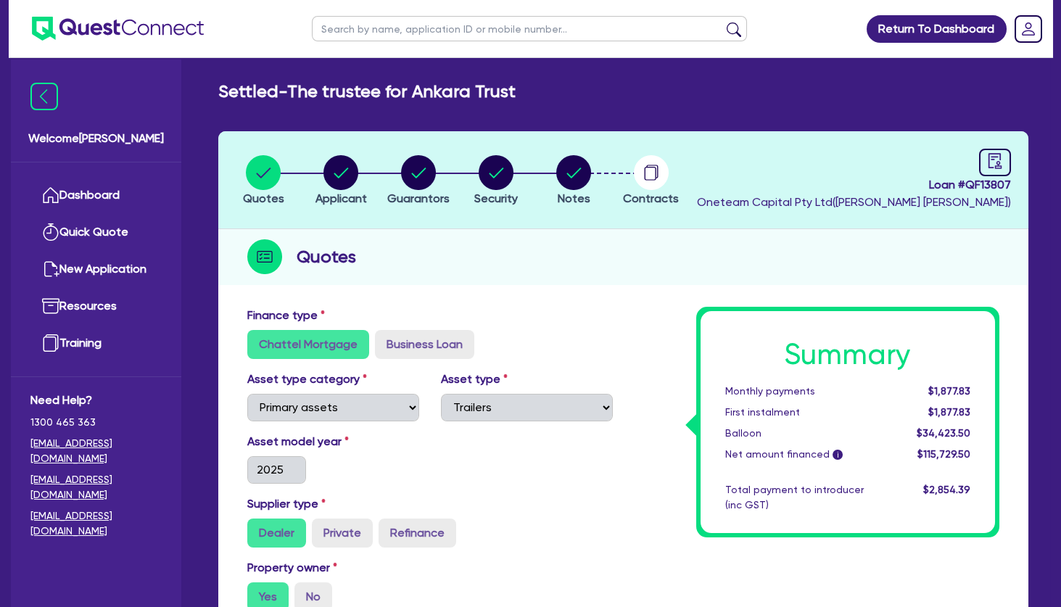
click at [560, 278] on div "Quotes" at bounding box center [623, 257] width 810 height 56
click at [380, 99] on h2 "Settled - The trustee for Ankara Trust" at bounding box center [366, 91] width 297 height 21
click at [334, 168] on circle "button" at bounding box center [341, 172] width 35 height 35
select select "TRUST"
select select "COMPANY"
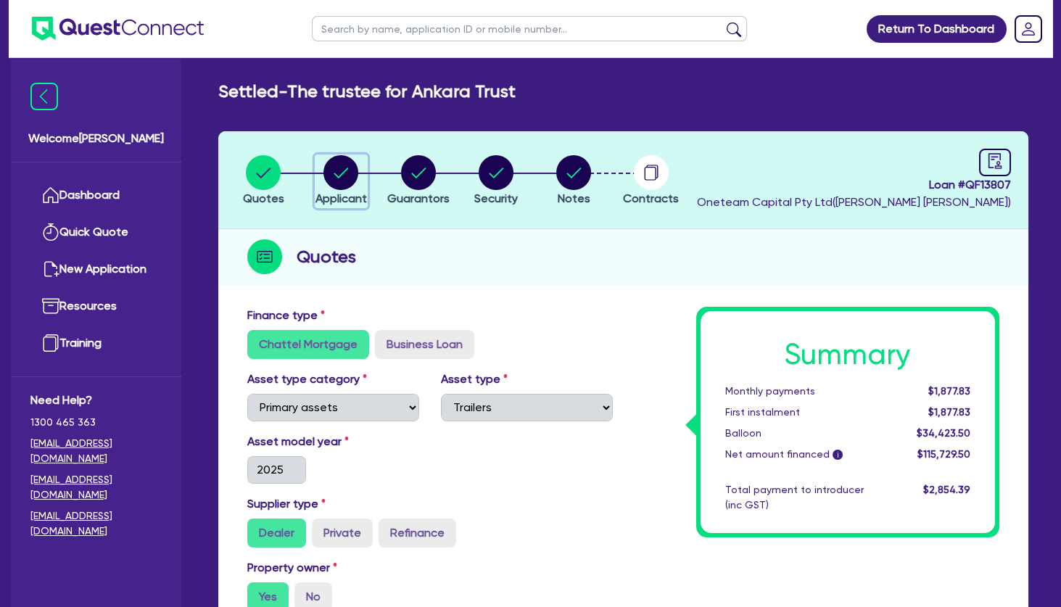
select select "TRANSPORT_WAREHOUSING"
select select "PASSENGERS_FREIGHT_TRANSPORT"
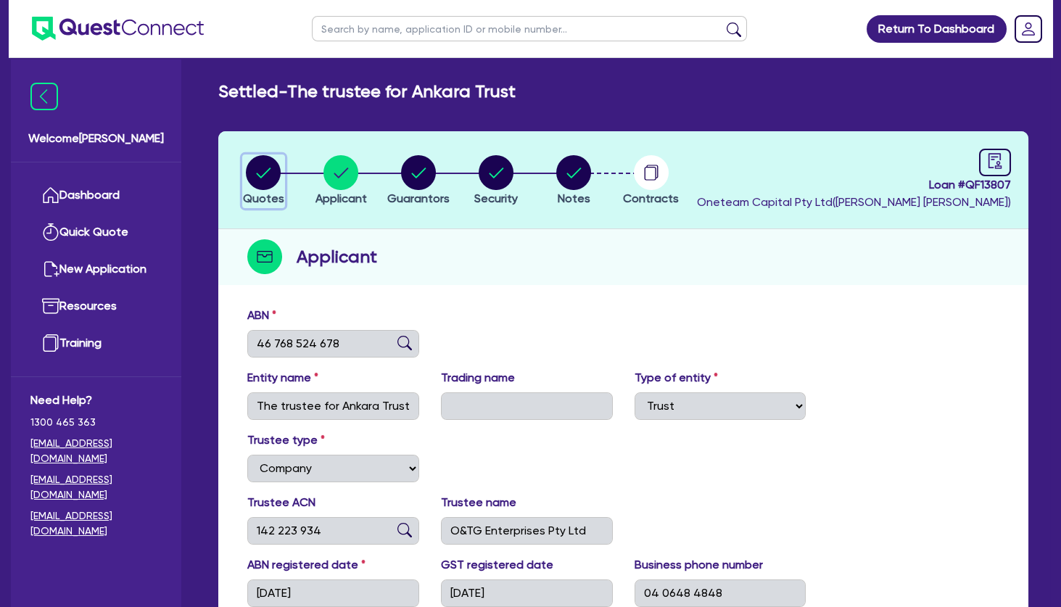
click at [265, 170] on circle "button" at bounding box center [263, 172] width 35 height 35
select select "PRIMARY_ASSETS"
select select "TRAILERS"
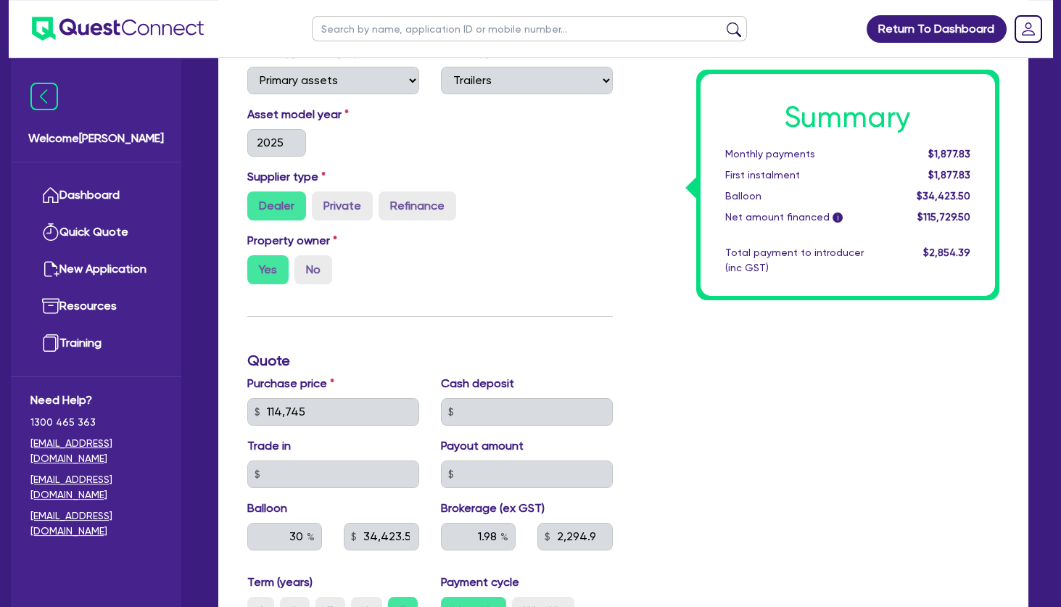
scroll to position [326, 0]
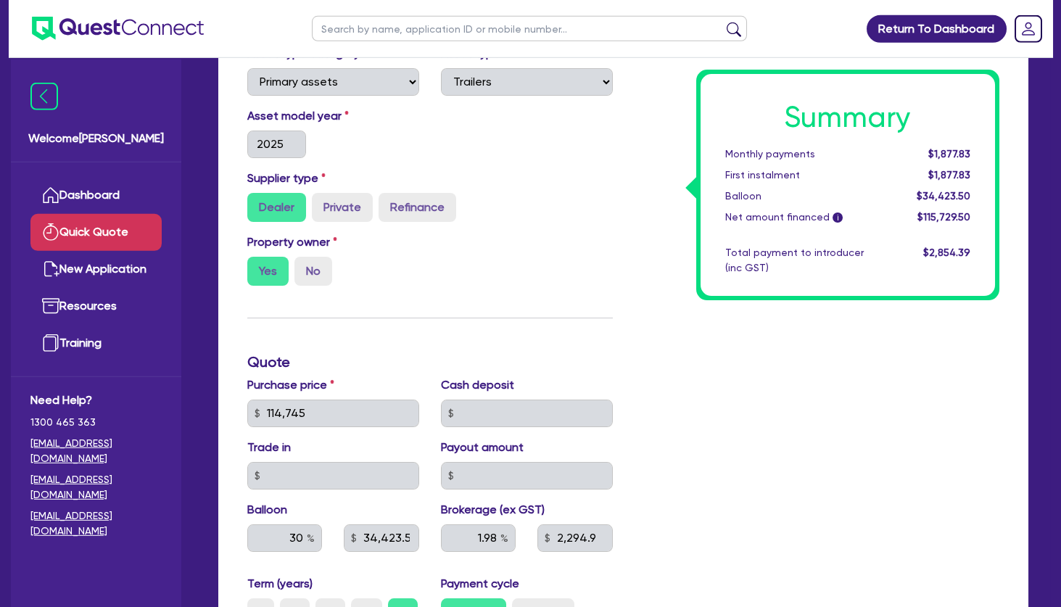
click at [98, 229] on link "Quick Quote" at bounding box center [95, 232] width 131 height 37
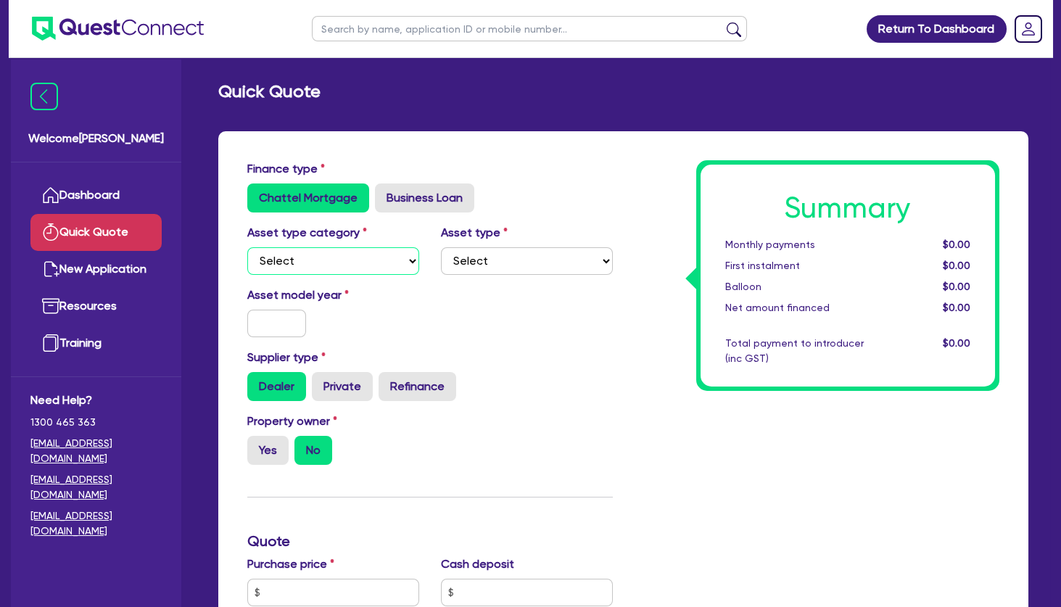
select select "PRIMARY_ASSETS"
click option "Primary assets" at bounding box center [0, 0] width 0 height 0
click at [275, 341] on div "Asset model year" at bounding box center [430, 318] width 387 height 62
click at [275, 328] on input "text" at bounding box center [276, 324] width 59 height 28
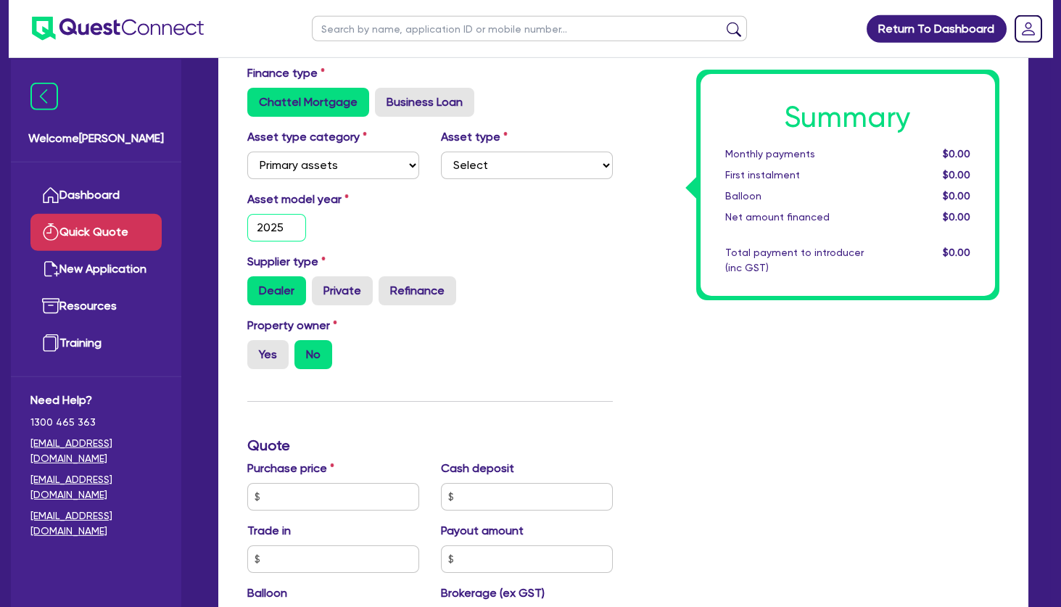
scroll to position [101, 0]
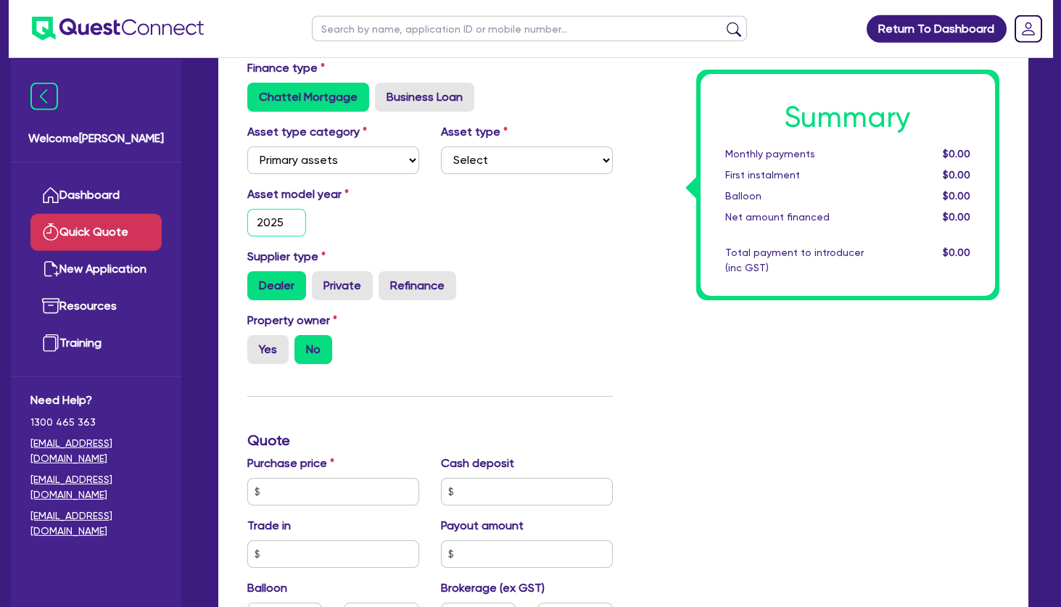
type input "2025"
click at [304, 511] on div "Purchase price Cash deposit Trade in Payout amount Balloon Brokerage (ex GST)" at bounding box center [430, 554] width 387 height 199
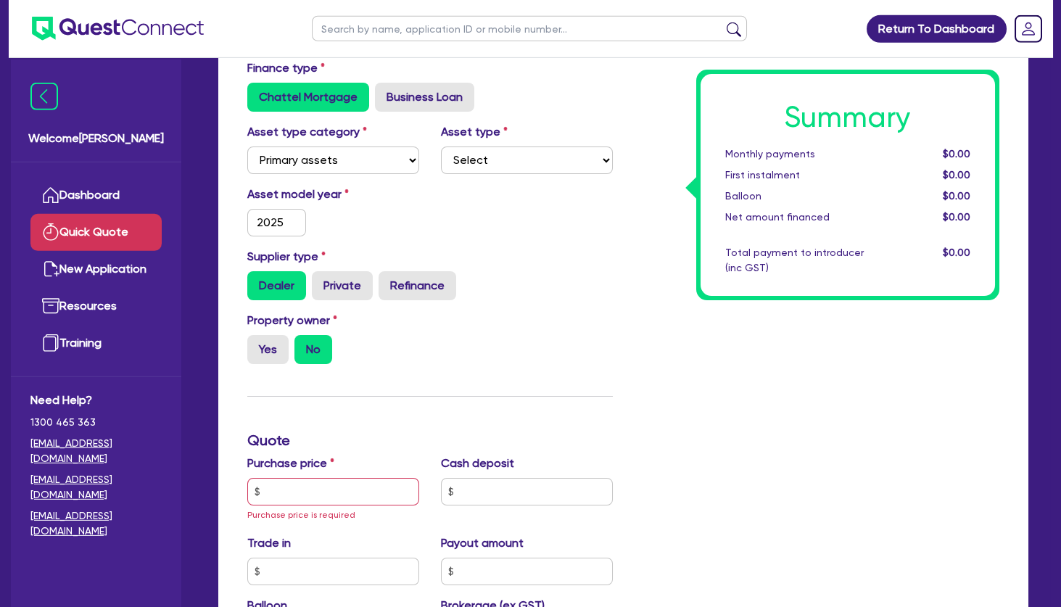
click at [340, 477] on div "Purchase price Purchase price is required" at bounding box center [334, 489] width 194 height 68
click at [347, 498] on input "text" at bounding box center [333, 492] width 172 height 28
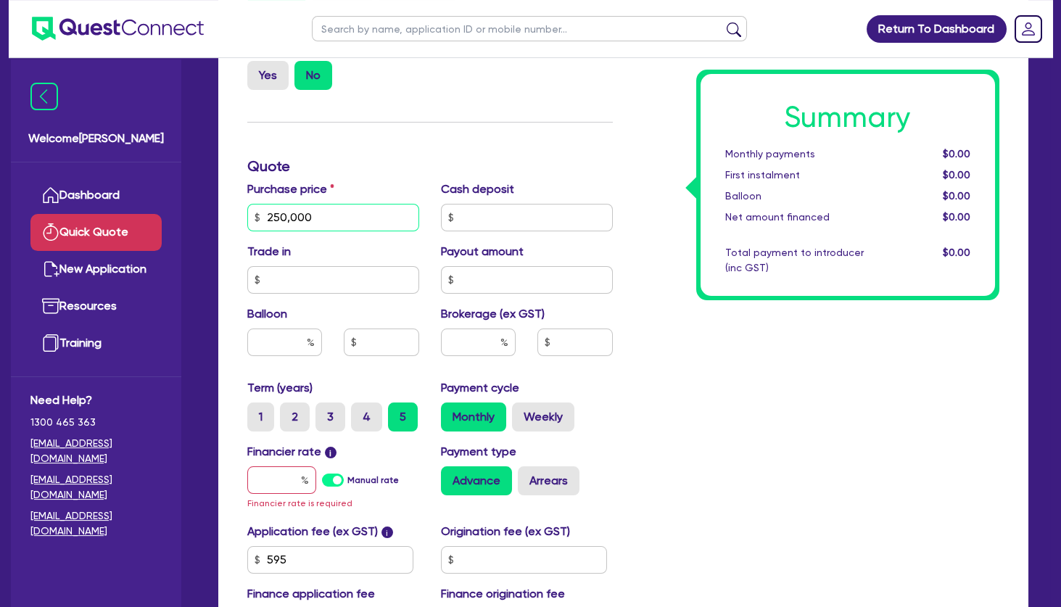
scroll to position [375, 0]
type input "250,000"
click at [477, 340] on input "text" at bounding box center [478, 343] width 75 height 28
type input "2"
click at [287, 476] on input "text" at bounding box center [281, 481] width 69 height 28
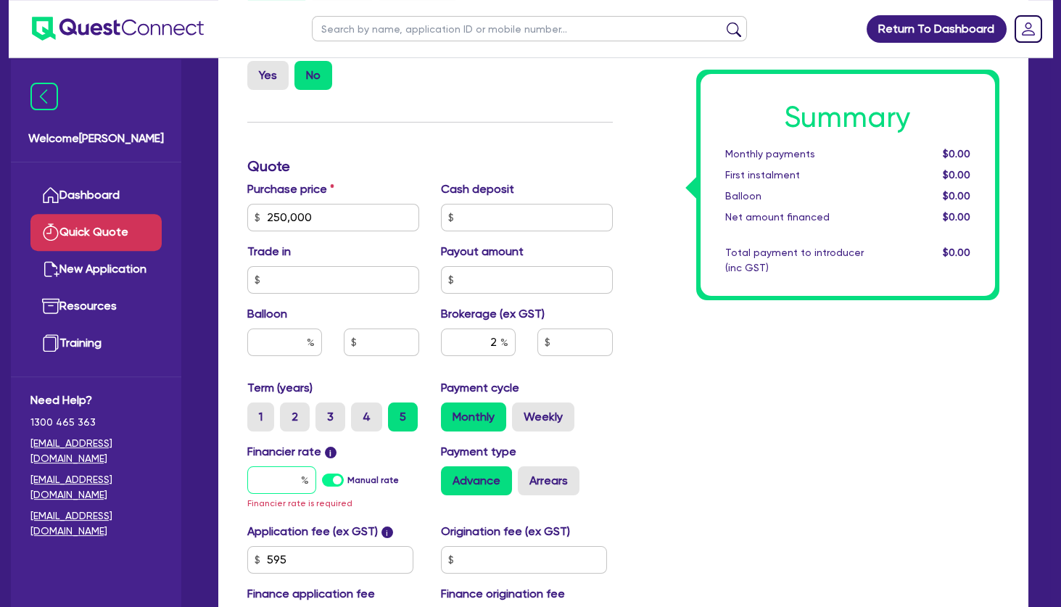
type input "5"
type input "5,013.09"
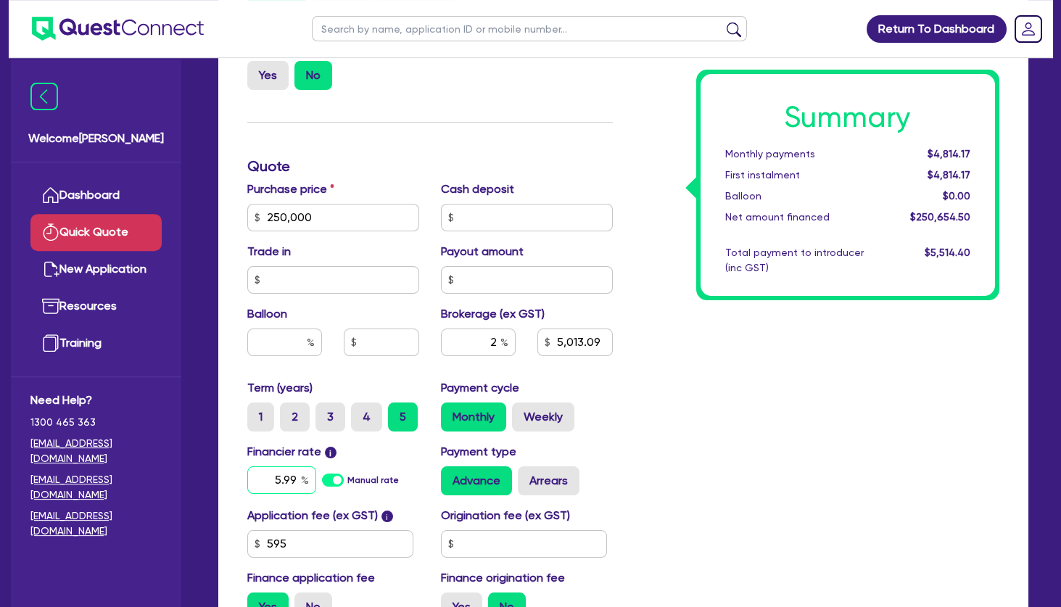
type input "5.99"
click at [294, 332] on input "text" at bounding box center [284, 343] width 75 height 28
type input "5,013.09"
type input "30"
type input "5,013.09"
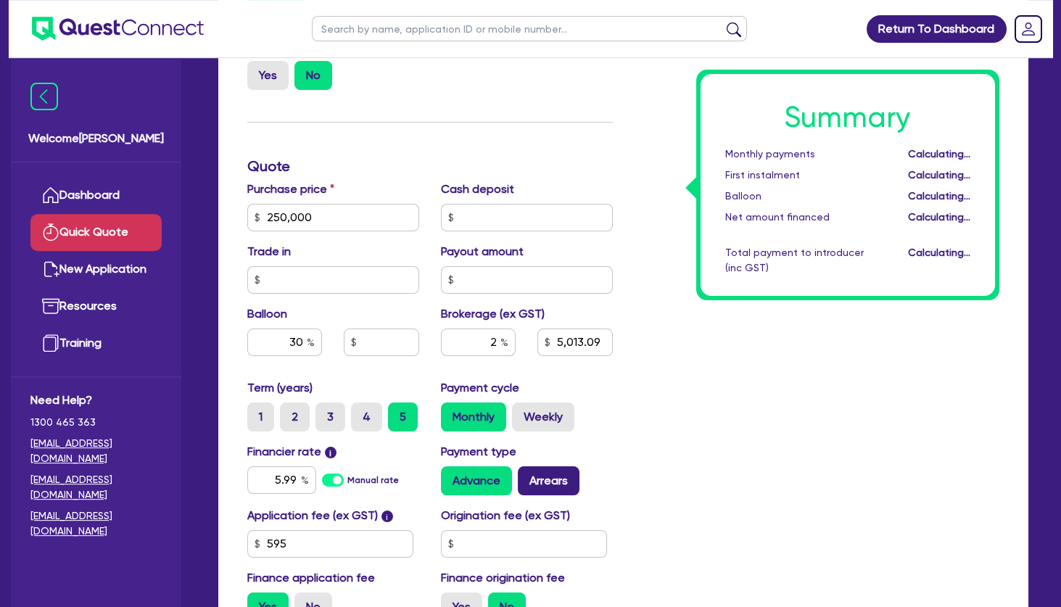
type input "75,000"
type input "5,013.09"
click at [553, 482] on label "Arrears" at bounding box center [549, 481] width 62 height 29
click at [527, 476] on input "Arrears" at bounding box center [522, 471] width 9 height 9
radio input "true"
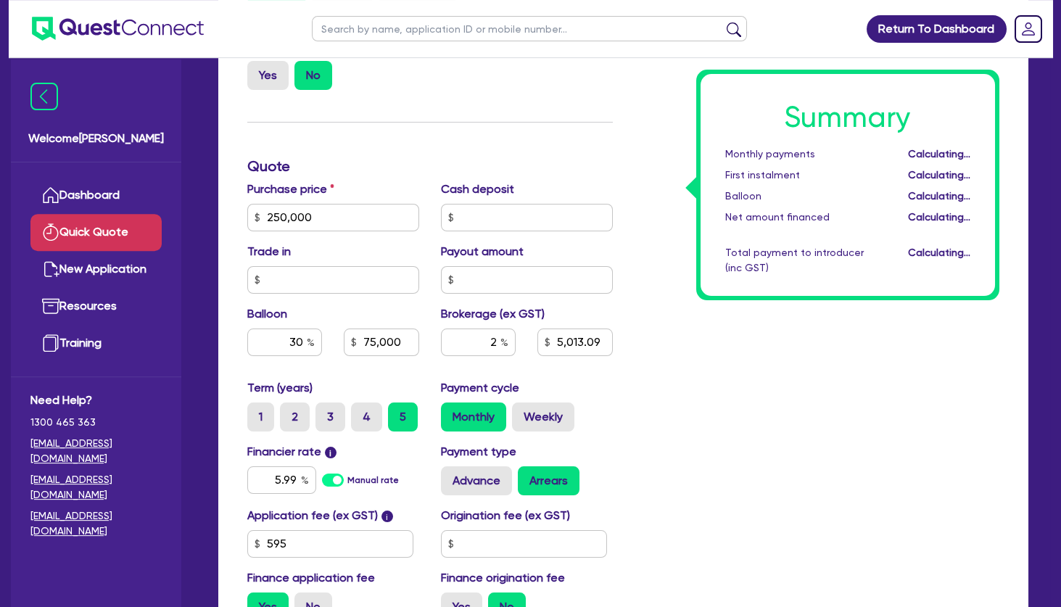
type input "75,000"
type input "5,013.09"
type input "75,000"
type input "5,013.09"
click at [698, 444] on div "Summary Monthly payments $3,876.04 First instalment $3,876.04 Balloon $75,000.0…" at bounding box center [817, 209] width 387 height 848
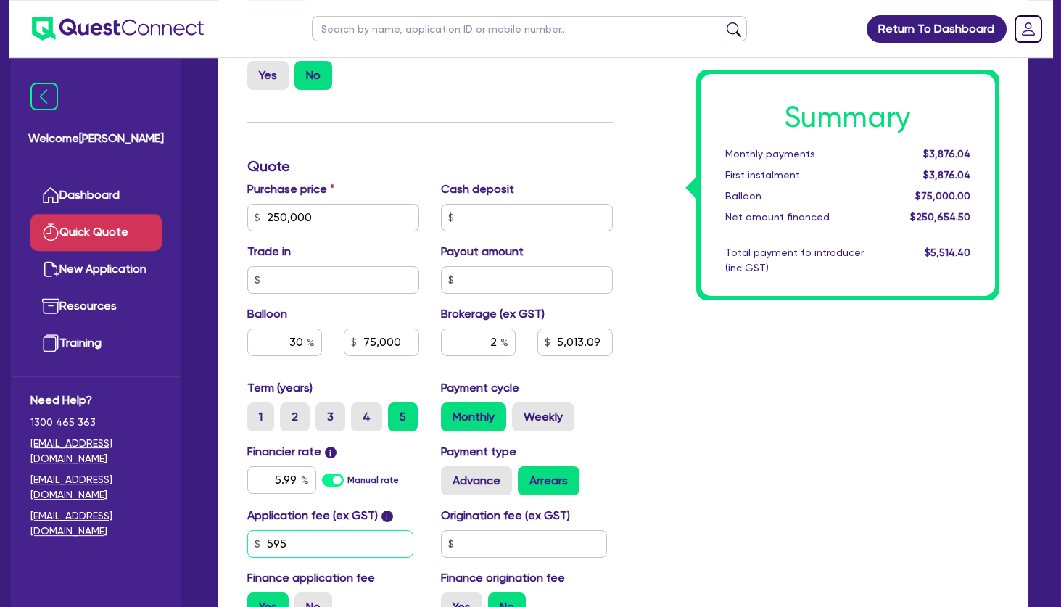
drag, startPoint x: 330, startPoint y: 538, endPoint x: 220, endPoint y: 536, distance: 110.3
click at [247, 536] on input "595" at bounding box center [330, 544] width 166 height 28
click at [323, 599] on label "No" at bounding box center [314, 607] width 38 height 29
click at [304, 599] on input "No" at bounding box center [299, 597] width 9 height 9
radio input "true"
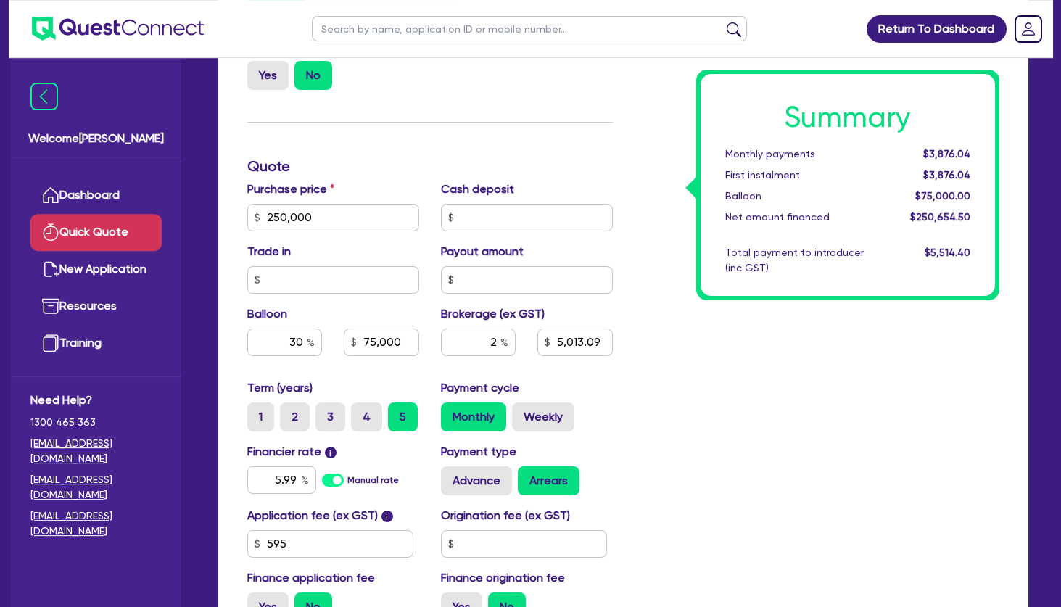
type input "75,000"
type input "5,013.09"
type input "75,000"
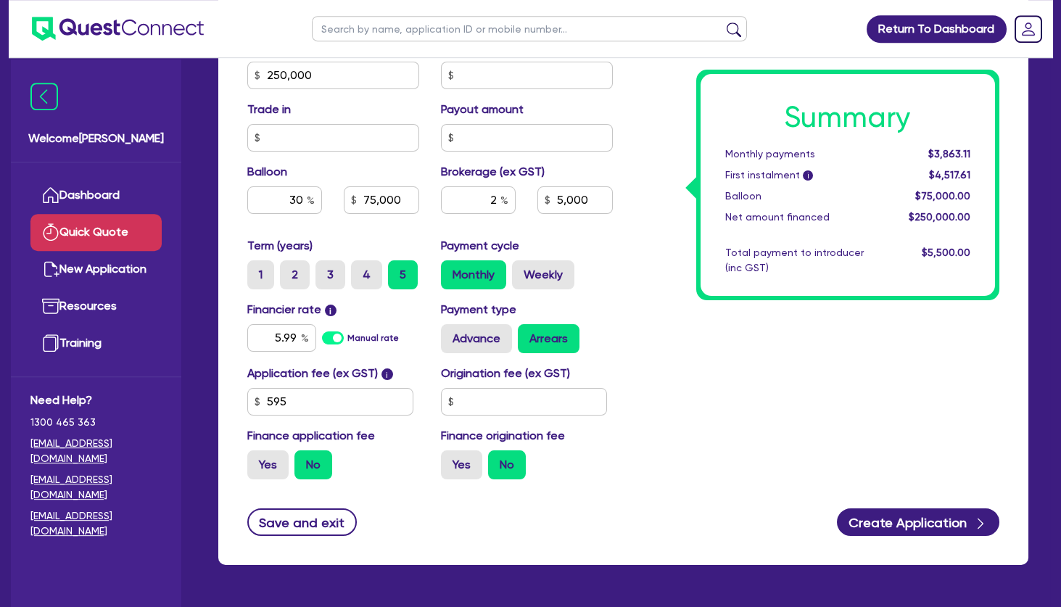
scroll to position [390, 0]
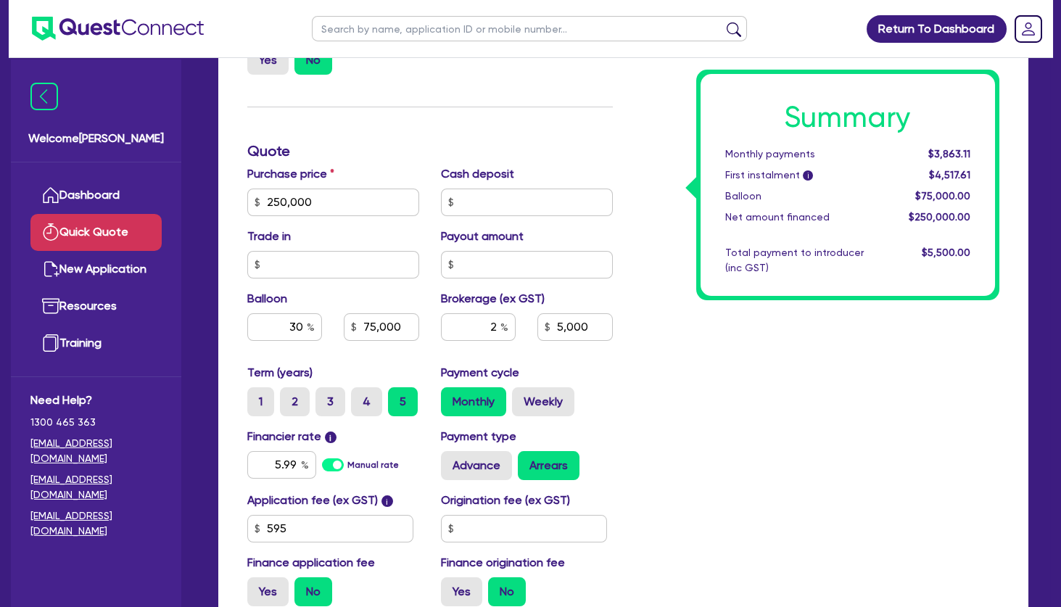
click at [729, 357] on div "Summary Monthly payments $3,863.11 First instalment i $4,517.61 Balloon $75,000…" at bounding box center [817, 194] width 387 height 848
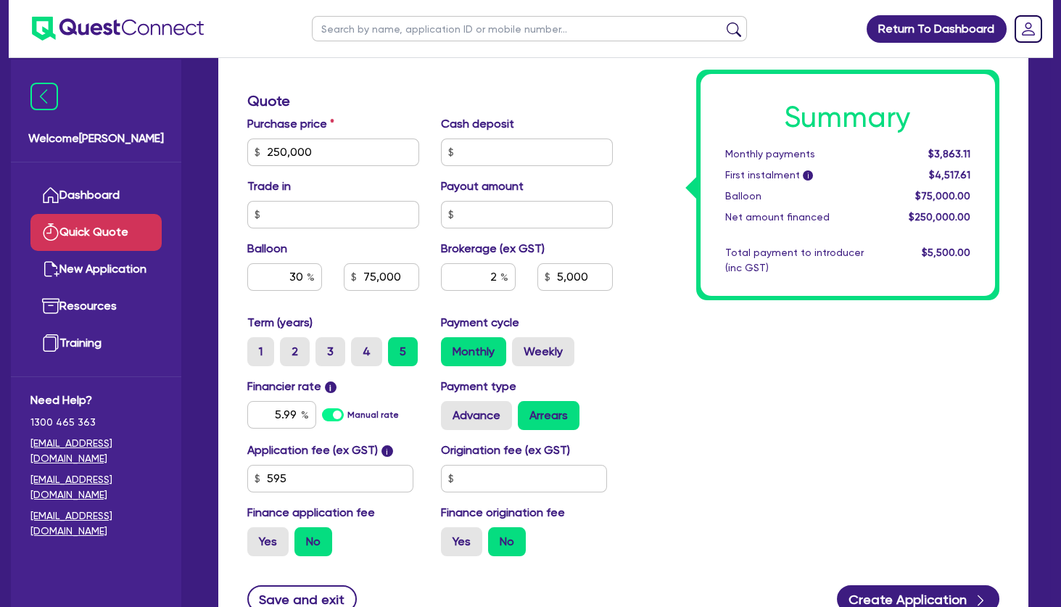
scroll to position [440, 0]
click at [549, 355] on label "Weekly" at bounding box center [543, 351] width 62 height 29
click at [522, 347] on input "Weekly" at bounding box center [516, 341] width 9 height 9
click at [709, 348] on div "Summary Weekly payments $890.17 First instalment i $1,544.67 Balloon $75,000.00…" at bounding box center [817, 144] width 387 height 848
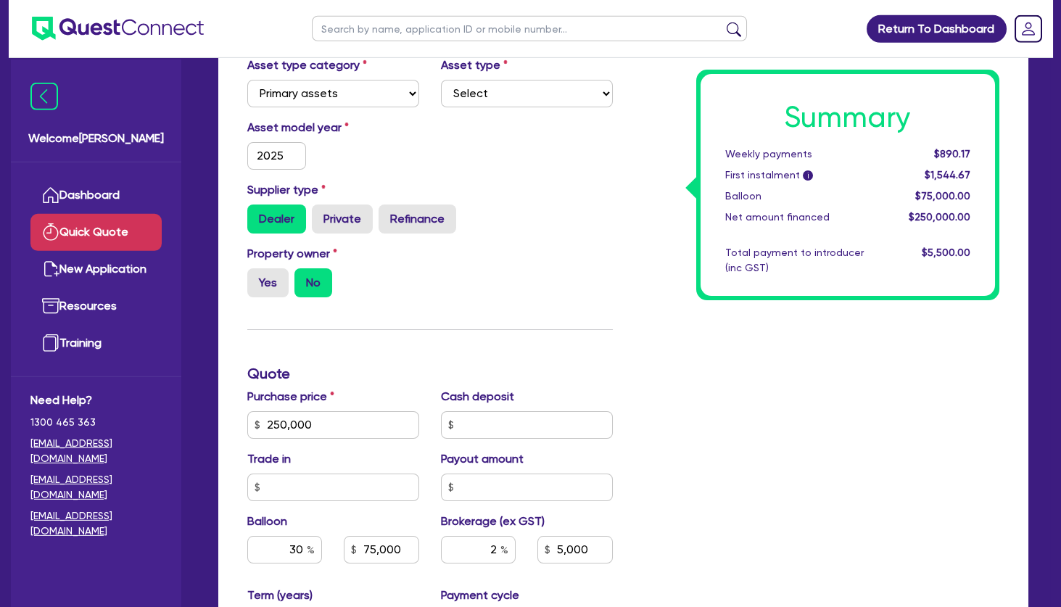
scroll to position [0, 0]
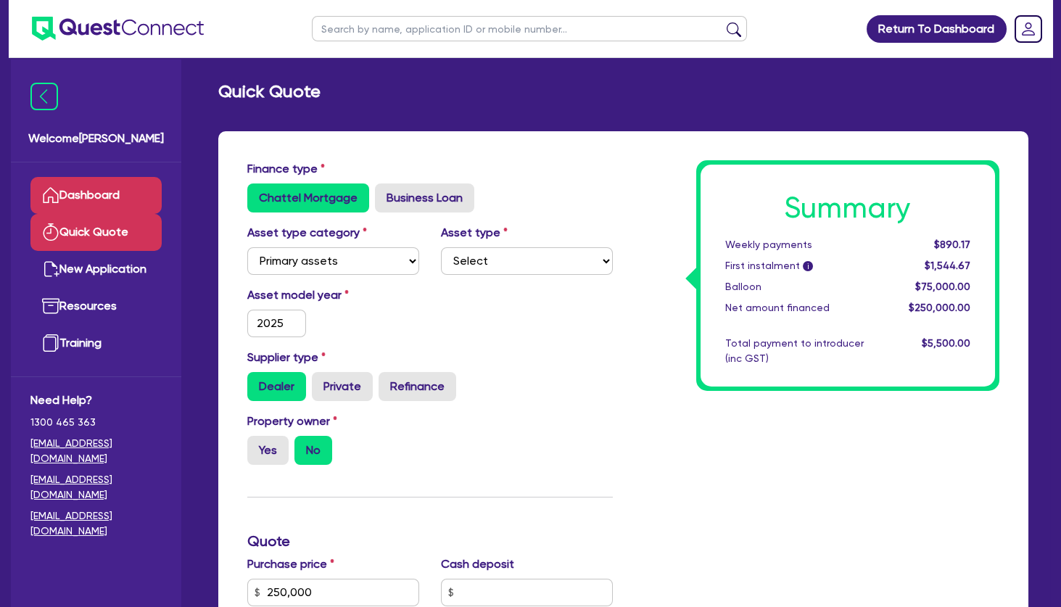
click at [106, 205] on link "Dashboard" at bounding box center [95, 195] width 131 height 37
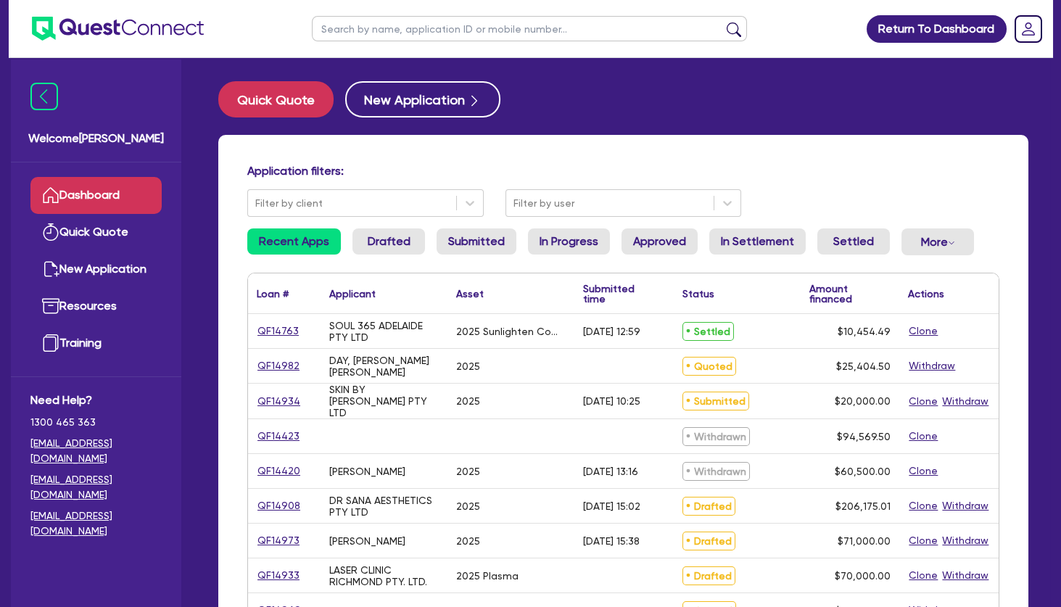
drag, startPoint x: 382, startPoint y: 329, endPoint x: 416, endPoint y: 485, distance: 159.0
click at [416, 485] on div "[PERSON_NAME]" at bounding box center [384, 471] width 127 height 34
drag, startPoint x: 377, startPoint y: 321, endPoint x: 412, endPoint y: 491, distance: 173.5
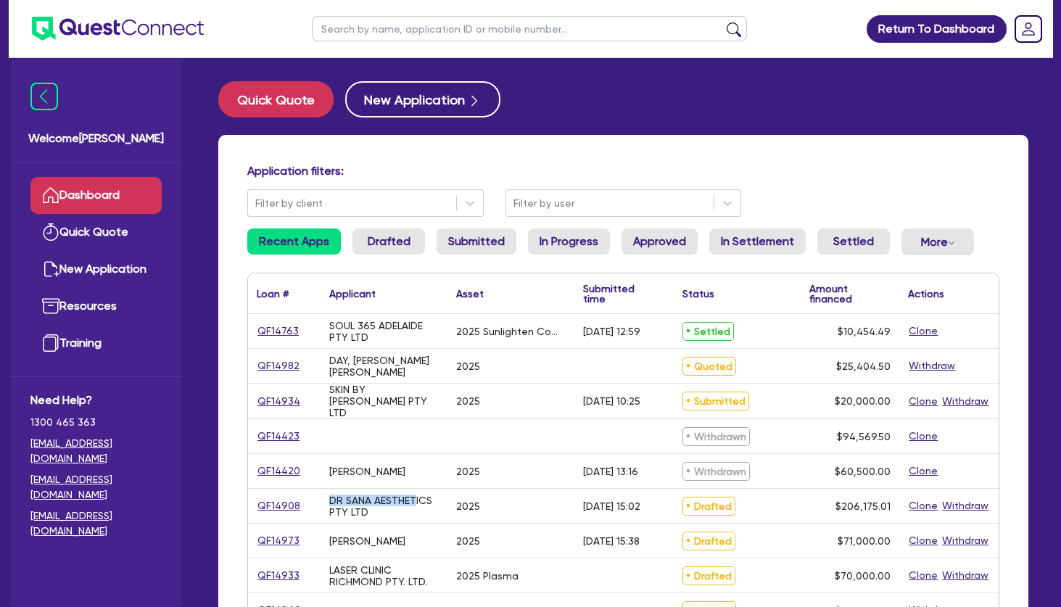
click at [412, 491] on div "DR SANA AESTHETICS PTY LTD" at bounding box center [384, 506] width 127 height 34
drag, startPoint x: 361, startPoint y: 324, endPoint x: 401, endPoint y: 478, distance: 159.8
click at [401, 478] on div "[PERSON_NAME]" at bounding box center [384, 471] width 127 height 34
click at [398, 25] on input "text" at bounding box center [529, 28] width 435 height 25
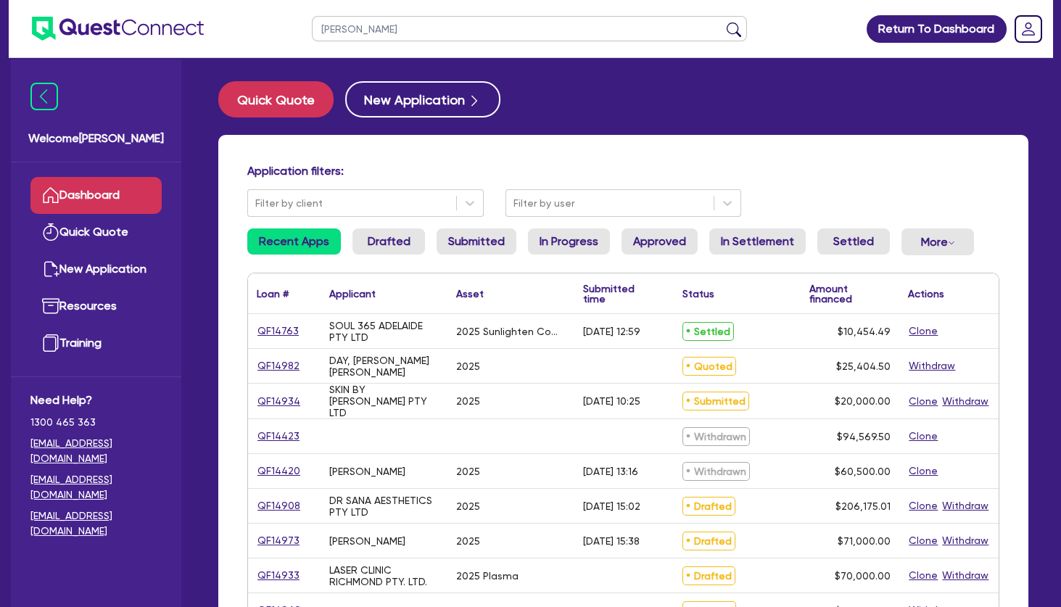
click at [723, 22] on button "submit" at bounding box center [734, 32] width 23 height 20
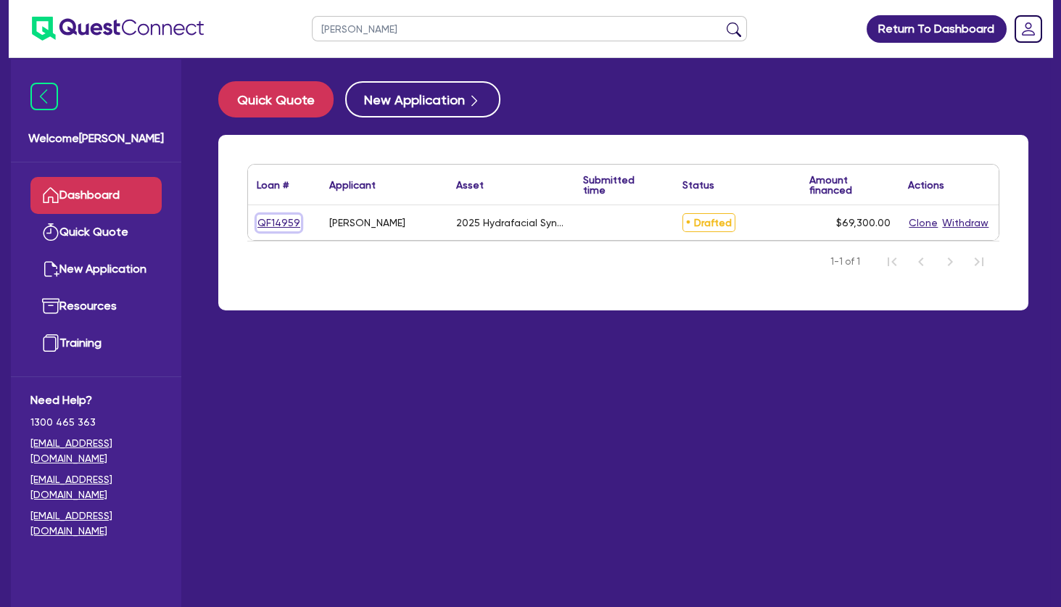
click at [276, 222] on link "QF14959" at bounding box center [279, 223] width 44 height 17
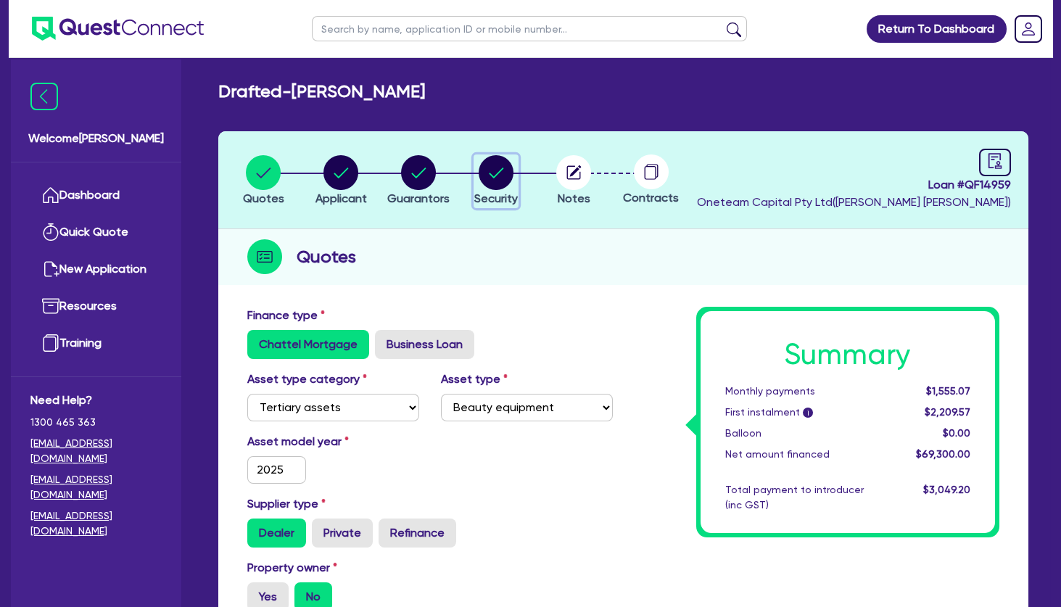
click at [492, 174] on icon "button" at bounding box center [497, 173] width 15 height 10
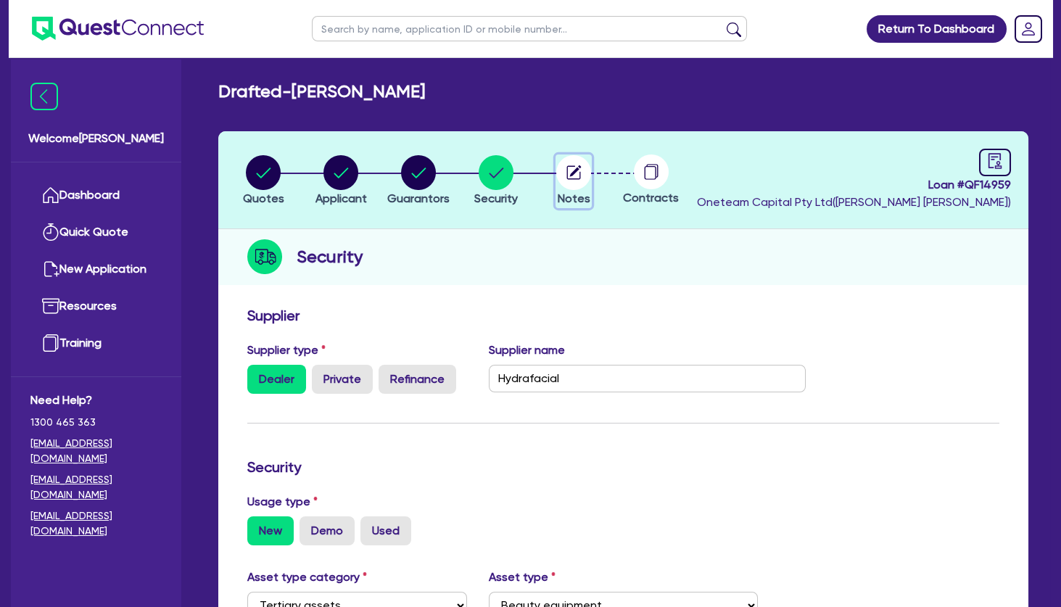
click at [577, 174] on circle "button" at bounding box center [573, 172] width 35 height 35
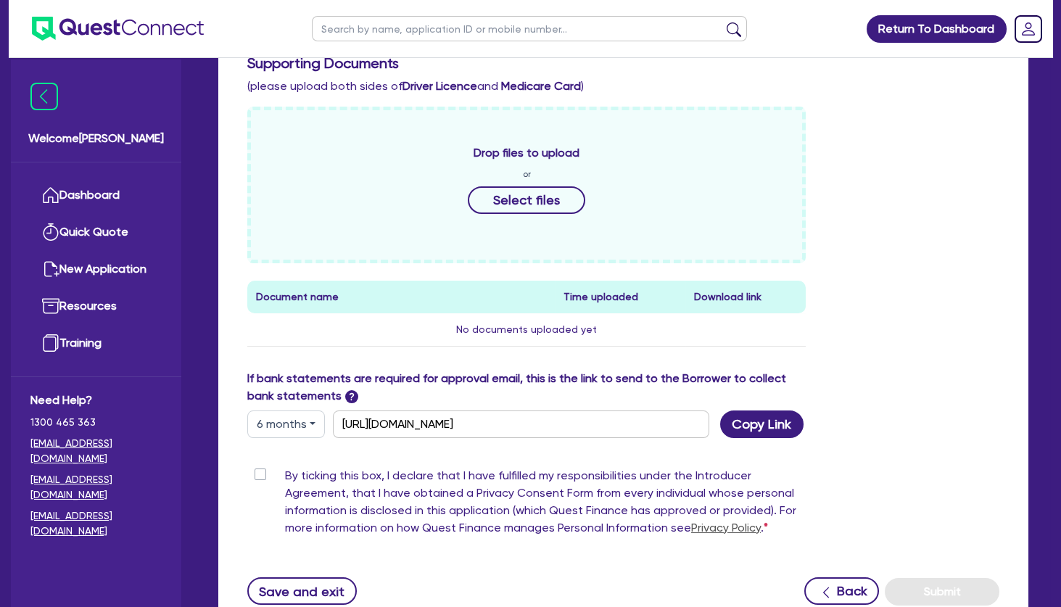
scroll to position [727, 0]
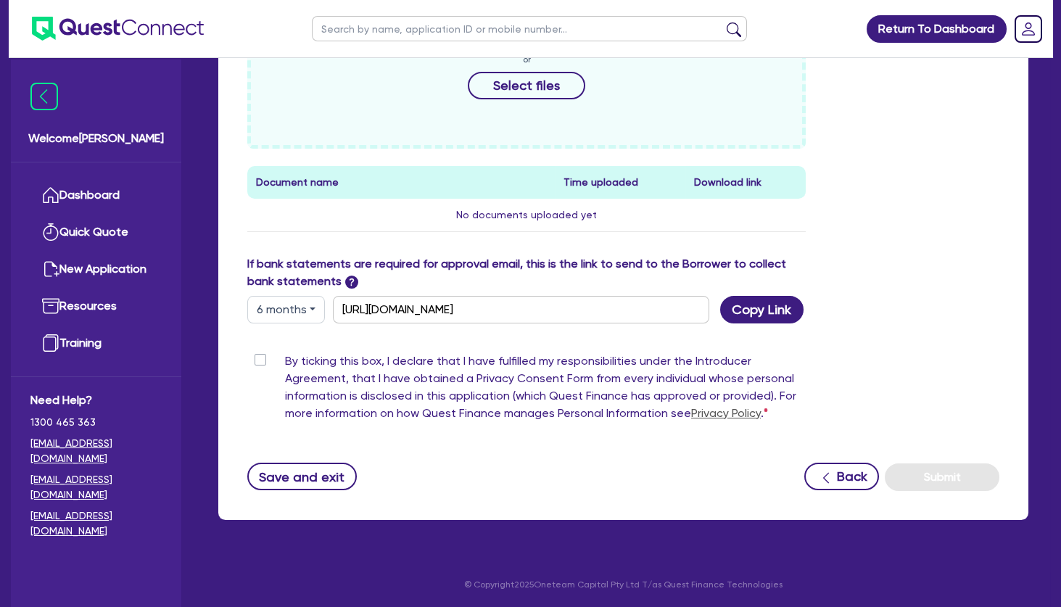
click at [263, 366] on div "By ticking this box, I declare that I have fulfilled my responsibilities under …" at bounding box center [526, 390] width 559 height 75
click at [285, 364] on label "By ticking this box, I declare that I have fulfilled my responsibilities under …" at bounding box center [545, 390] width 521 height 75
click at [259, 364] on input "By ticking this box, I declare that I have fulfilled my responsibilities under …" at bounding box center [253, 360] width 12 height 14
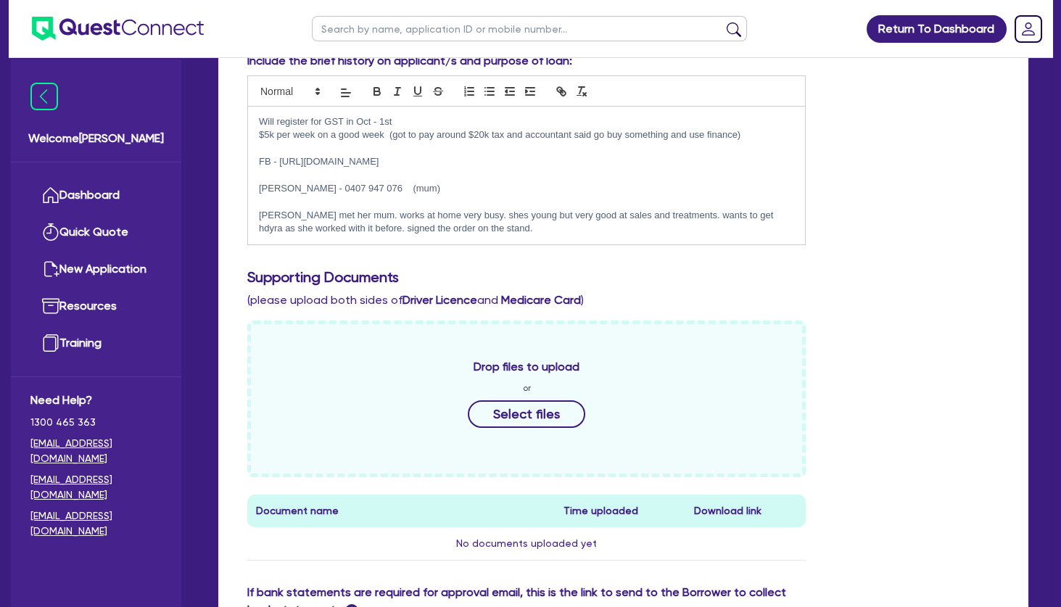
scroll to position [671, 0]
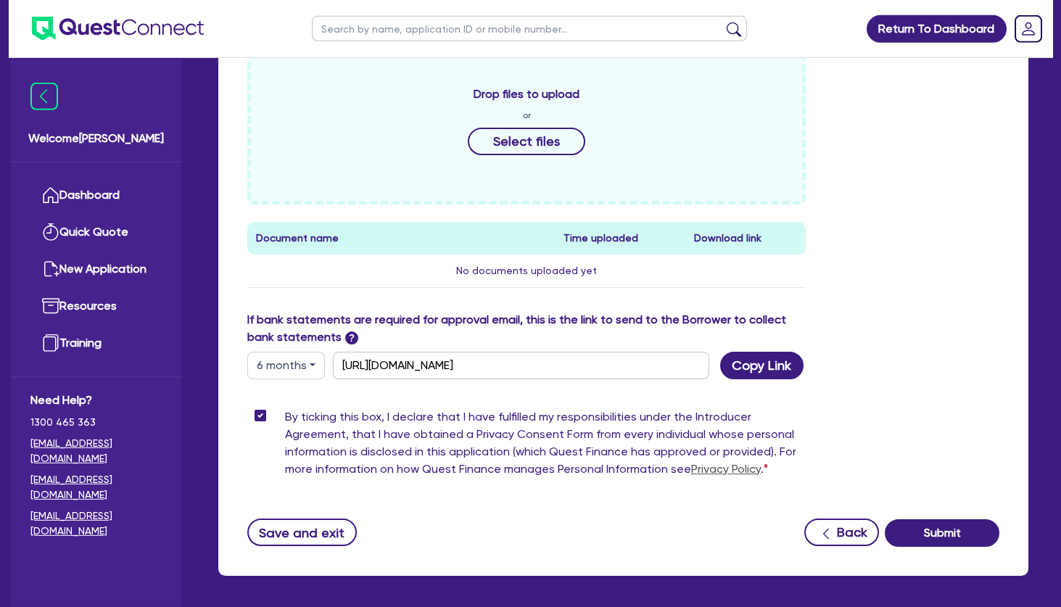
click at [898, 282] on div "Drop files to upload or Select files Document name Time uploaded Download link …" at bounding box center [624, 179] width 774 height 263
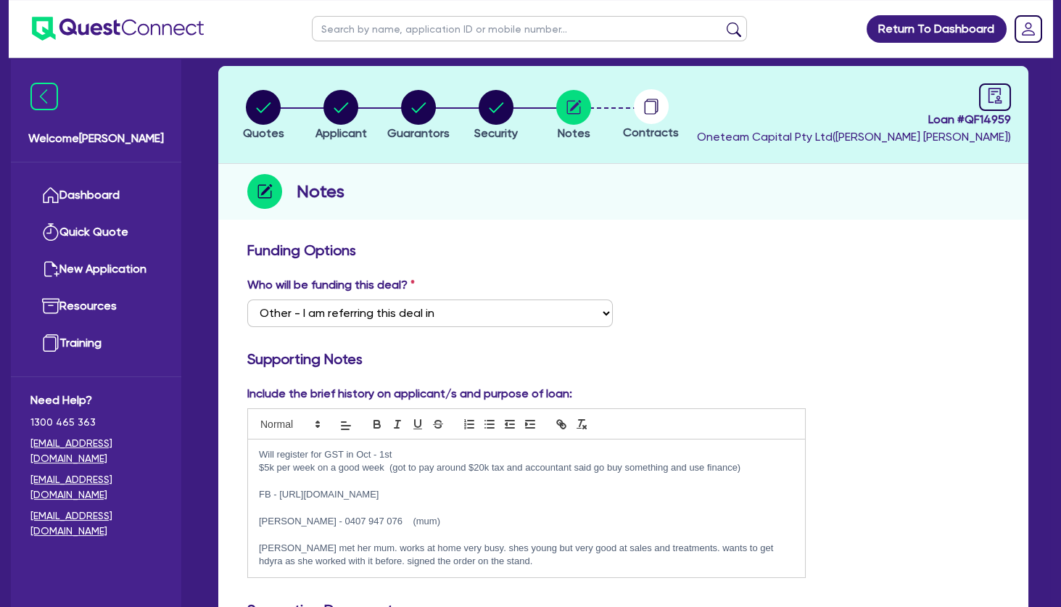
scroll to position [0, 0]
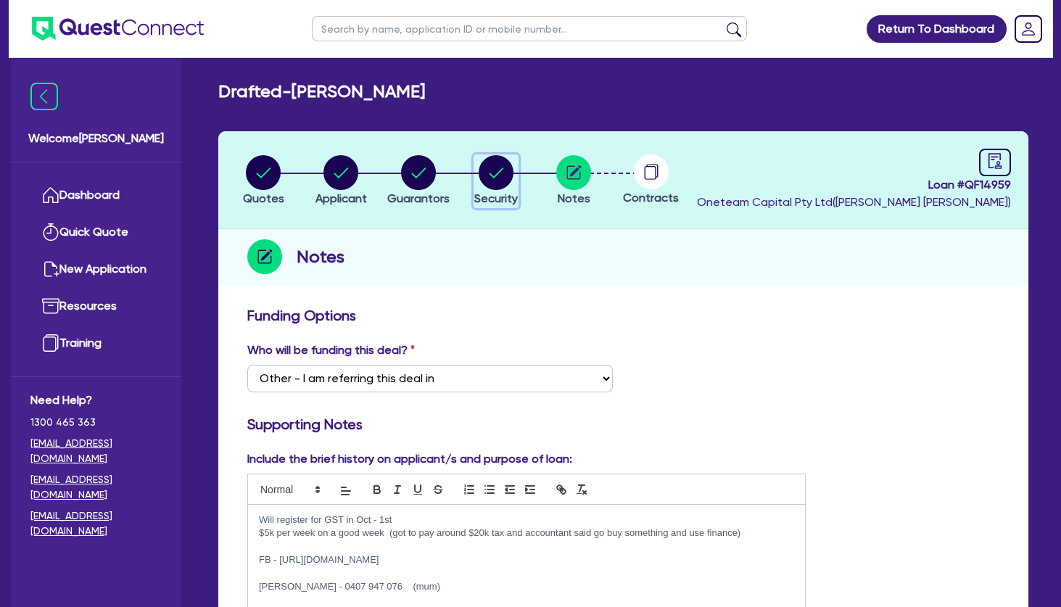
click at [493, 172] on circle "button" at bounding box center [496, 172] width 35 height 35
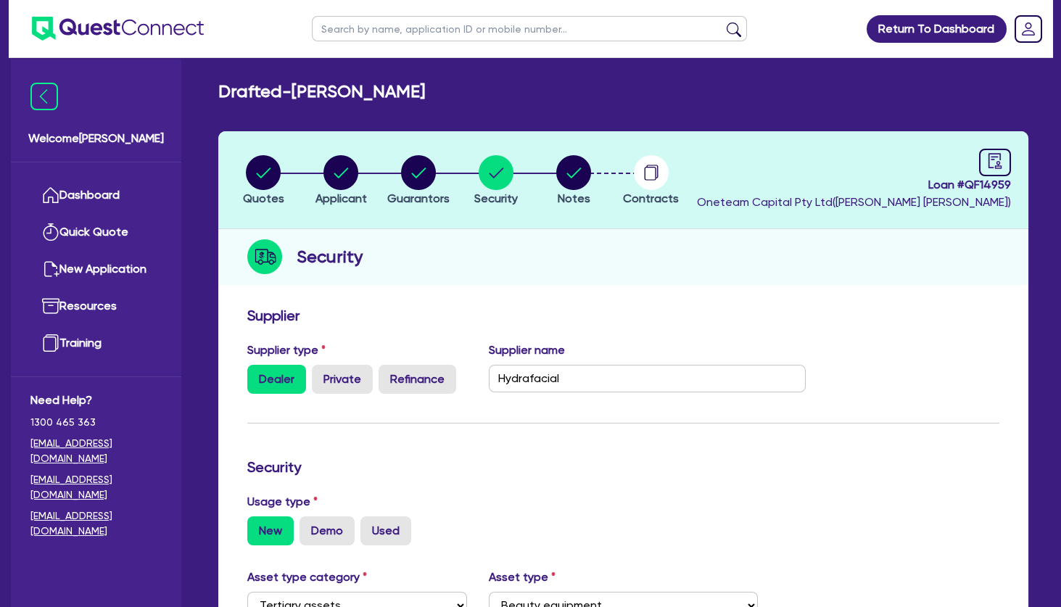
click at [425, 100] on h2 "Drafted - [PERSON_NAME]" at bounding box center [321, 91] width 207 height 21
click at [414, 165] on circle "button" at bounding box center [418, 172] width 35 height 35
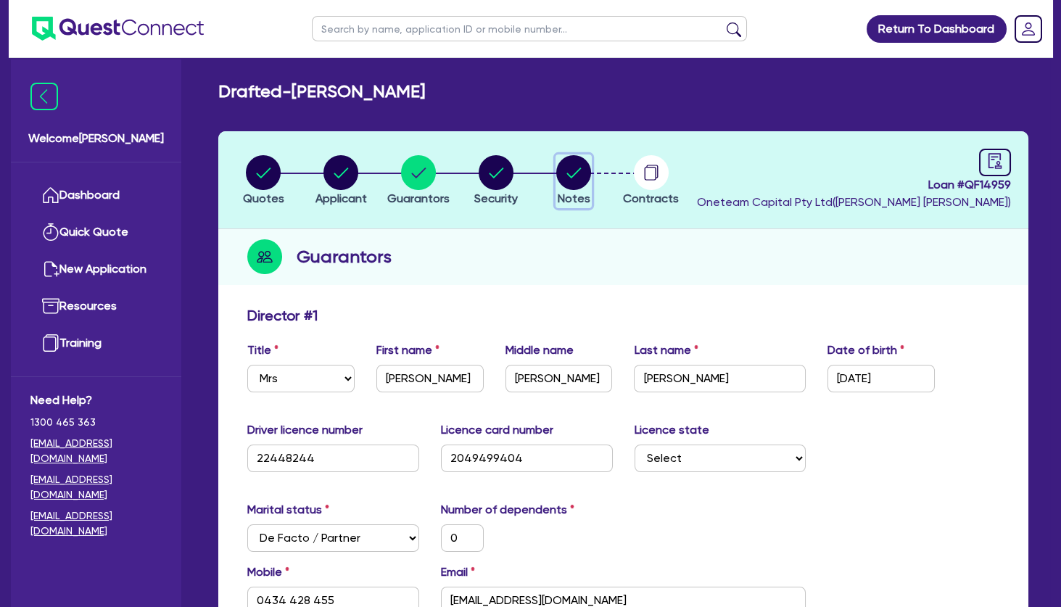
click at [564, 168] on circle "button" at bounding box center [573, 172] width 35 height 35
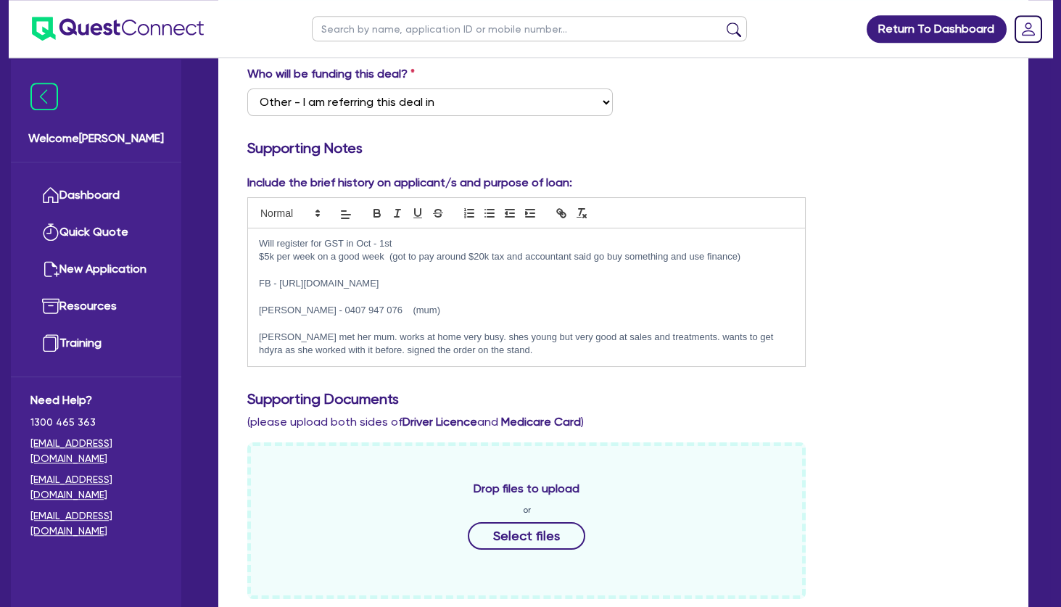
scroll to position [281, 0]
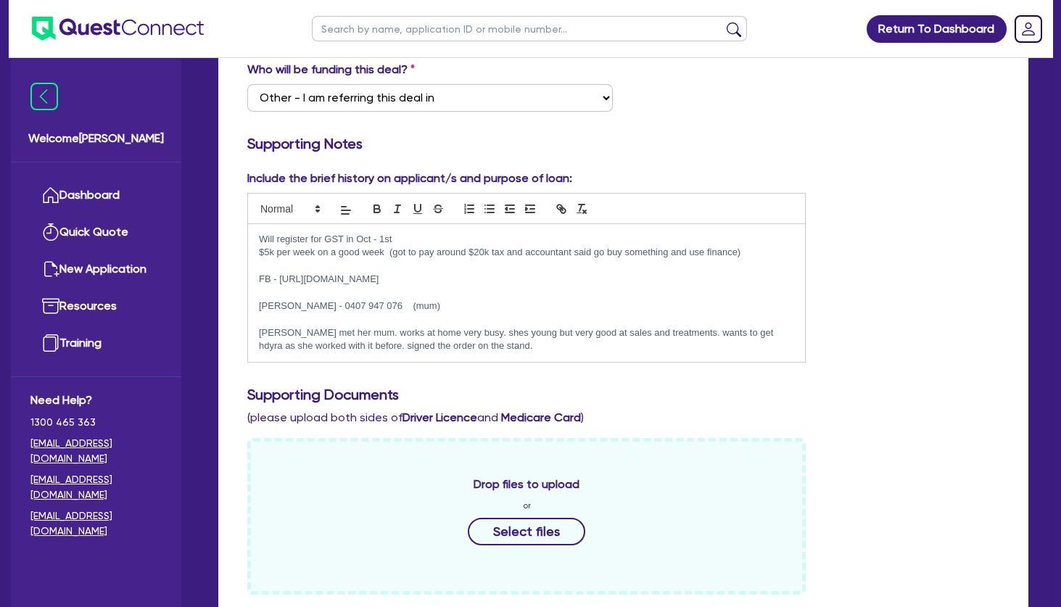
click at [385, 303] on p "[PERSON_NAME] - 0407 947 076 (mum)" at bounding box center [526, 306] width 535 height 13
click at [324, 316] on p at bounding box center [526, 319] width 535 height 13
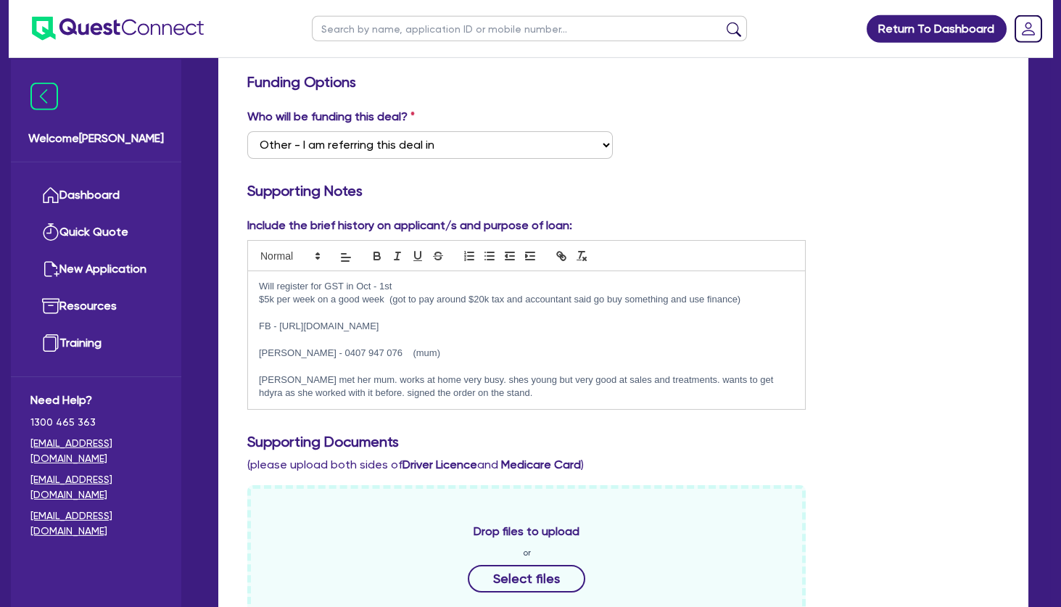
scroll to position [0, 0]
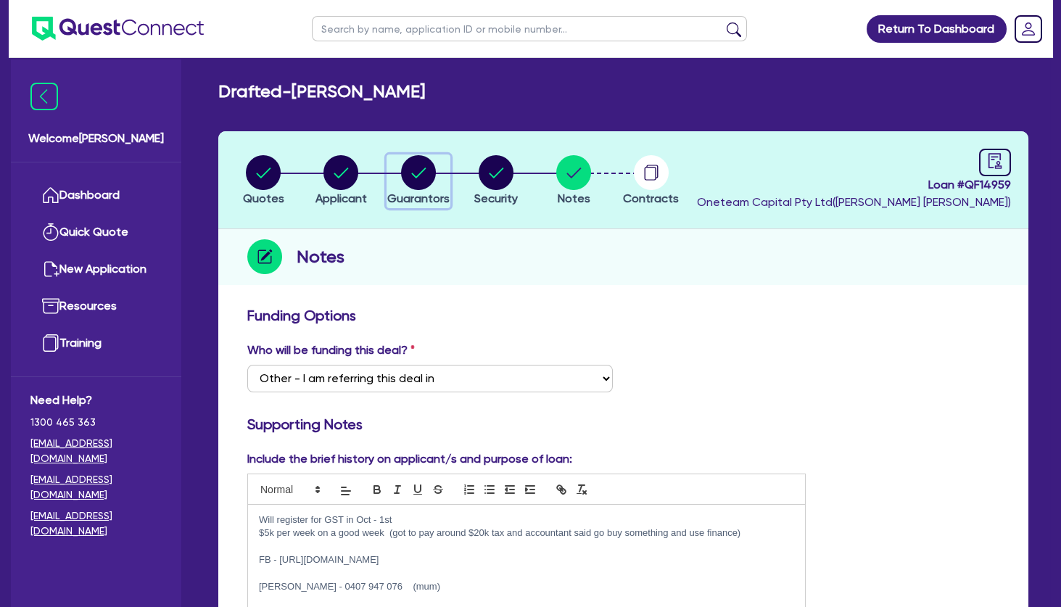
click at [419, 166] on circle "button" at bounding box center [418, 172] width 35 height 35
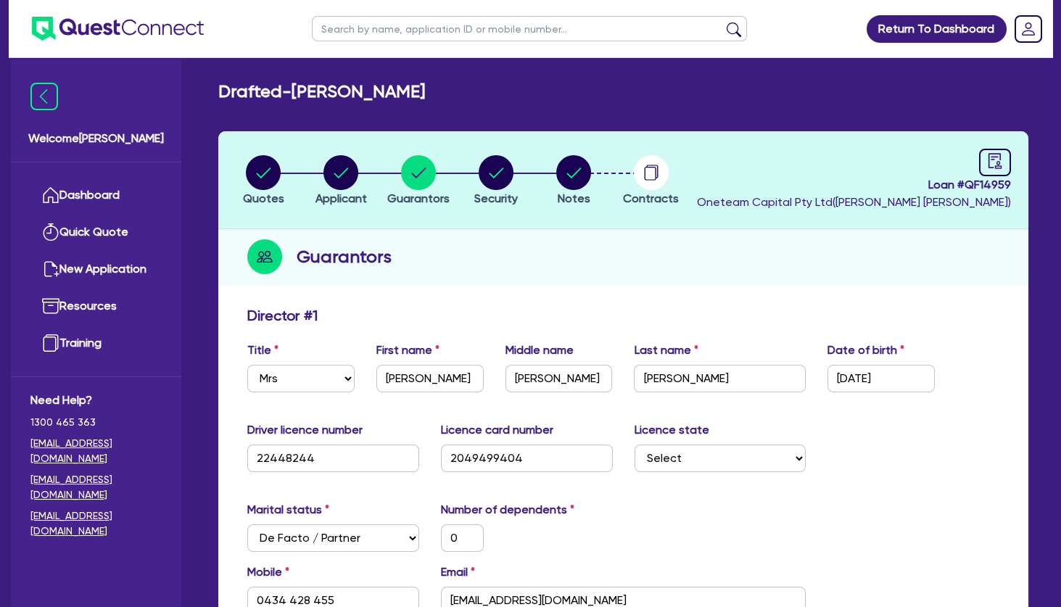
click at [373, 82] on h2 "Drafted - [PERSON_NAME]" at bounding box center [321, 91] width 207 height 21
click at [341, 183] on circle "button" at bounding box center [341, 172] width 35 height 35
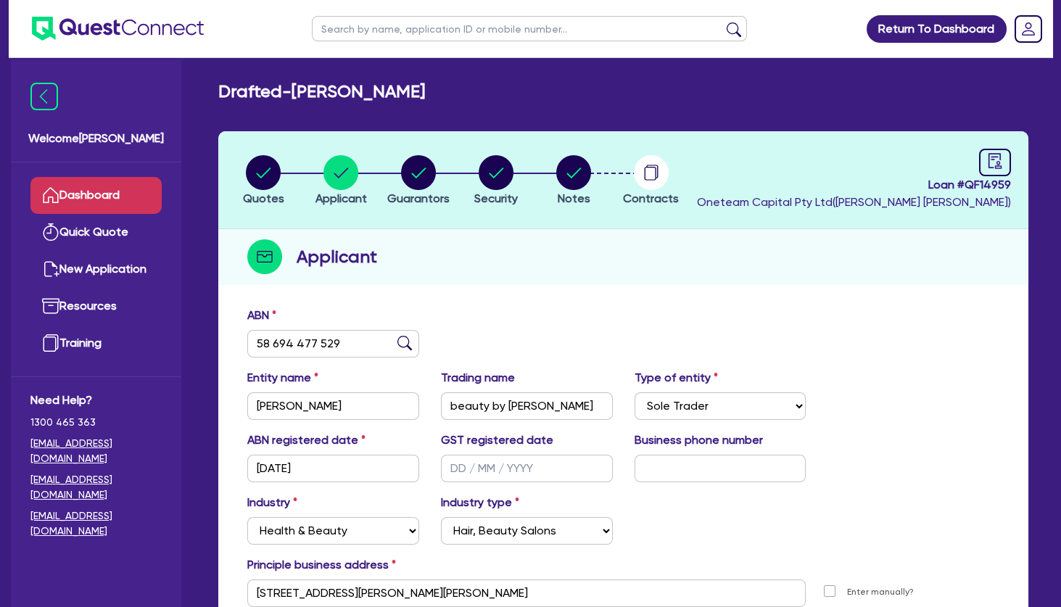
click at [109, 197] on link "Dashboard" at bounding box center [95, 195] width 131 height 37
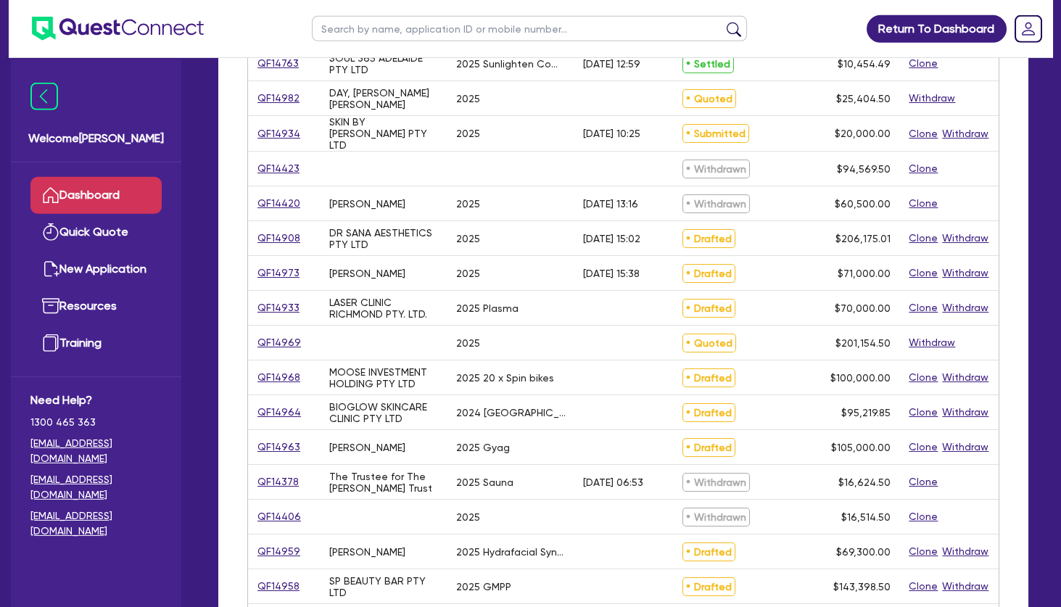
scroll to position [278, 0]
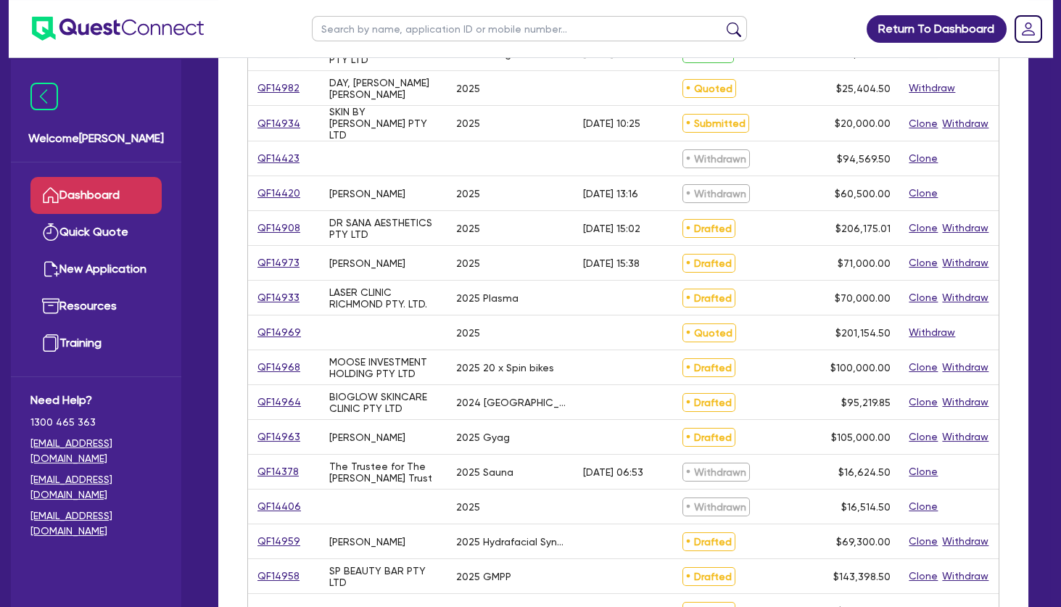
click at [491, 385] on div "2024 [GEOGRAPHIC_DATA]" at bounding box center [511, 402] width 127 height 34
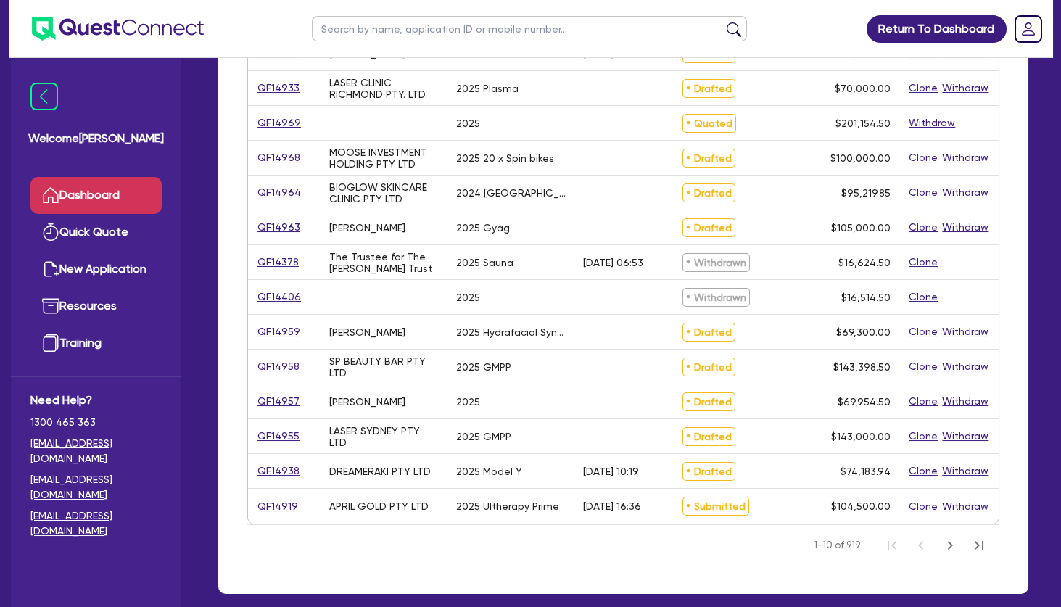
scroll to position [509, 0]
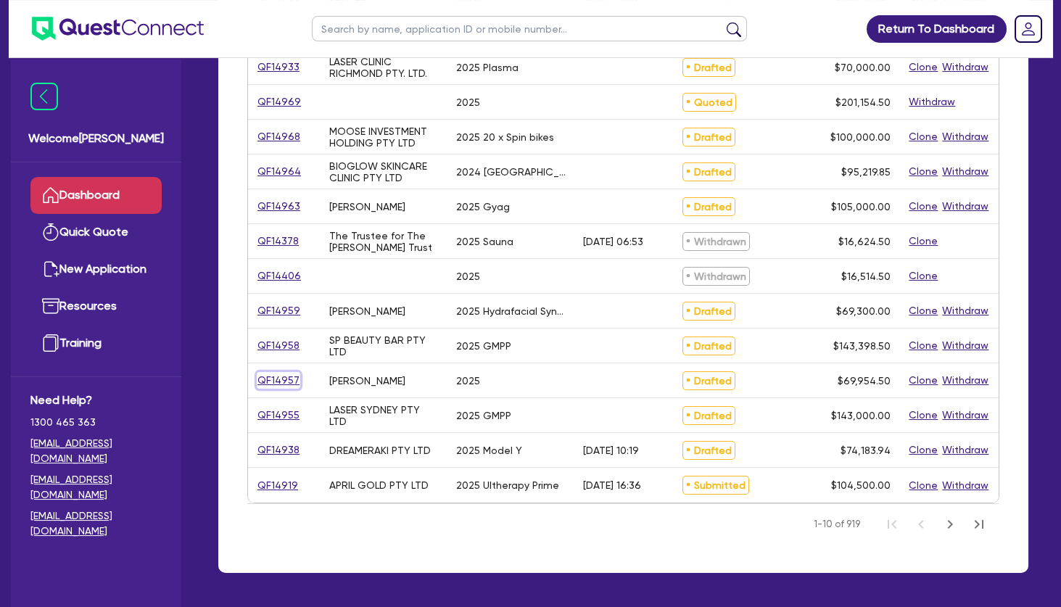
click at [279, 377] on link "QF14957" at bounding box center [279, 380] width 44 height 17
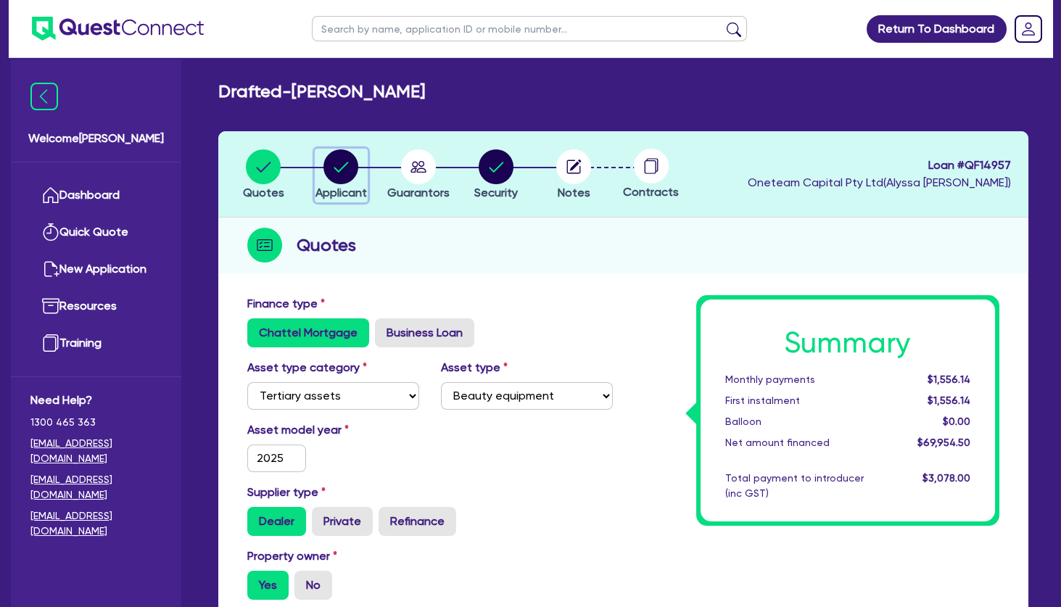
click at [348, 168] on circle "button" at bounding box center [341, 166] width 35 height 35
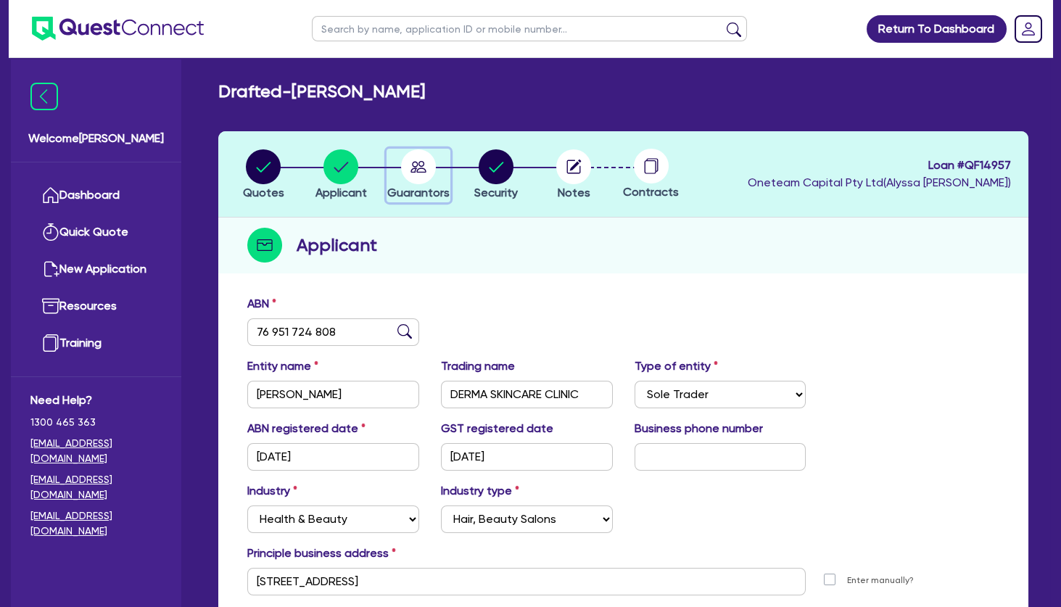
click at [422, 155] on circle "button" at bounding box center [418, 166] width 35 height 35
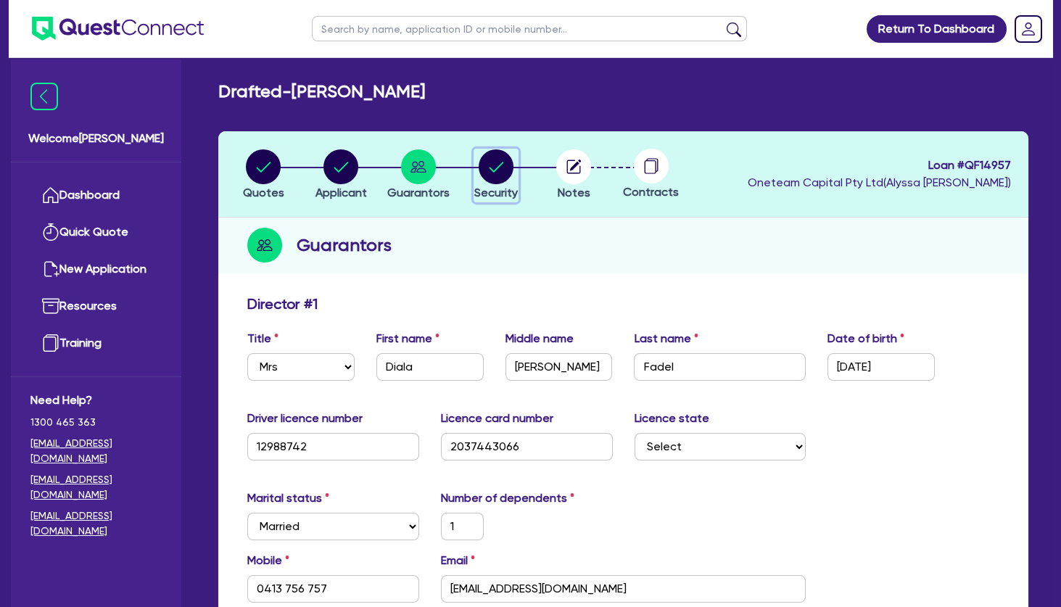
click at [501, 169] on circle "button" at bounding box center [496, 166] width 35 height 35
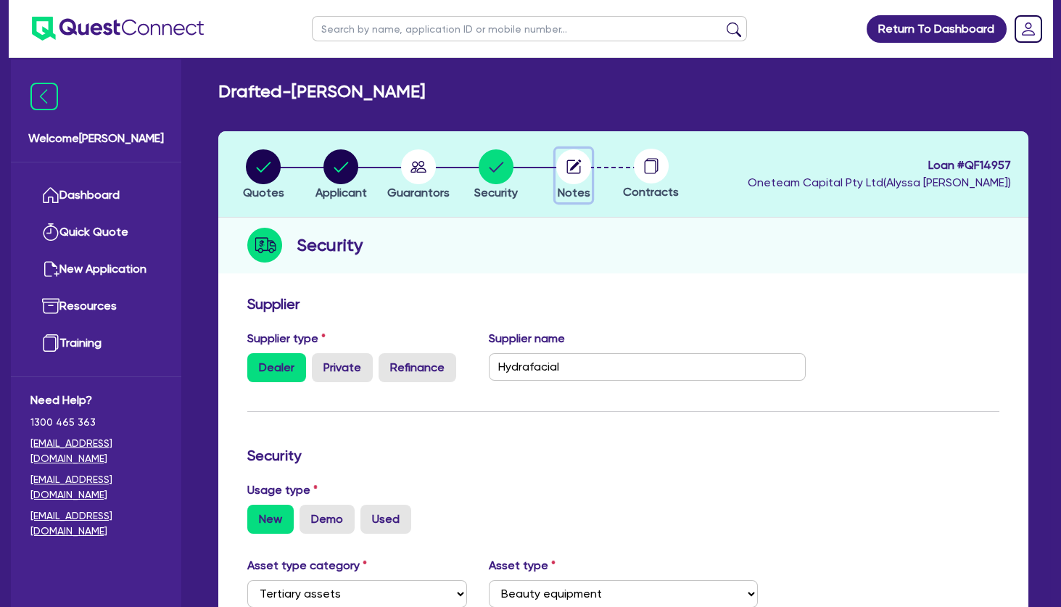
click at [570, 170] on icon "button" at bounding box center [576, 166] width 12 height 12
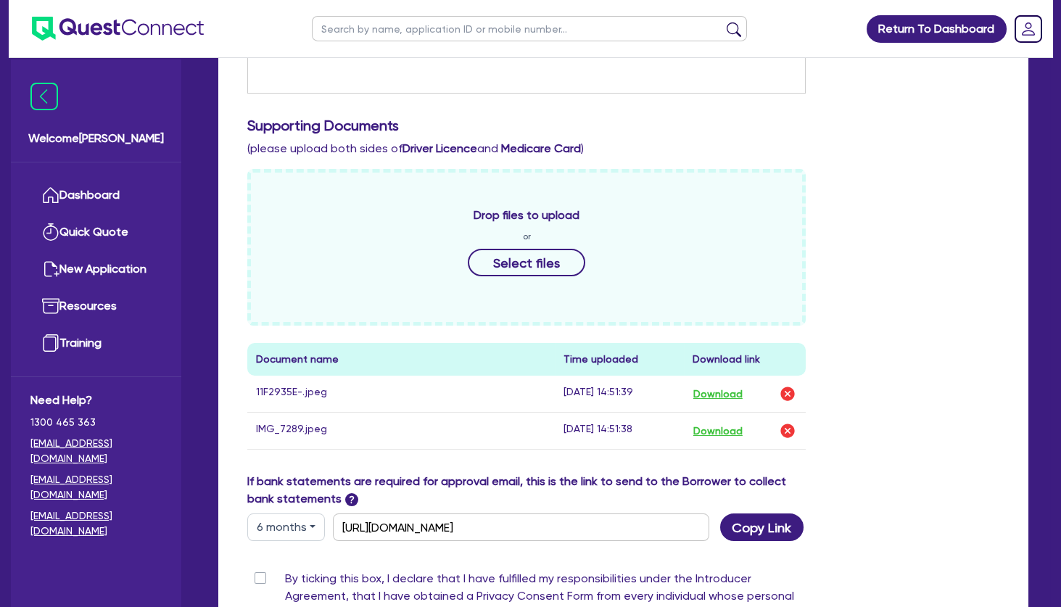
scroll to position [660, 0]
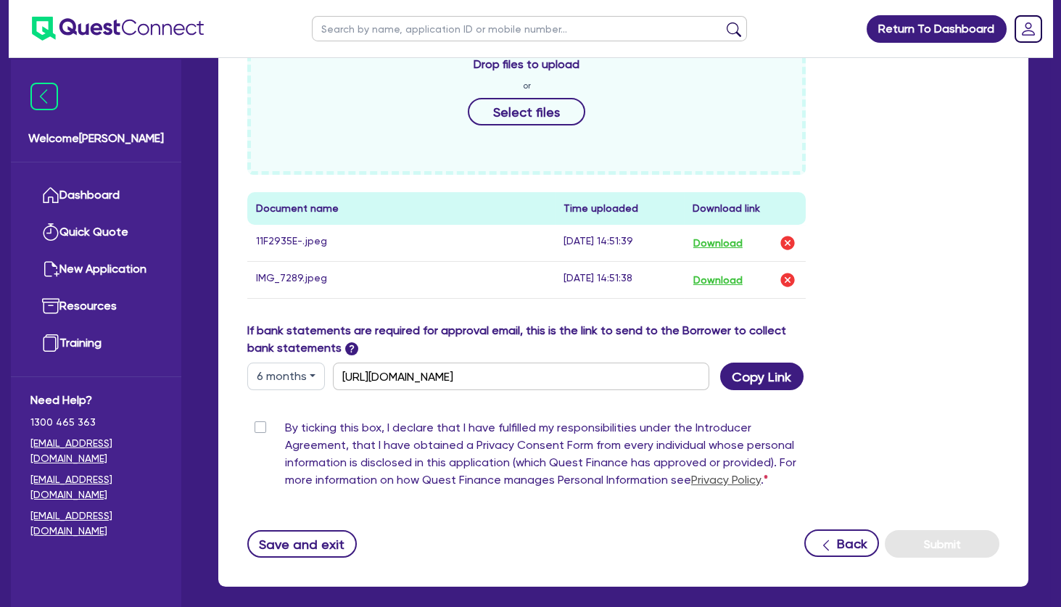
click at [285, 426] on label "By ticking this box, I declare that I have fulfilled my responsibilities under …" at bounding box center [545, 456] width 521 height 75
click at [259, 426] on input "By ticking this box, I declare that I have fulfilled my responsibilities under …" at bounding box center [253, 426] width 12 height 14
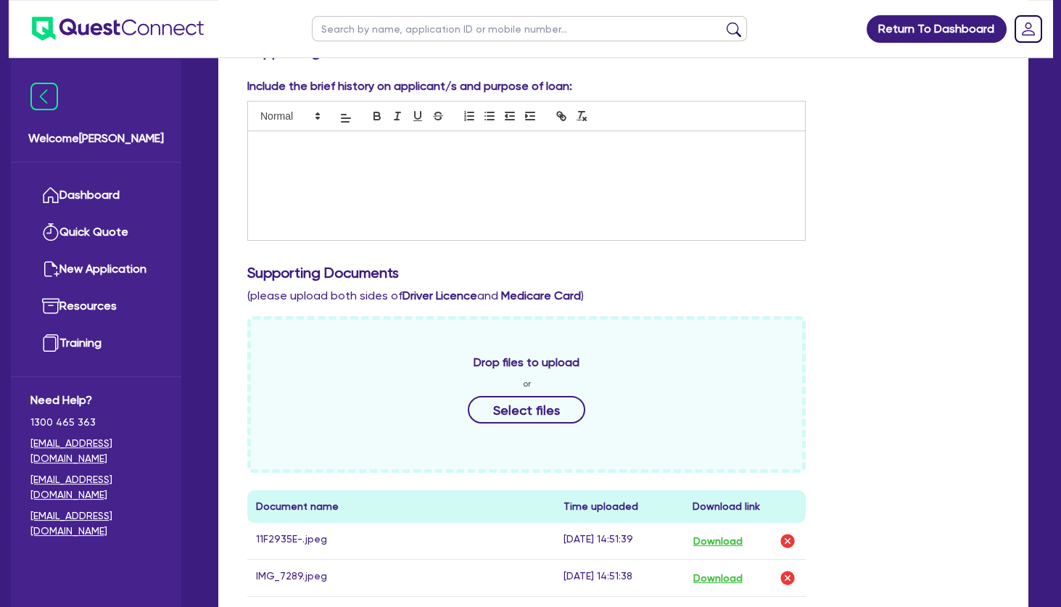
scroll to position [360, 0]
click at [863, 337] on div "Drop files to upload or Select files Document name Time uploaded Download link …" at bounding box center [624, 470] width 774 height 304
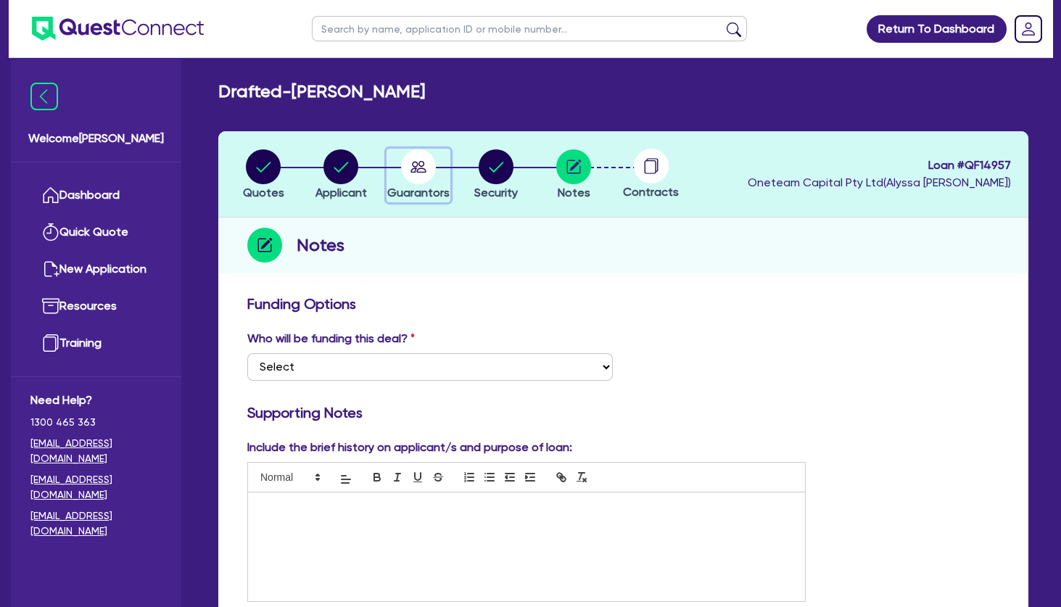
click at [420, 165] on circle "button" at bounding box center [418, 166] width 35 height 35
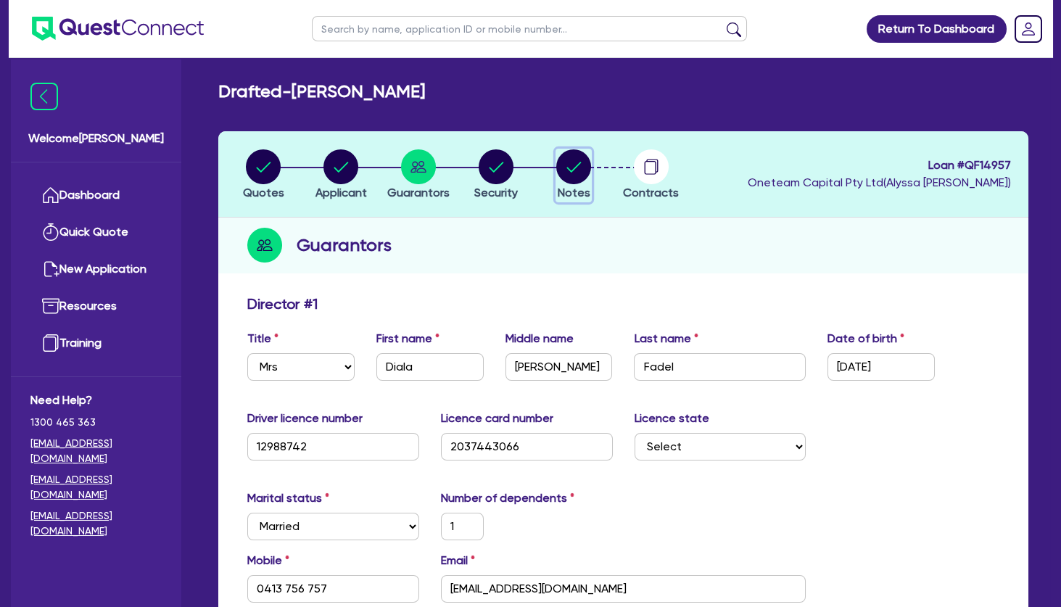
click at [572, 170] on circle "button" at bounding box center [573, 166] width 35 height 35
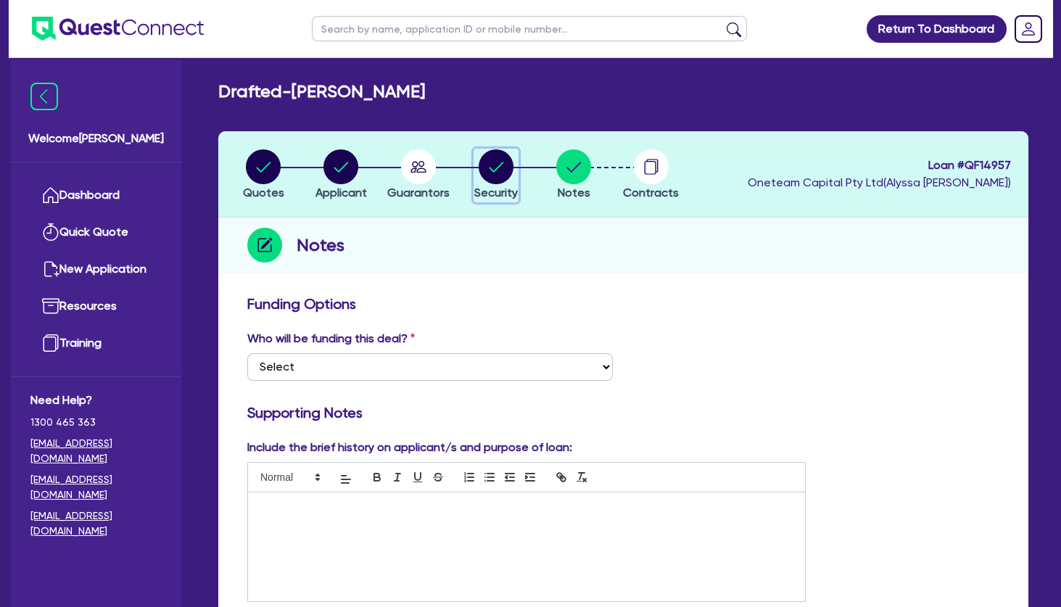
click at [493, 176] on circle "button" at bounding box center [496, 166] width 35 height 35
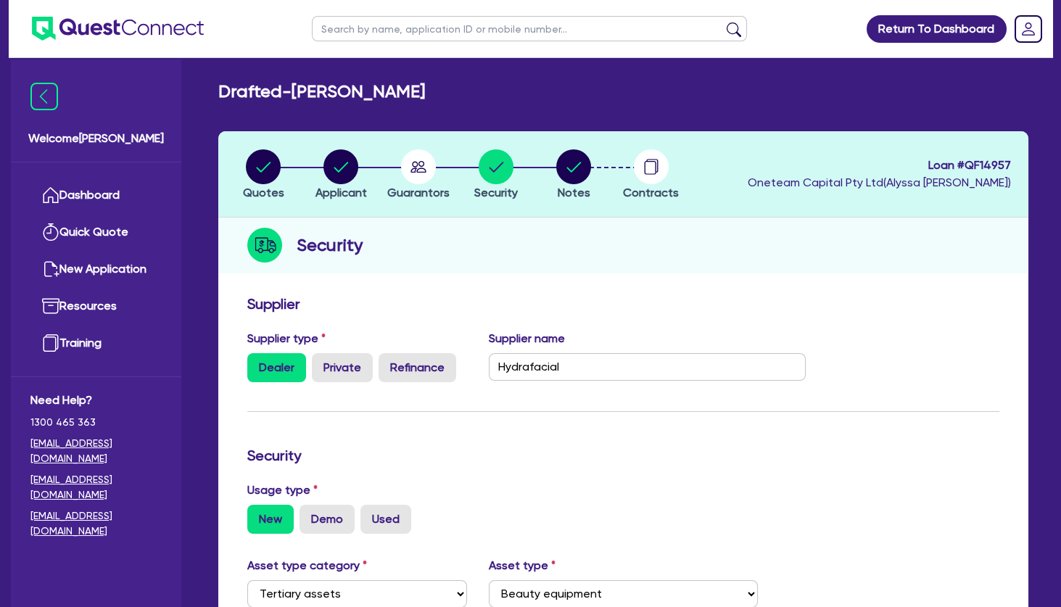
click at [525, 325] on form "Supplier Supplier type Dealer Private Refinance Supplier name Hydrafacial Secur…" at bounding box center [623, 616] width 752 height 642
drag, startPoint x: 369, startPoint y: 91, endPoint x: 419, endPoint y: 101, distance: 50.9
click at [419, 101] on div "Drafted - [PERSON_NAME]" at bounding box center [624, 91] width 832 height 21
click at [418, 165] on icon "button" at bounding box center [419, 167] width 16 height 12
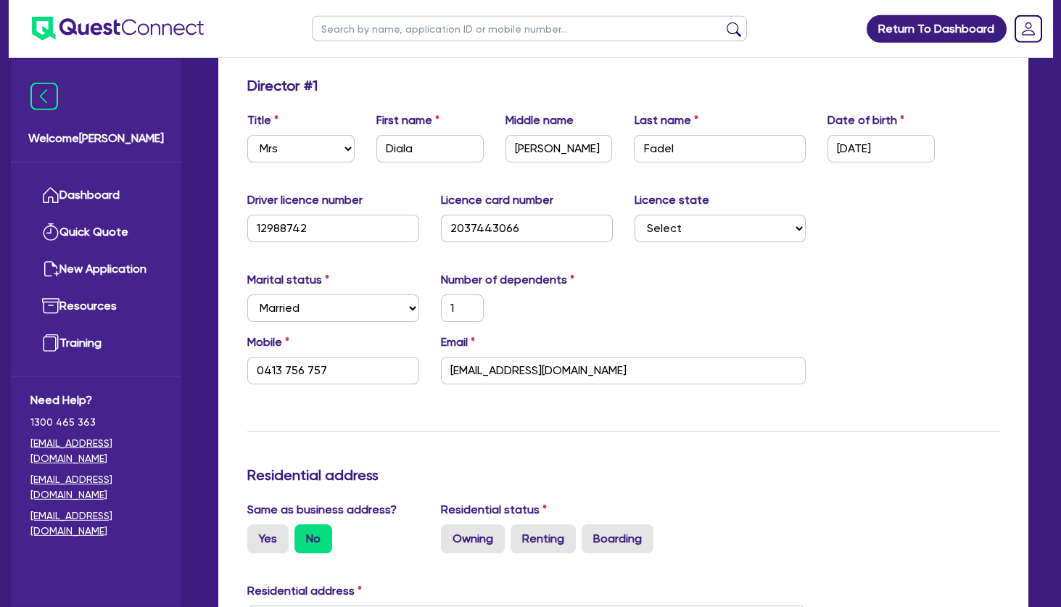
scroll to position [284, 0]
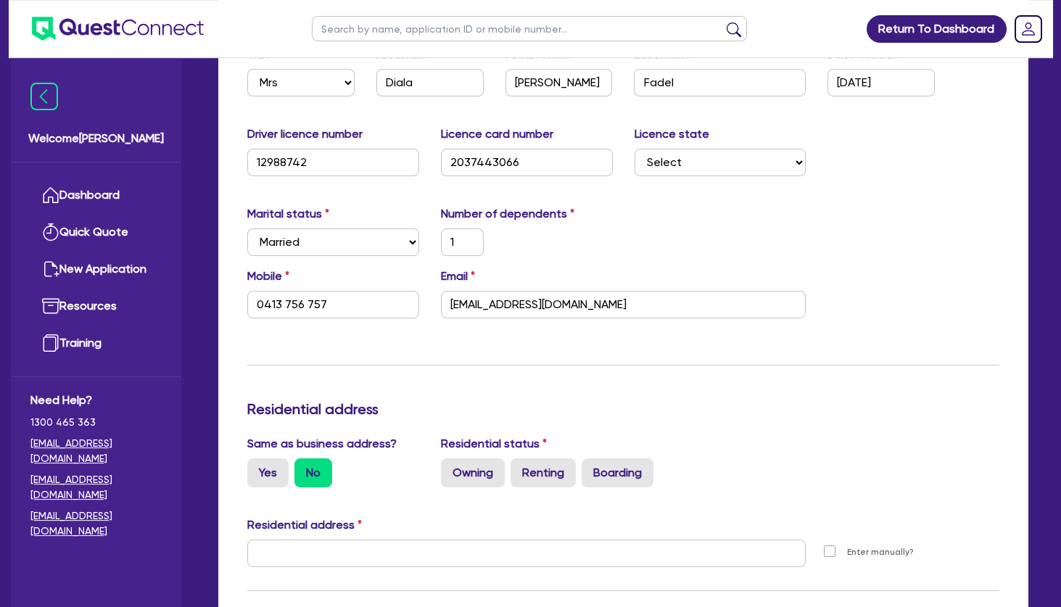
click at [561, 371] on div "Update residential status for Director #1 Boarding is only acceptable when the …" at bounding box center [623, 547] width 752 height 1073
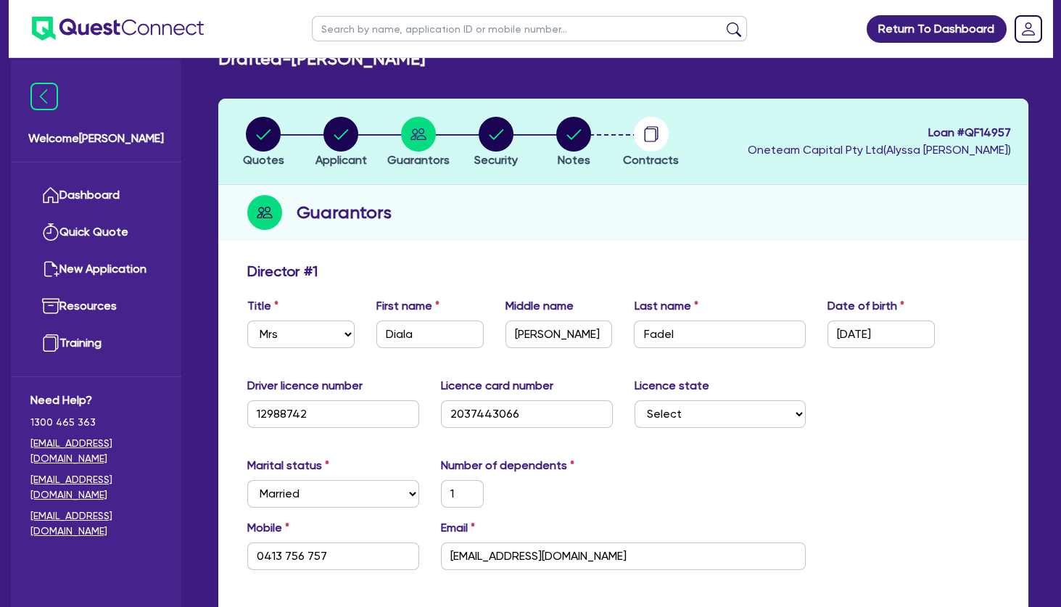
scroll to position [32, 0]
click at [551, 218] on div "Guarantors" at bounding box center [623, 214] width 810 height 56
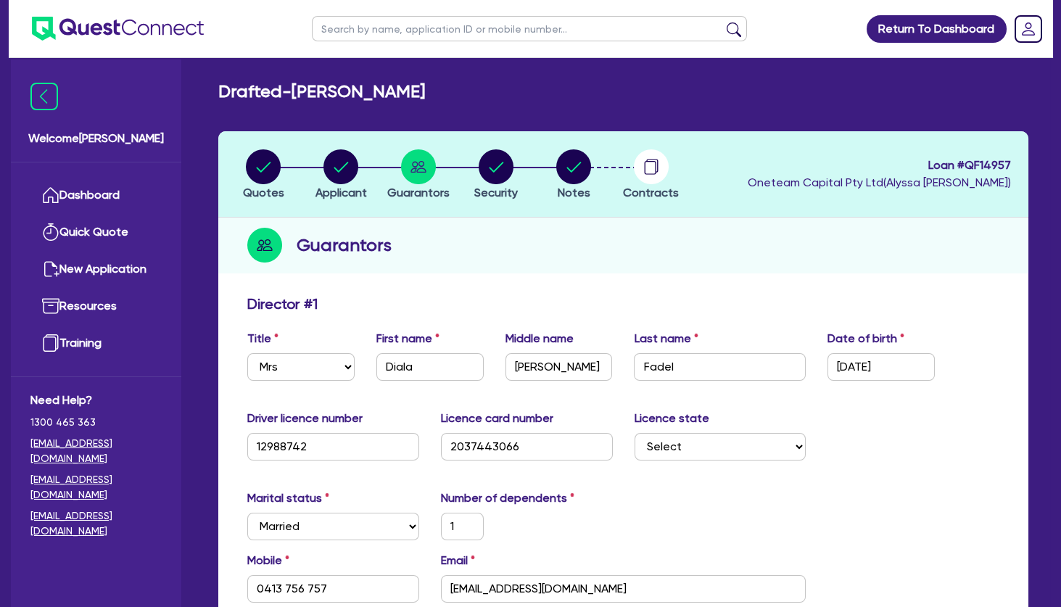
click at [483, 180] on icon "button" at bounding box center [496, 166] width 35 height 35
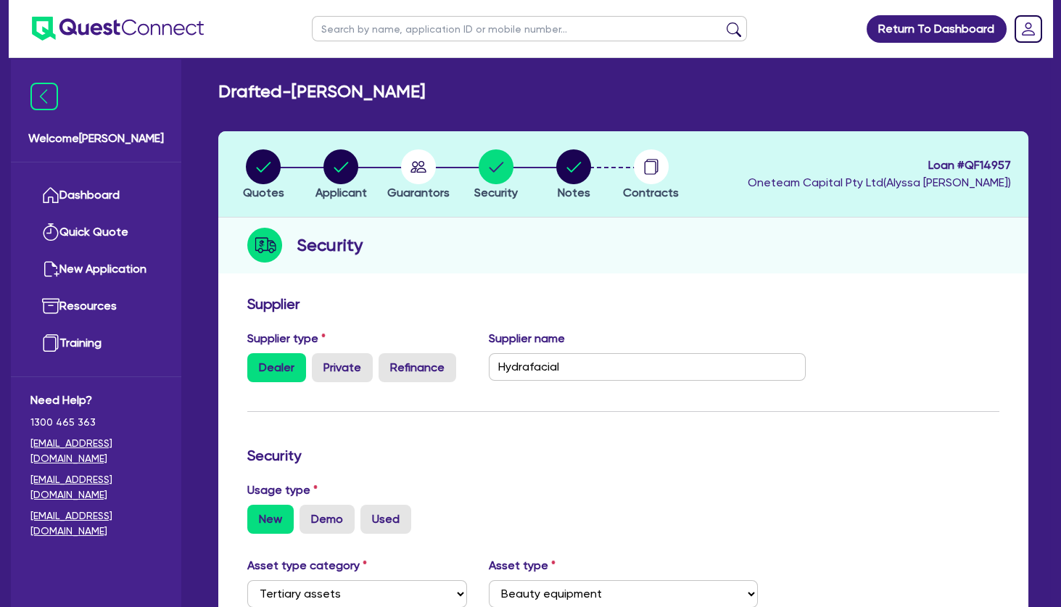
click at [349, 94] on h2 "Drafted - [PERSON_NAME]" at bounding box center [321, 91] width 207 height 21
click at [340, 94] on h2 "Drafted - [PERSON_NAME]" at bounding box center [321, 91] width 207 height 21
drag, startPoint x: 435, startPoint y: 87, endPoint x: 223, endPoint y: 91, distance: 211.9
click at [223, 91] on div "Drafted - [PERSON_NAME]" at bounding box center [624, 91] width 832 height 21
click at [333, 94] on h2 "Drafted - [PERSON_NAME]" at bounding box center [321, 91] width 207 height 21
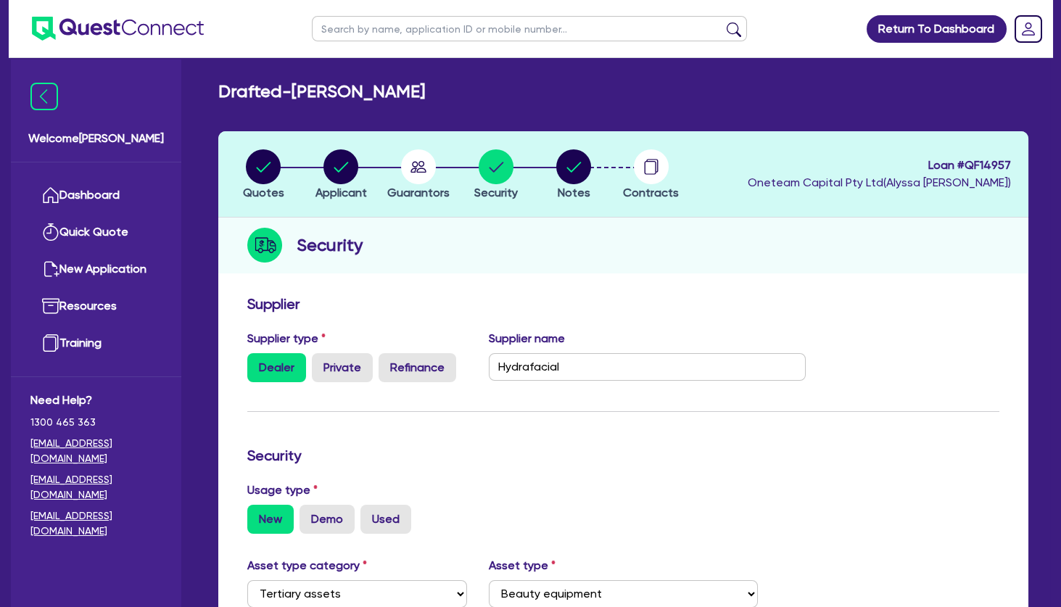
click at [351, 89] on h2 "Drafted - [PERSON_NAME]" at bounding box center [321, 91] width 207 height 21
drag, startPoint x: 426, startPoint y: 95, endPoint x: 222, endPoint y: 92, distance: 203.9
click at [222, 92] on div "Drafted - [PERSON_NAME]" at bounding box center [624, 91] width 832 height 21
click at [222, 92] on h2 "Drafted - [PERSON_NAME]" at bounding box center [321, 91] width 207 height 21
drag, startPoint x: 424, startPoint y: 85, endPoint x: 239, endPoint y: 92, distance: 185.2
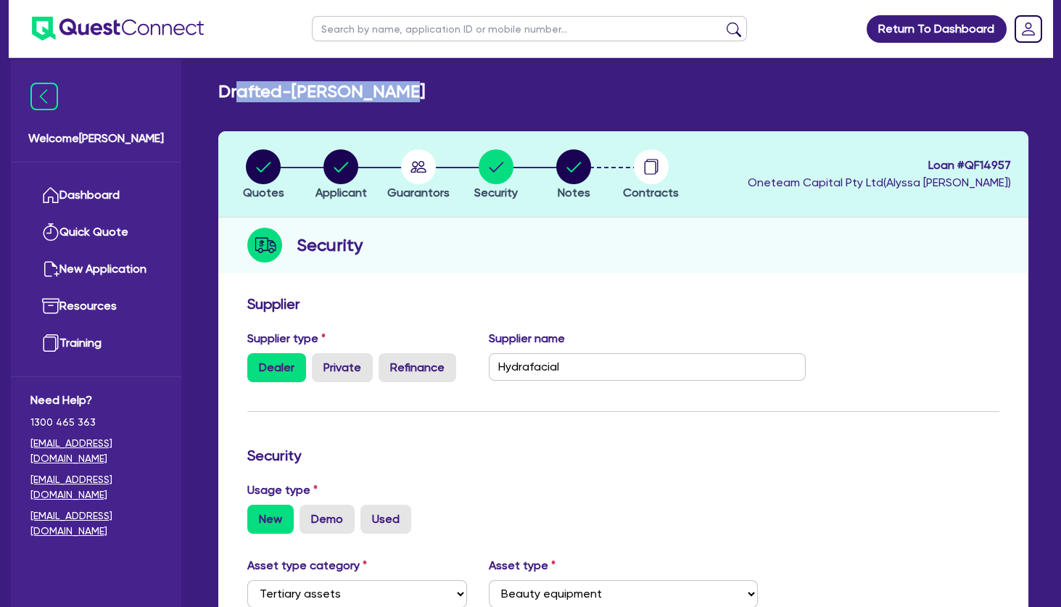
click at [239, 92] on div "Drafted - [PERSON_NAME]" at bounding box center [624, 91] width 832 height 21
click at [339, 101] on h2 "Drafted - [PERSON_NAME]" at bounding box center [321, 91] width 207 height 21
click at [411, 83] on h2 "Drafted - [PERSON_NAME]" at bounding box center [321, 91] width 207 height 21
drag, startPoint x: 411, startPoint y: 83, endPoint x: 221, endPoint y: 93, distance: 189.6
click at [221, 93] on h2 "Drafted - [PERSON_NAME]" at bounding box center [321, 91] width 207 height 21
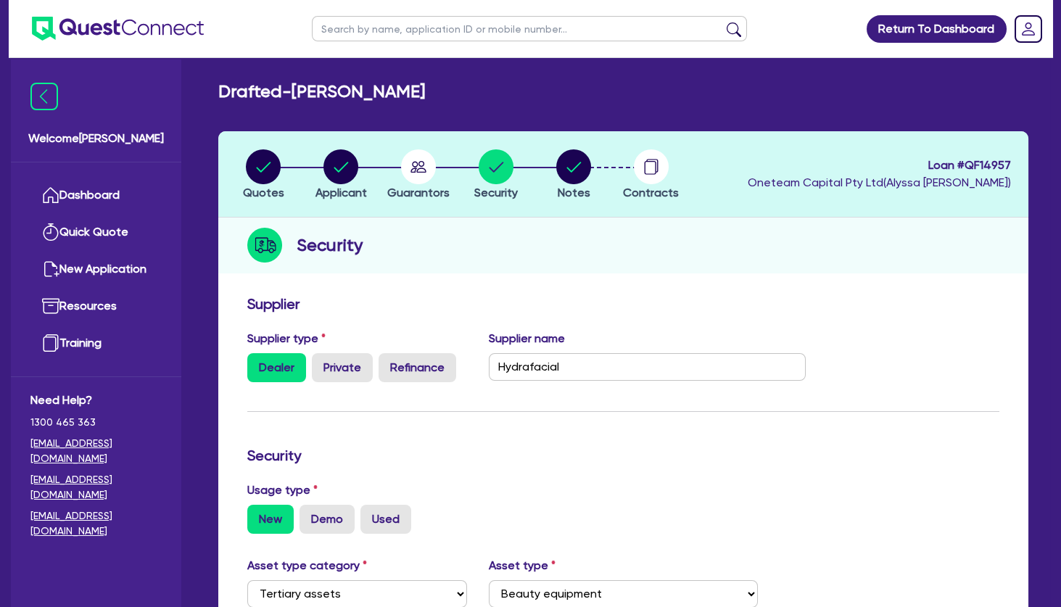
click at [221, 93] on h2 "Drafted - [PERSON_NAME]" at bounding box center [321, 91] width 207 height 21
drag, startPoint x: 286, startPoint y: 91, endPoint x: 391, endPoint y: 98, distance: 105.4
click at [391, 98] on h2 "Drafted - [PERSON_NAME]" at bounding box center [321, 91] width 207 height 21
click at [331, 168] on circle "button" at bounding box center [341, 166] width 35 height 35
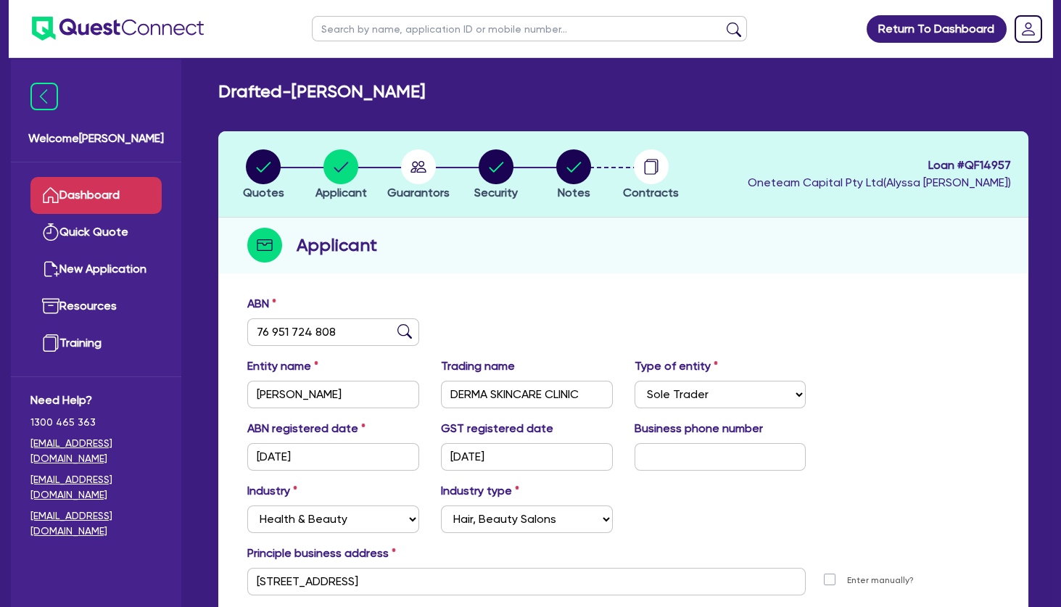
click at [131, 195] on link "Dashboard" at bounding box center [95, 195] width 131 height 37
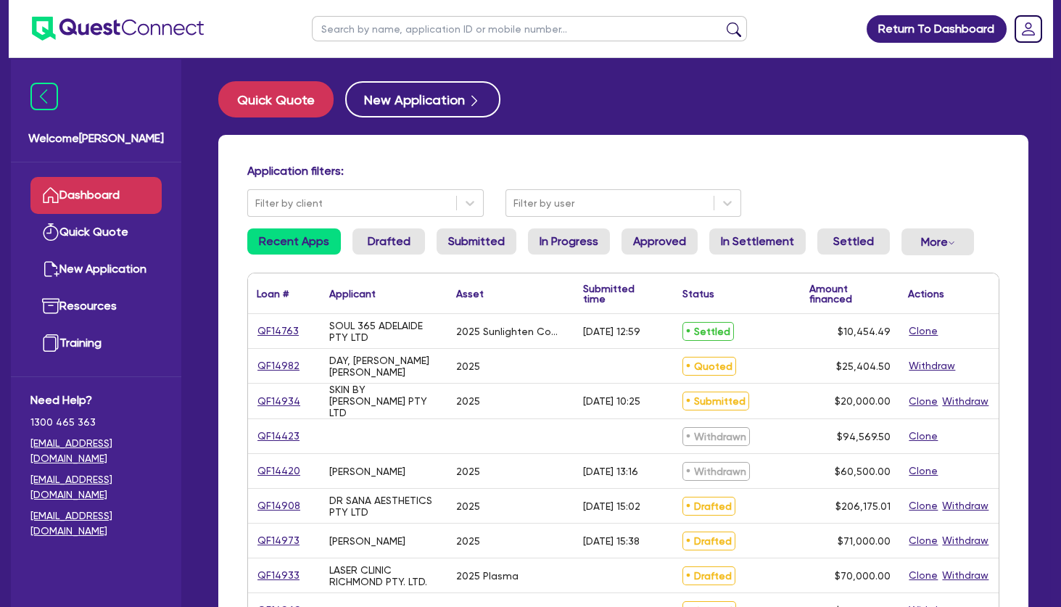
click at [407, 337] on div "SOUL 365 ADELAIDE PTY LTD" at bounding box center [384, 331] width 110 height 23
click at [440, 35] on input "text" at bounding box center [529, 28] width 435 height 25
click at [723, 22] on button "submit" at bounding box center [734, 32] width 23 height 20
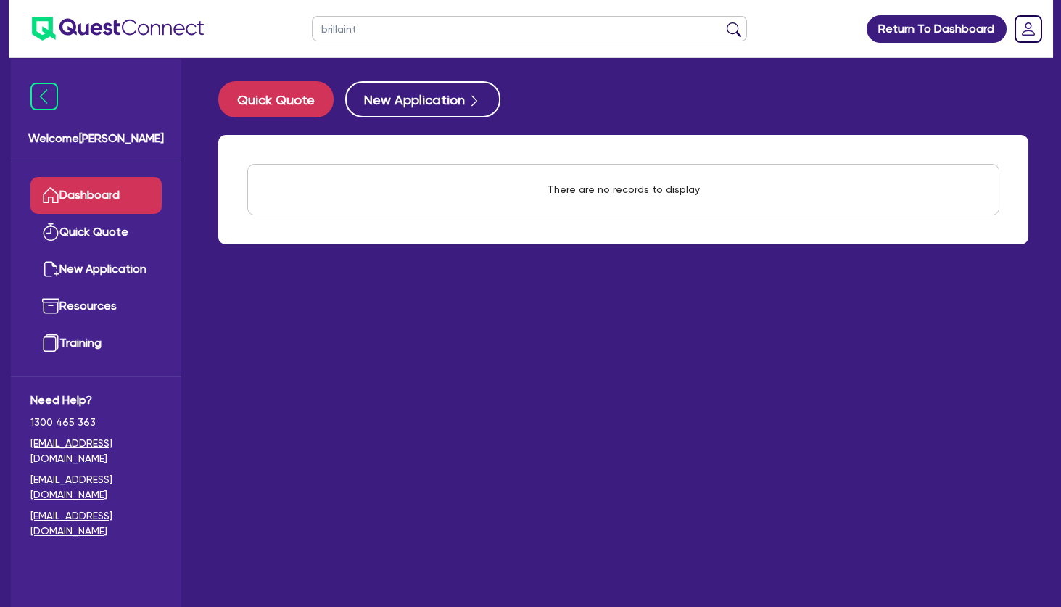
drag, startPoint x: 377, startPoint y: 31, endPoint x: 278, endPoint y: 26, distance: 99.5
click at [312, 26] on input "brillaint" at bounding box center [529, 28] width 435 height 25
click at [139, 230] on link "Quick Quote" at bounding box center [95, 232] width 131 height 37
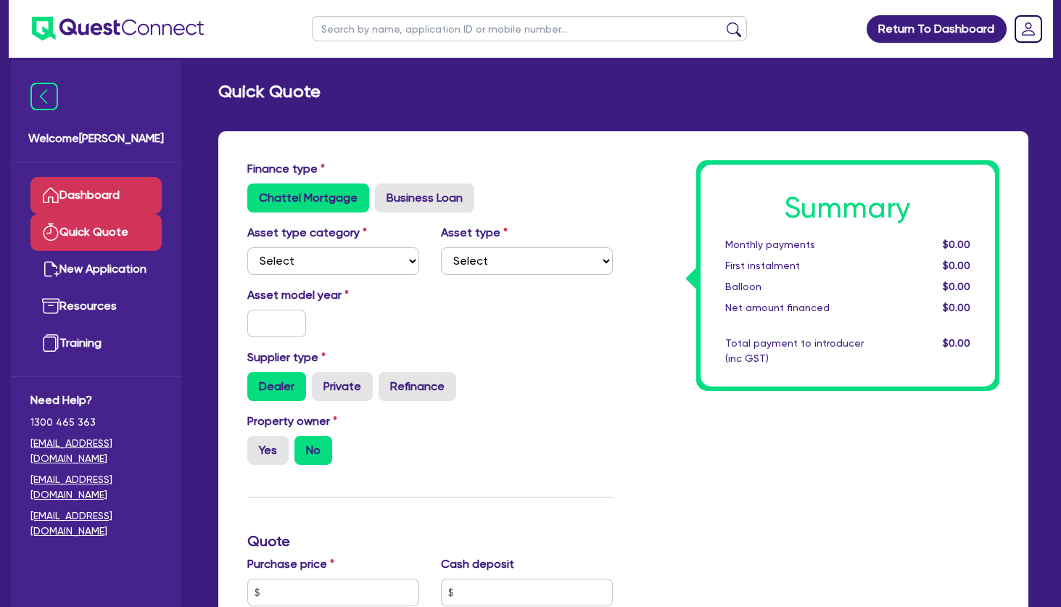
click at [115, 194] on link "Dashboard" at bounding box center [95, 195] width 131 height 37
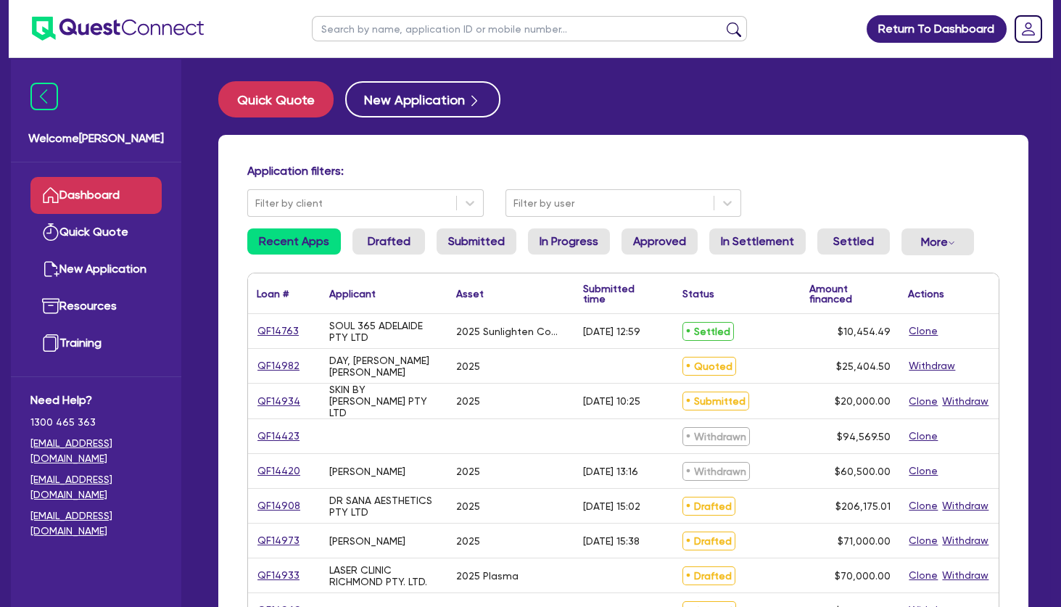
click at [588, 154] on div "Application filters: Filter by client Filter by user Recent Apps Drafted Submit…" at bounding box center [623, 608] width 810 height 947
click at [385, 35] on input "text" at bounding box center [529, 28] width 435 height 25
click at [723, 22] on button "submit" at bounding box center [734, 32] width 23 height 20
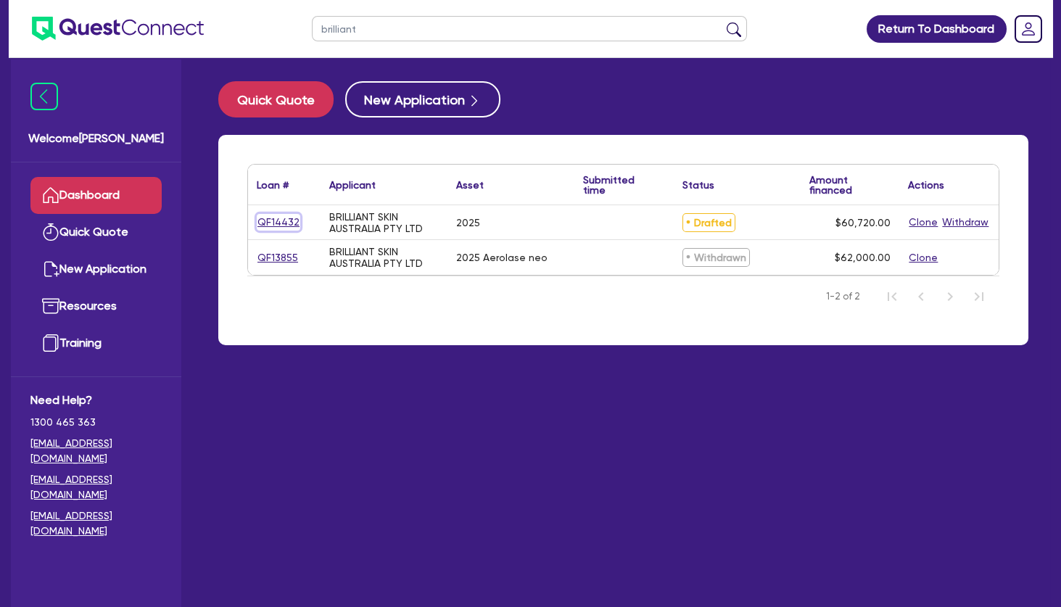
click at [287, 222] on link "QF14432" at bounding box center [279, 222] width 44 height 17
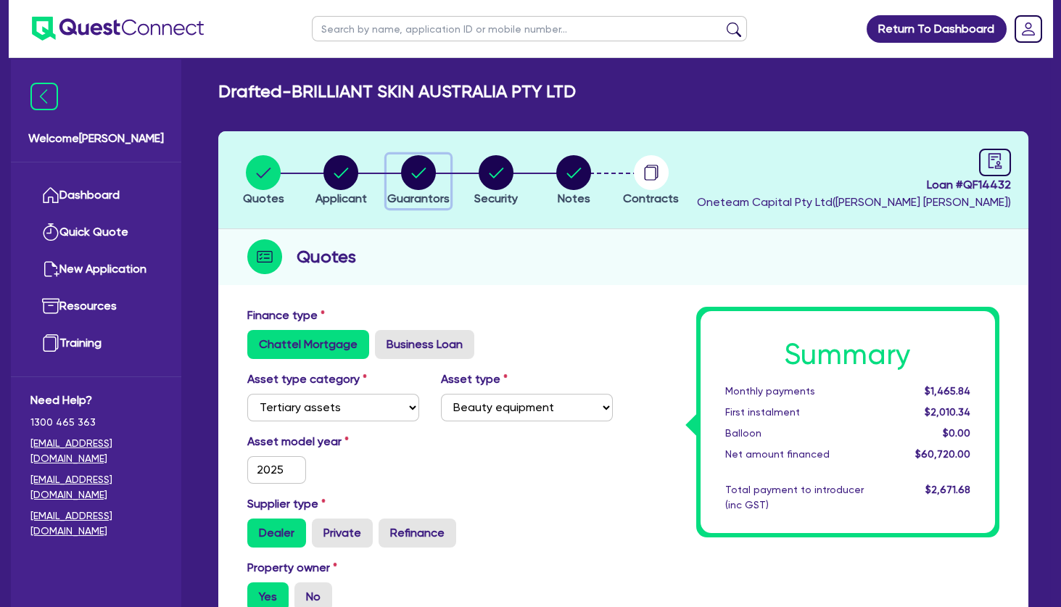
click at [432, 176] on circle "button" at bounding box center [418, 172] width 35 height 35
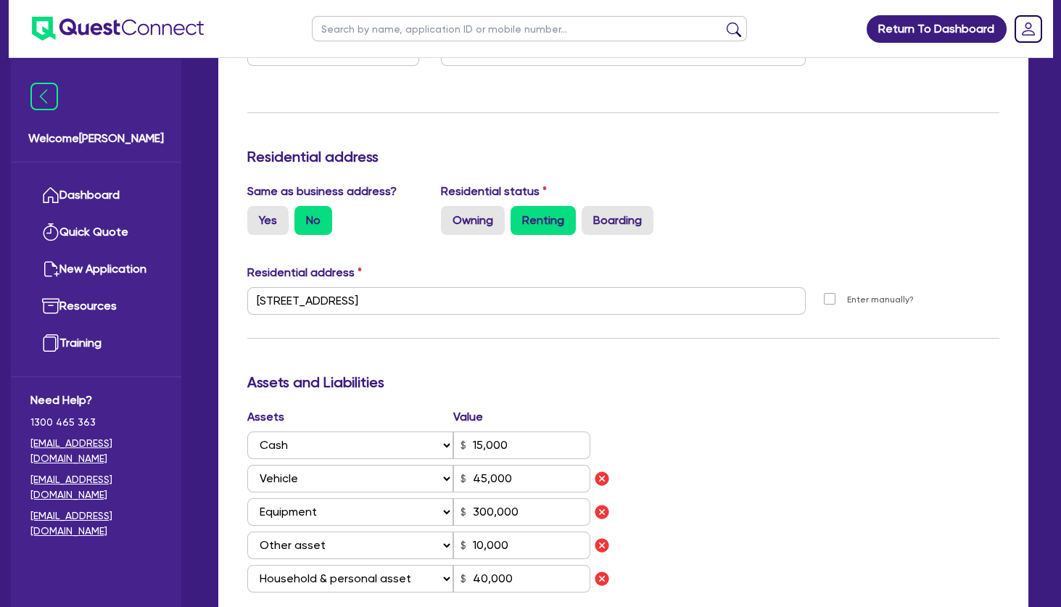
scroll to position [862, 0]
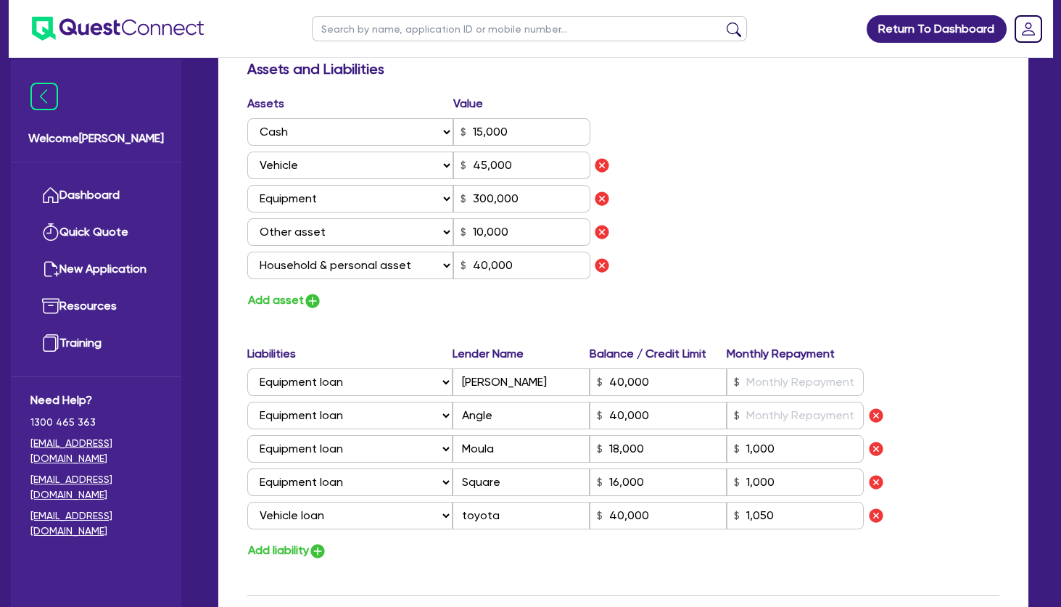
click at [744, 229] on div "Assets Value Select Asset Cash Property Investment property Vehicle Truck Trail…" at bounding box center [624, 202] width 774 height 215
click at [735, 224] on div "Assets Value Select Asset Cash Property Investment property Vehicle Truck Trail…" at bounding box center [624, 202] width 774 height 215
click at [752, 268] on div "Assets Value Select Asset Cash Property Investment property Vehicle Truck Trail…" at bounding box center [624, 202] width 774 height 215
click at [715, 243] on div "Assets Value Select Asset Cash Property Investment property Vehicle Truck Trail…" at bounding box center [624, 202] width 774 height 215
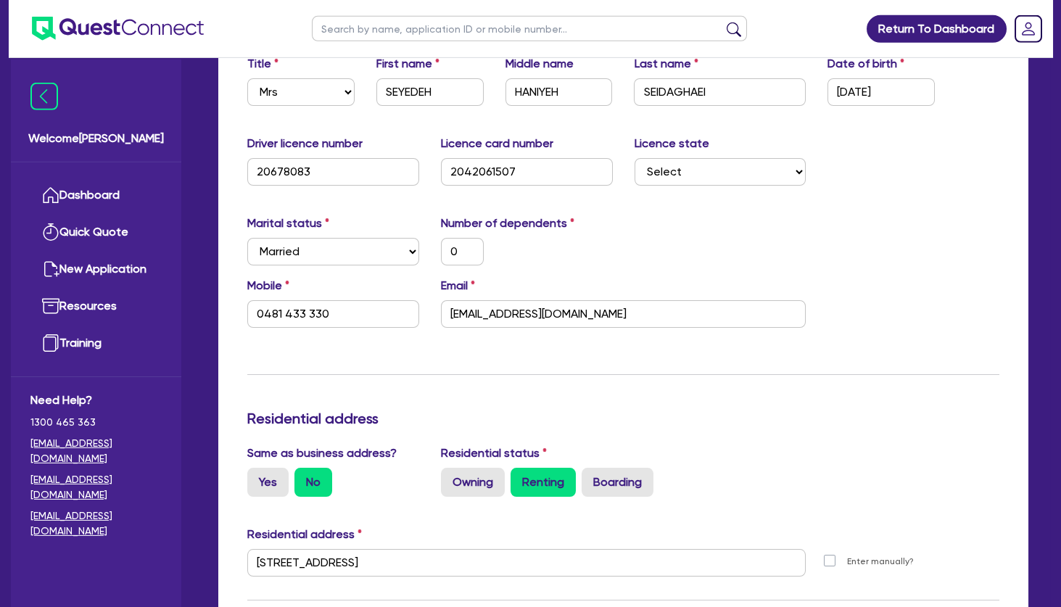
scroll to position [0, 0]
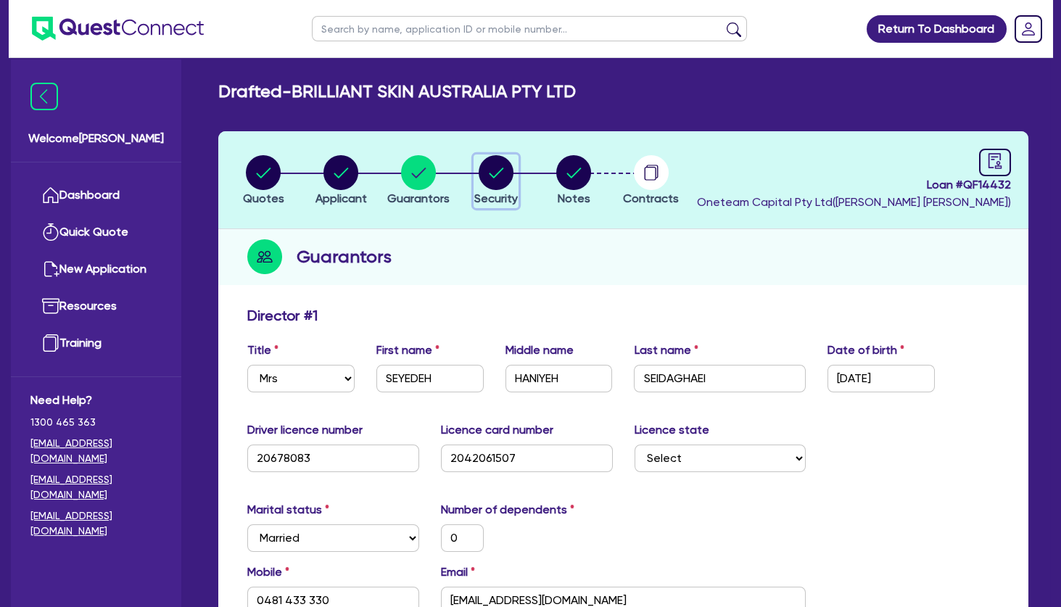
click at [501, 172] on circle "button" at bounding box center [496, 172] width 35 height 35
